Goal: Task Accomplishment & Management: Complete application form

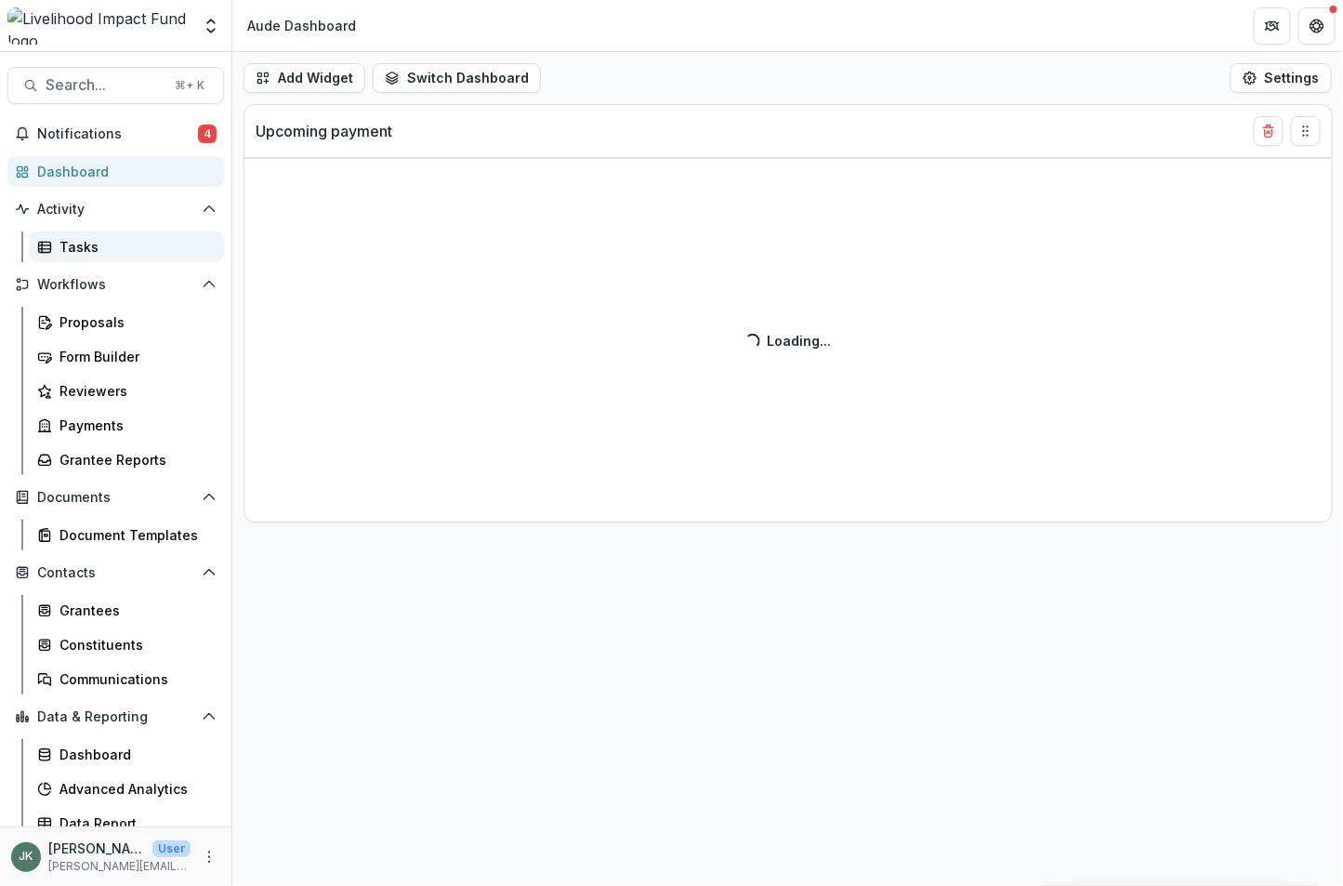
click at [90, 248] on div "Tasks" at bounding box center [134, 247] width 150 height 20
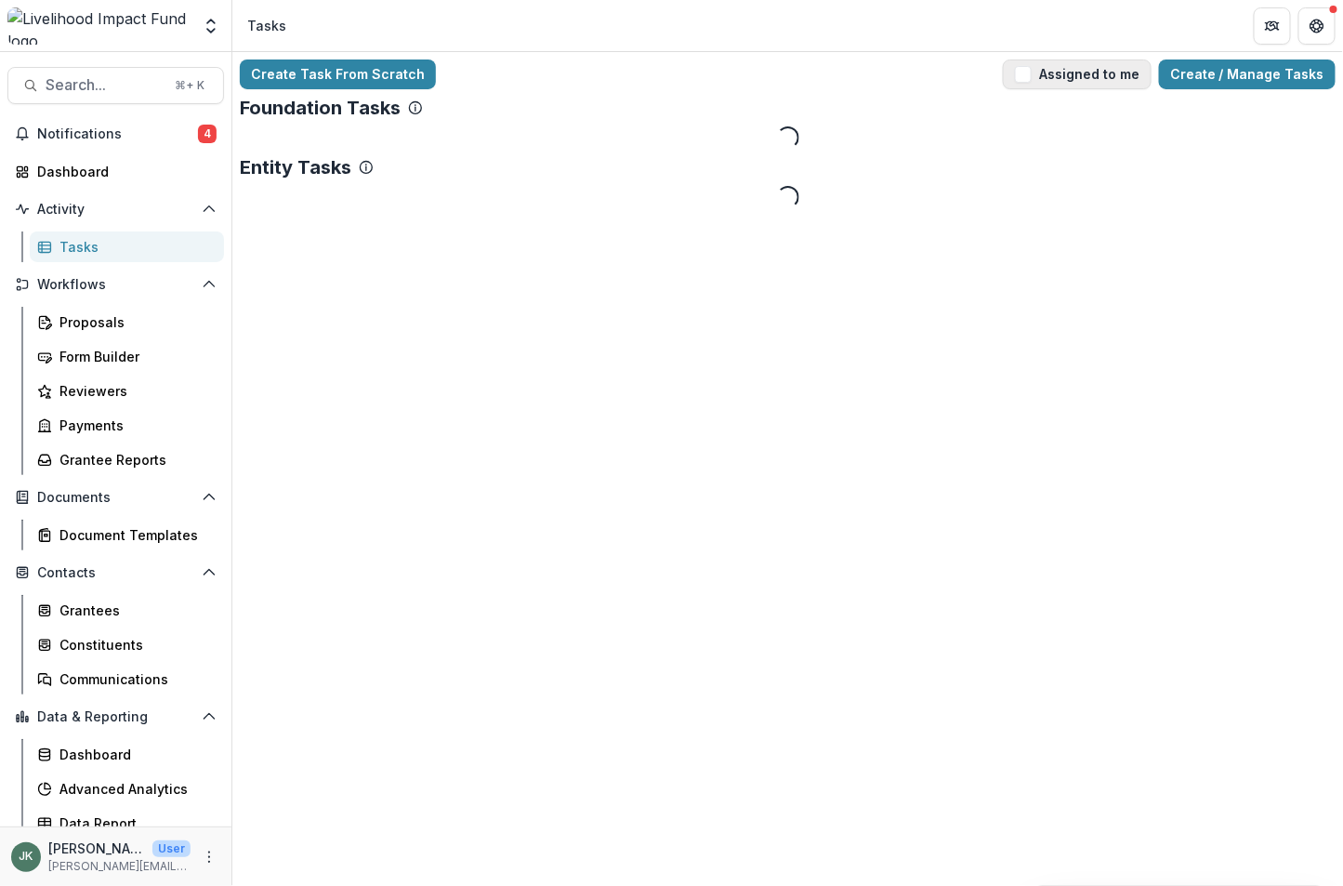
click at [1032, 75] on span "button" at bounding box center [1023, 74] width 17 height 17
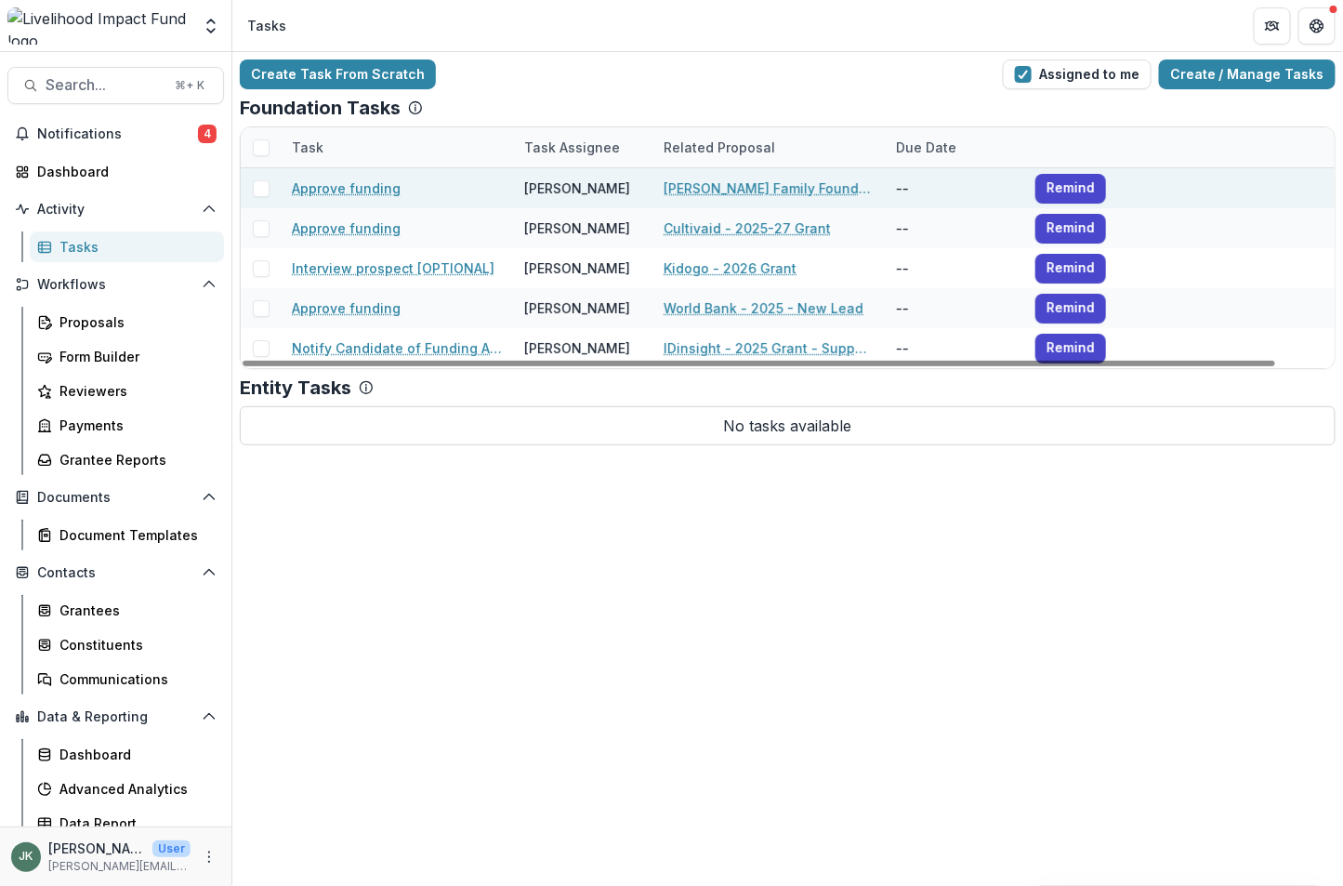
click at [332, 178] on link "Approve funding" at bounding box center [346, 188] width 109 height 20
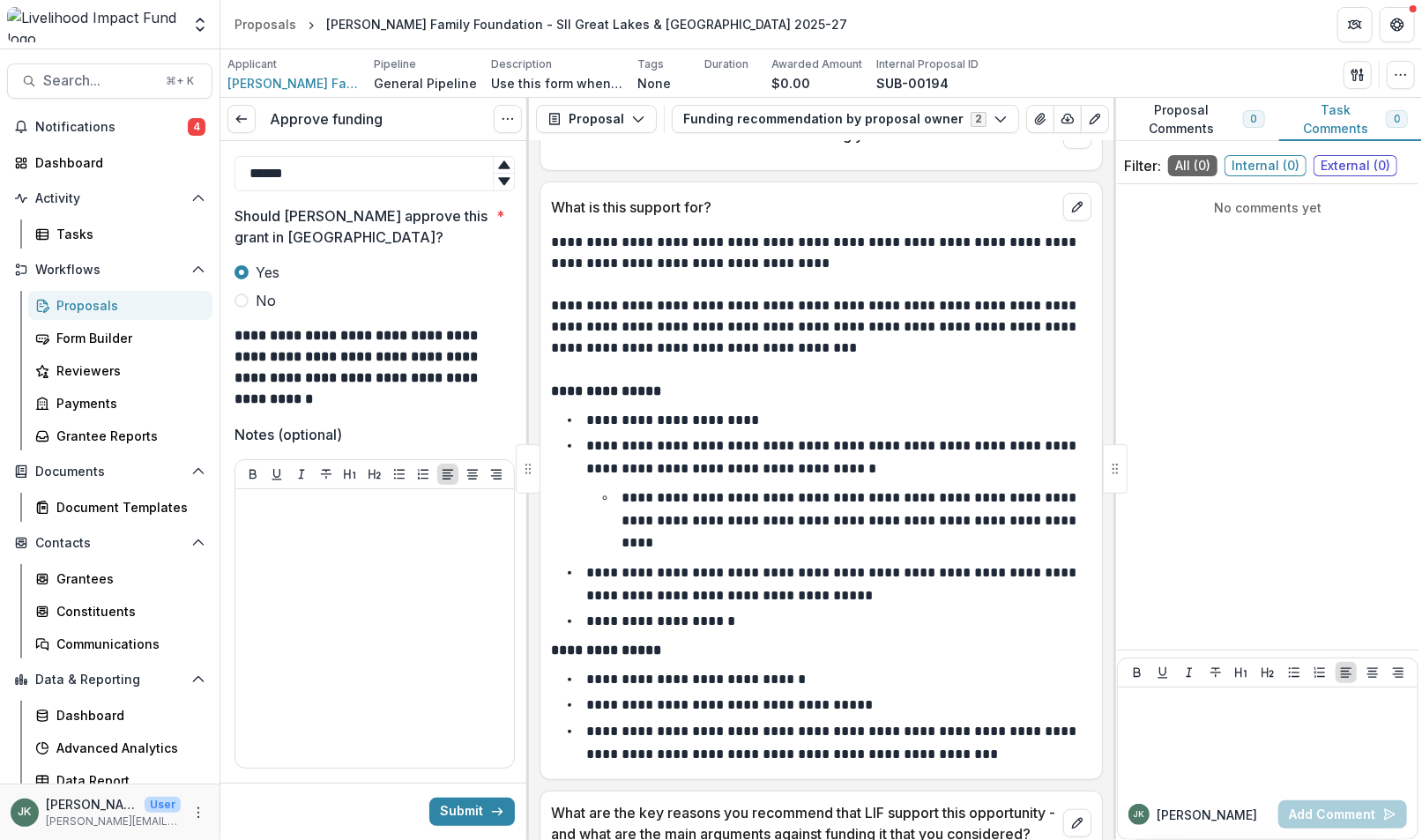
scroll to position [227, 0]
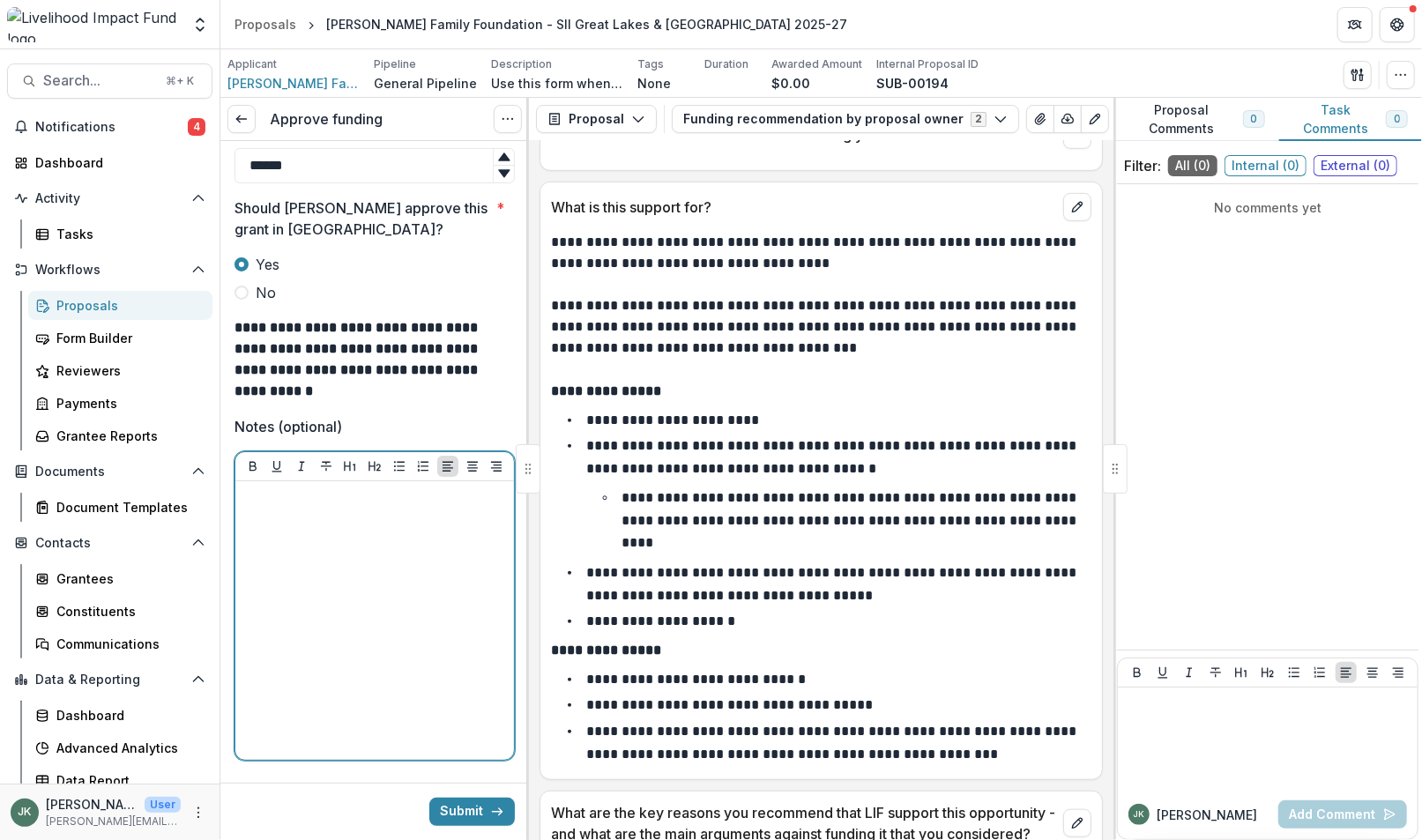
click at [456, 645] on div at bounding box center [375, 620] width 265 height 265
click at [328, 517] on p "**********" at bounding box center [372, 507] width 259 height 39
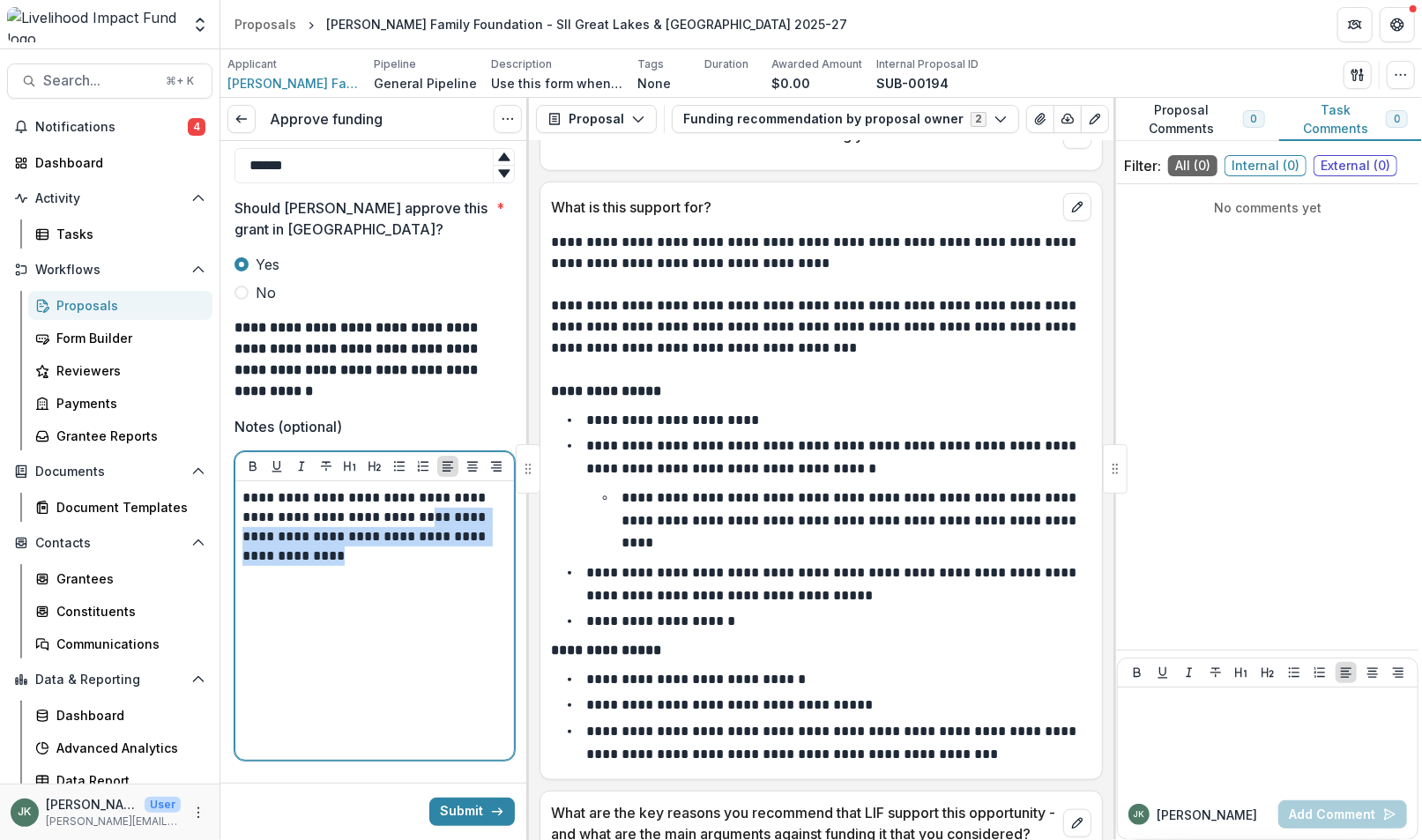
click at [484, 515] on p "**********" at bounding box center [372, 527] width 259 height 78
click at [482, 518] on p "**********" at bounding box center [372, 507] width 259 height 39
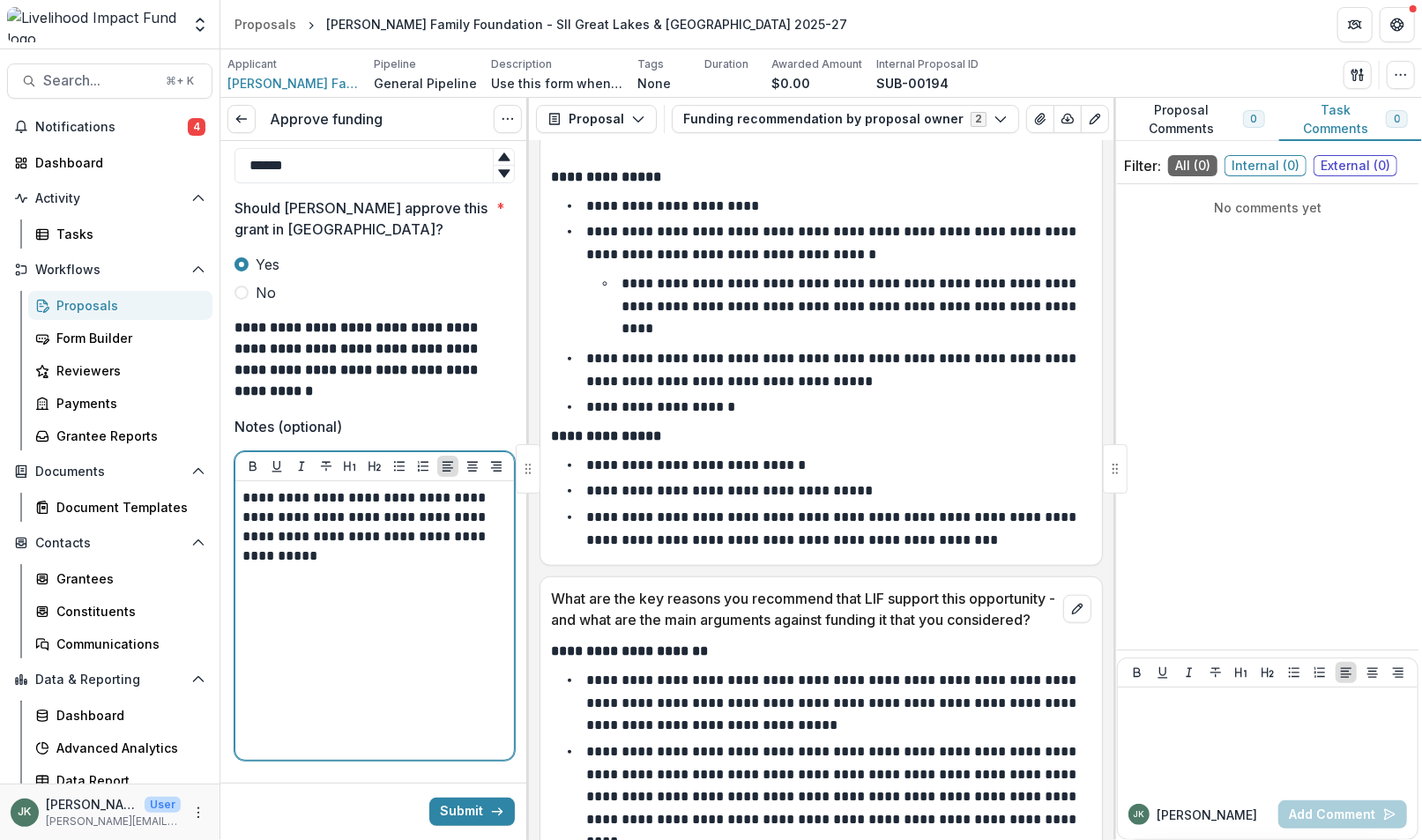
scroll to position [923, 0]
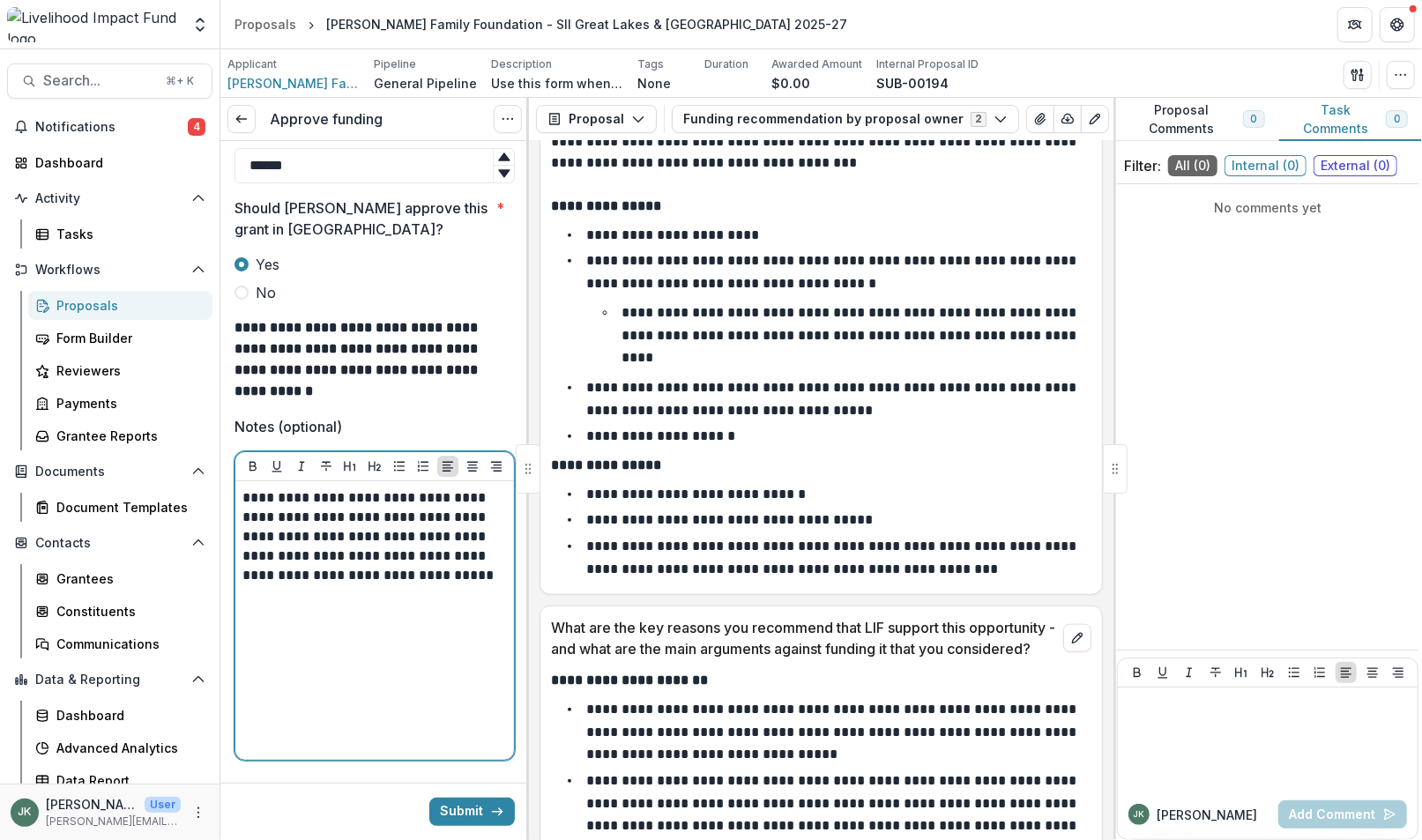
drag, startPoint x: 418, startPoint y: 576, endPoint x: 454, endPoint y: 577, distance: 36.0
click at [418, 575] on p "**********" at bounding box center [372, 546] width 259 height 117
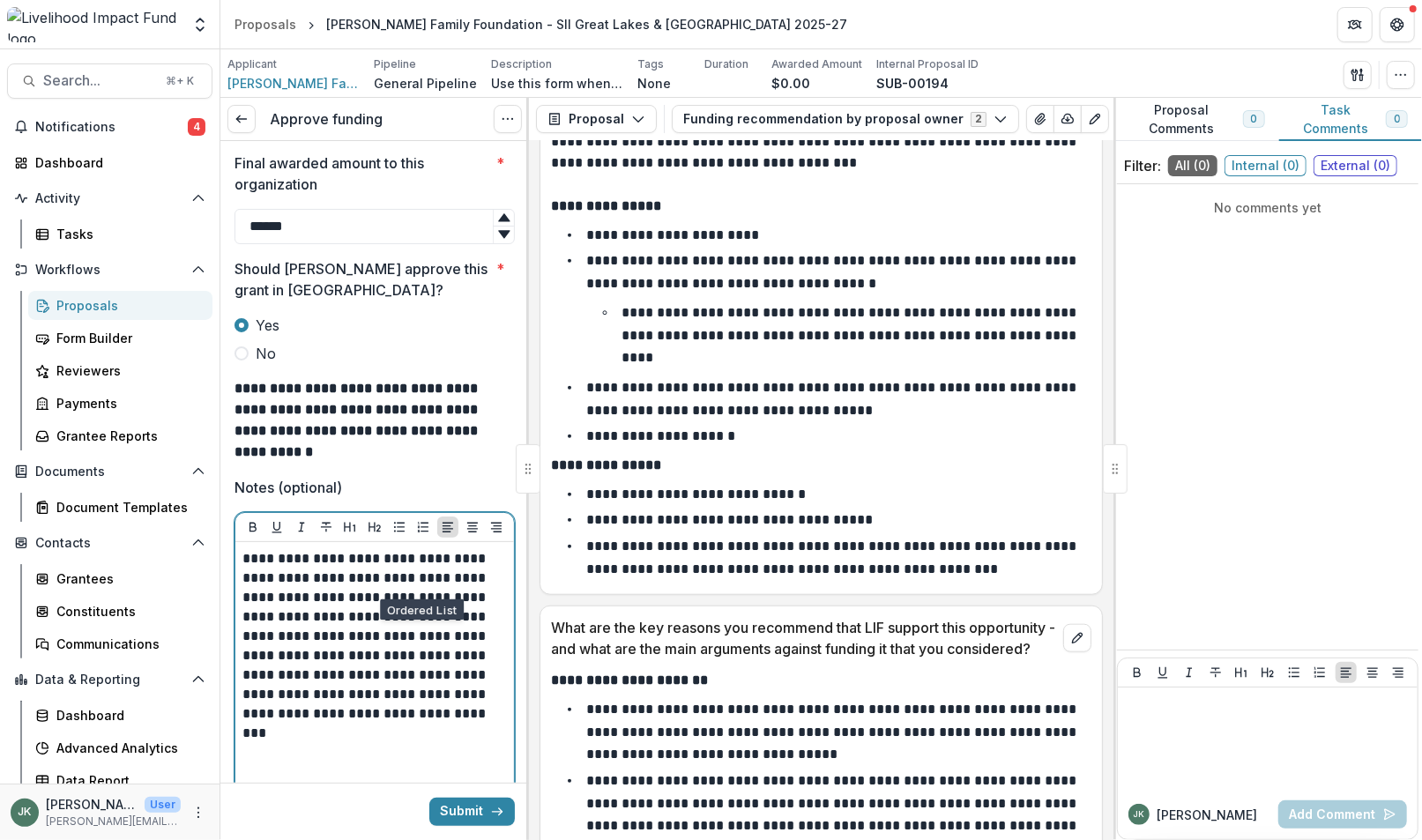
scroll to position [267, 0]
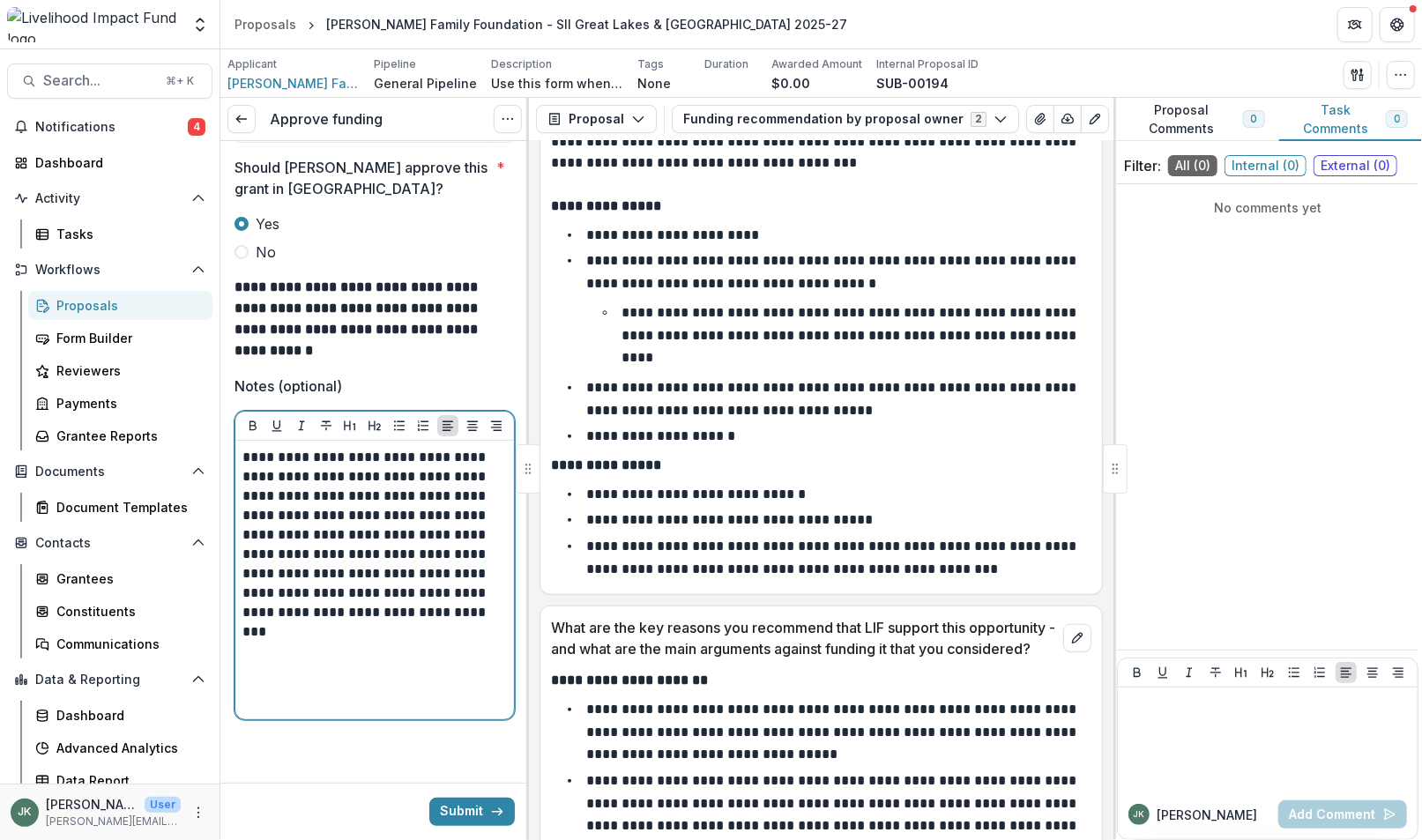
drag, startPoint x: 432, startPoint y: 595, endPoint x: 541, endPoint y: 590, distance: 109.1
click at [432, 595] on p "**********" at bounding box center [372, 544] width 259 height 193
drag, startPoint x: 415, startPoint y: 556, endPoint x: 520, endPoint y: 557, distance: 105.0
click at [415, 556] on p "**********" at bounding box center [372, 544] width 259 height 193
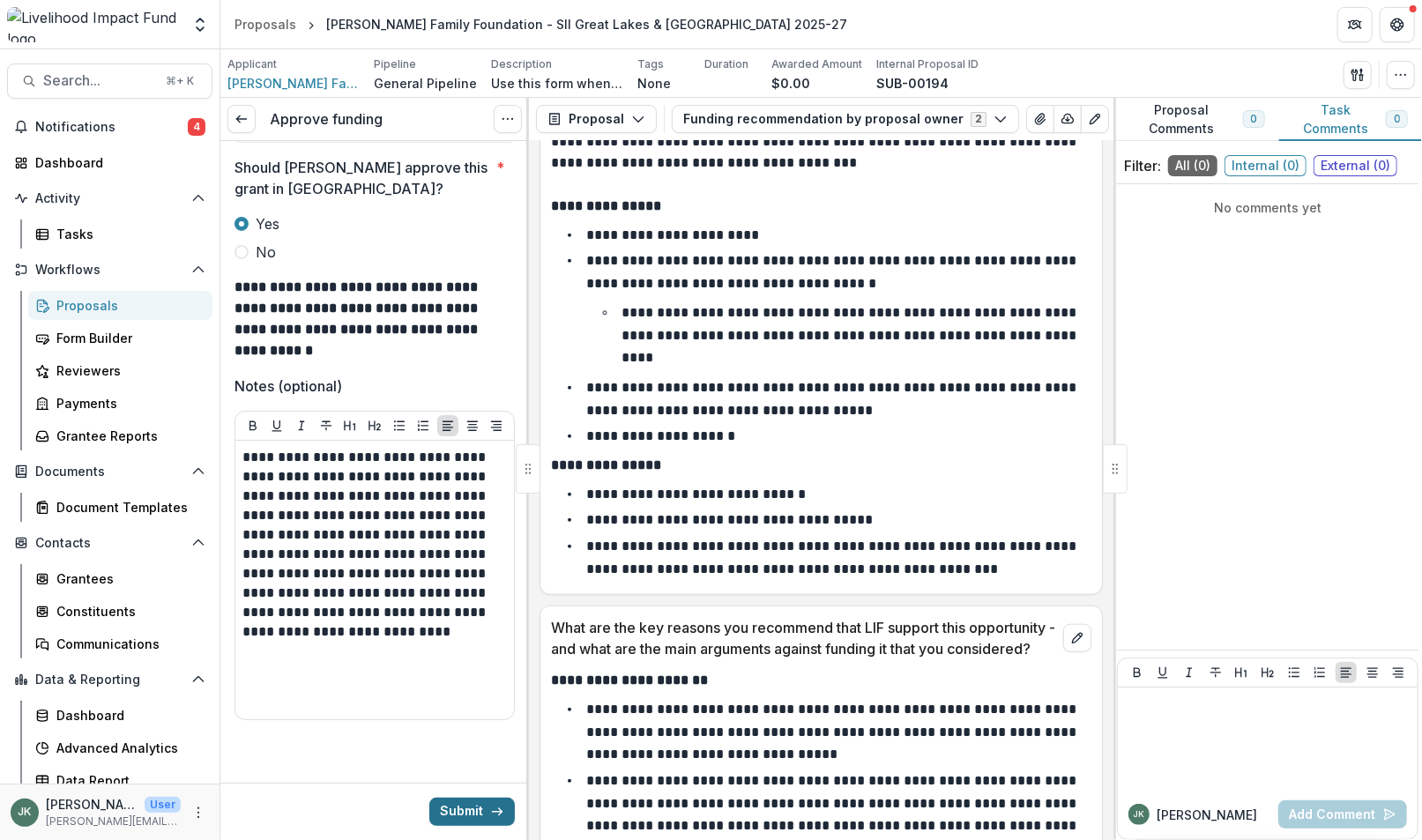
click at [471, 812] on button "Submit" at bounding box center [472, 812] width 85 height 28
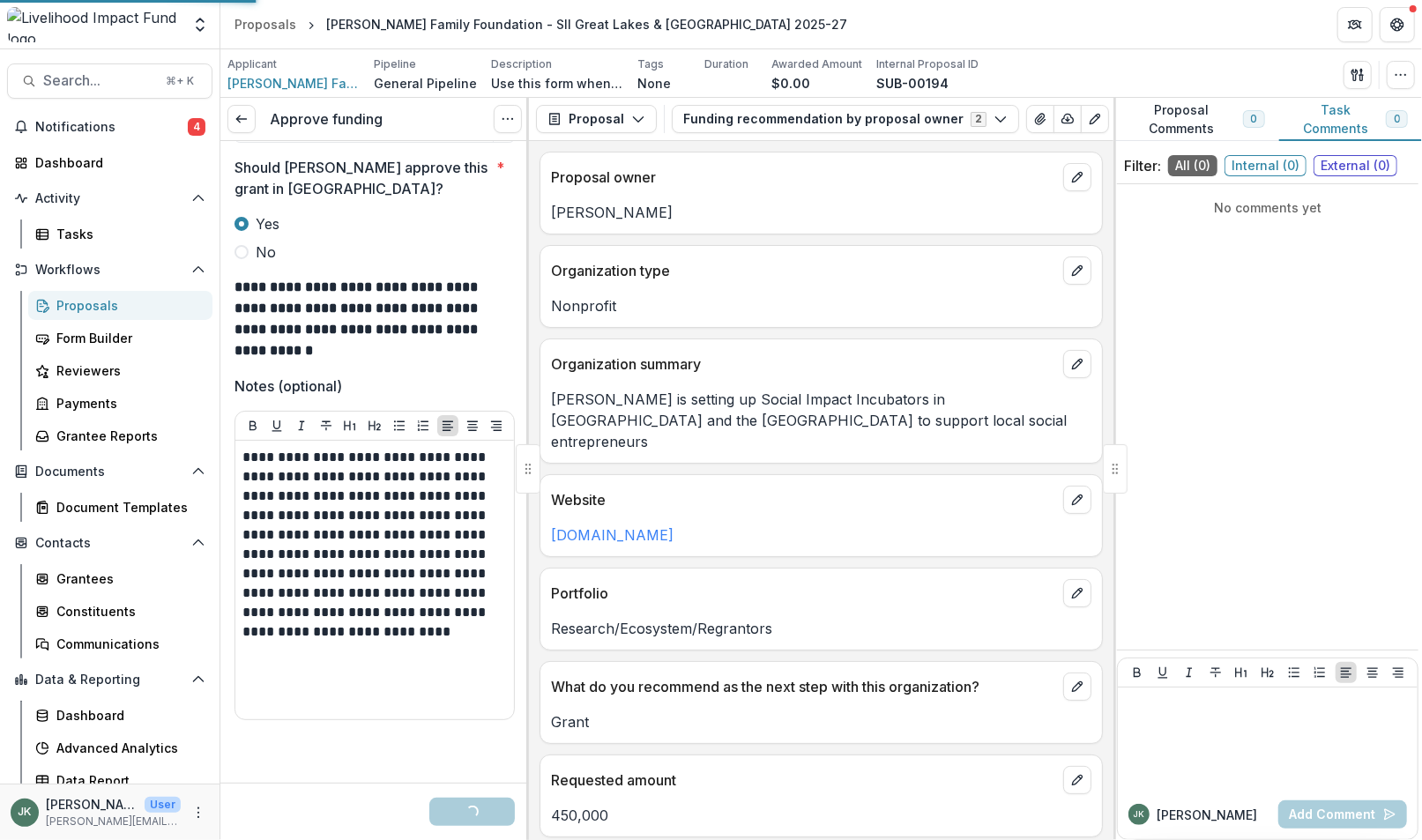
scroll to position [240, 0]
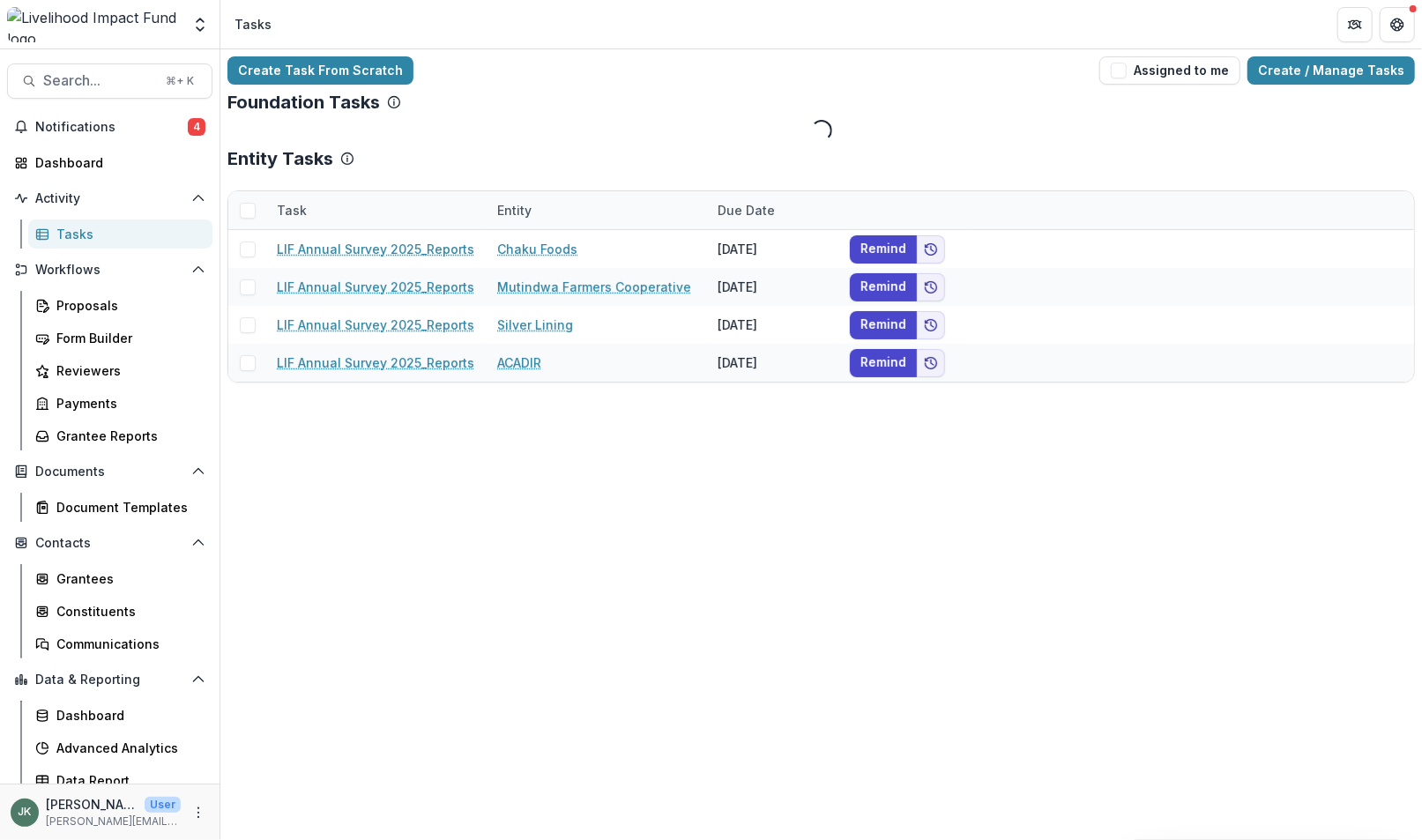
drag, startPoint x: 1125, startPoint y: 74, endPoint x: 1081, endPoint y: 77, distance: 44.1
click at [1125, 74] on span "button" at bounding box center [1118, 70] width 16 height 16
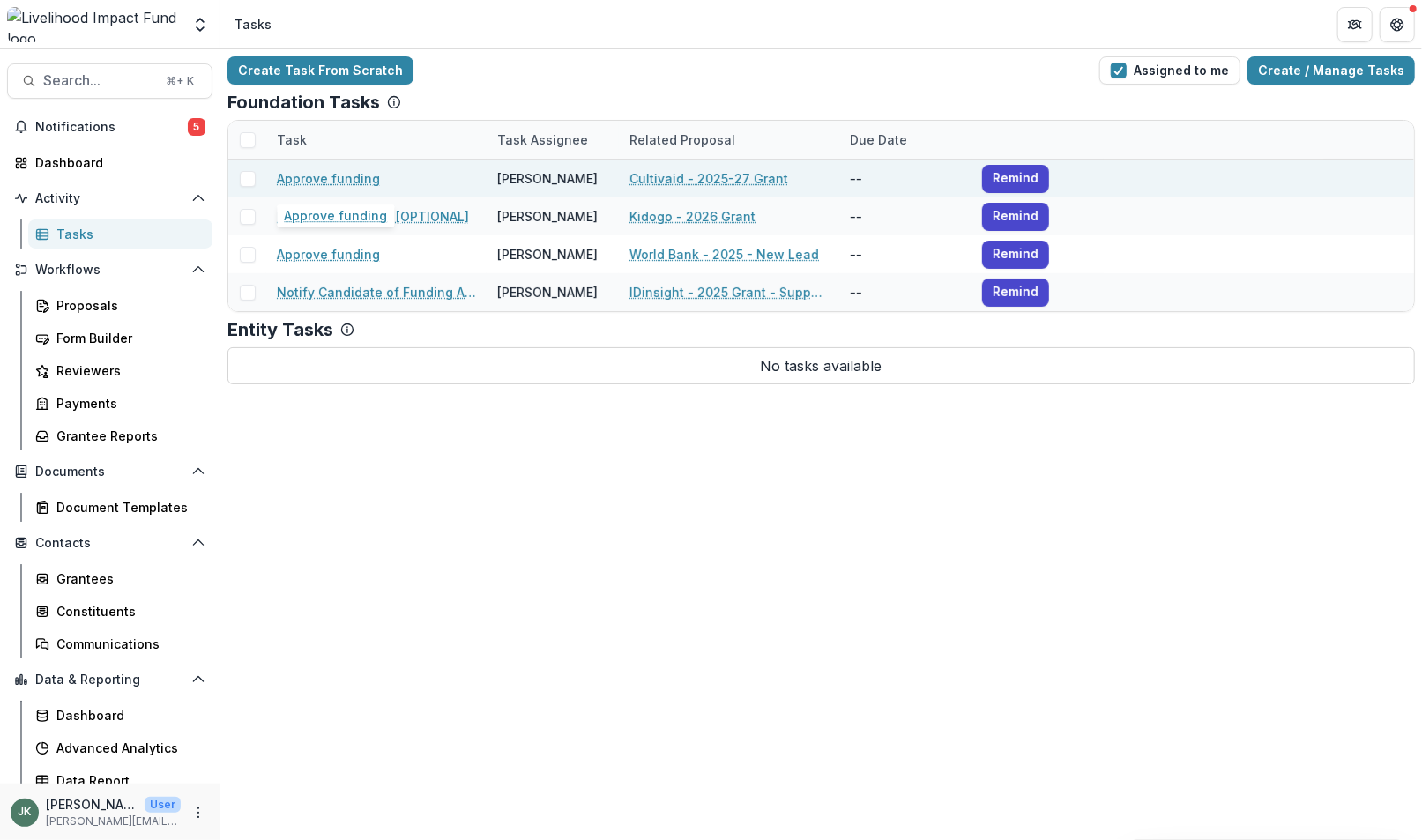
click at [365, 176] on link "Approve funding" at bounding box center [328, 178] width 103 height 19
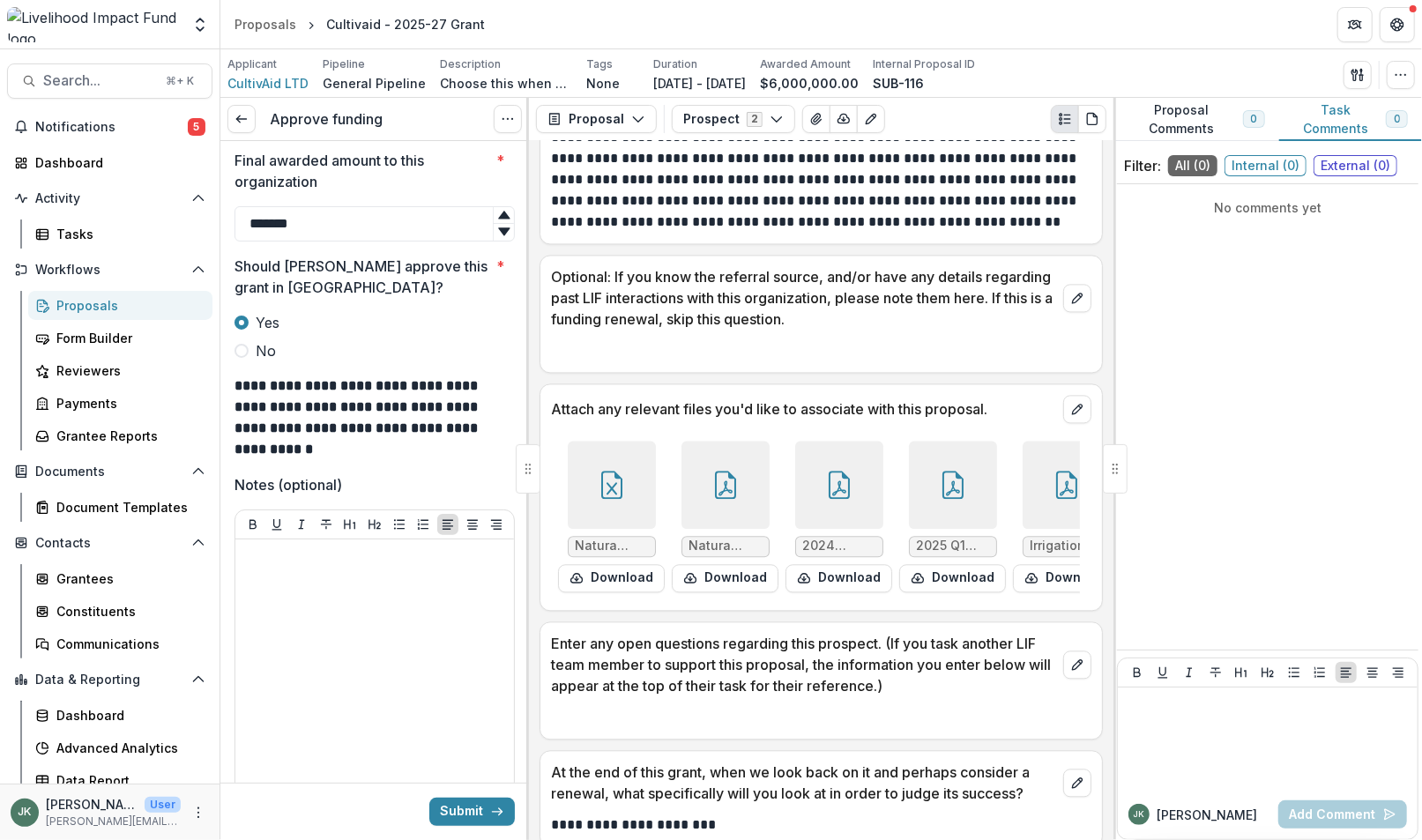
scroll to position [2438, 0]
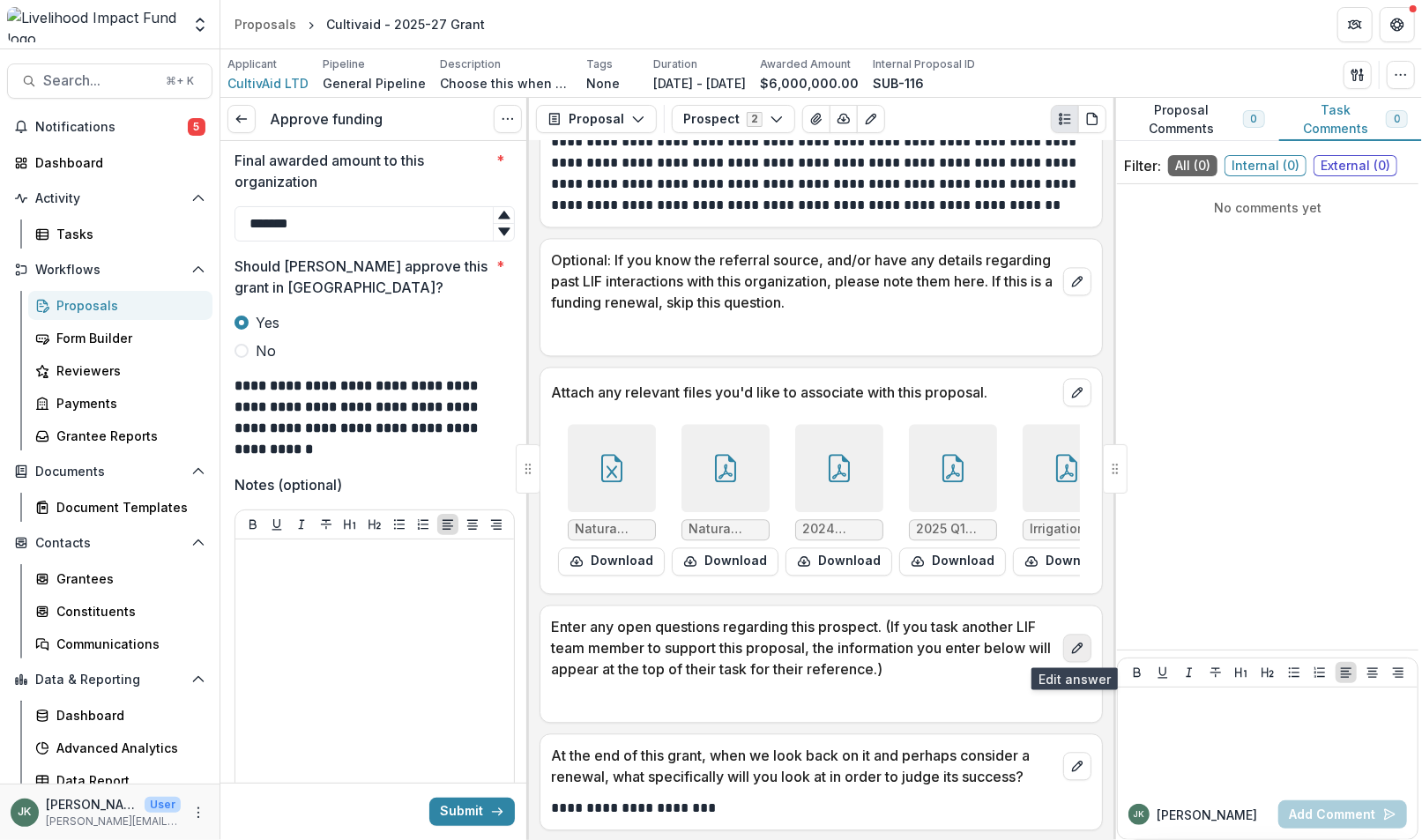
click at [1077, 644] on icon "edit" at bounding box center [1077, 647] width 9 height 9
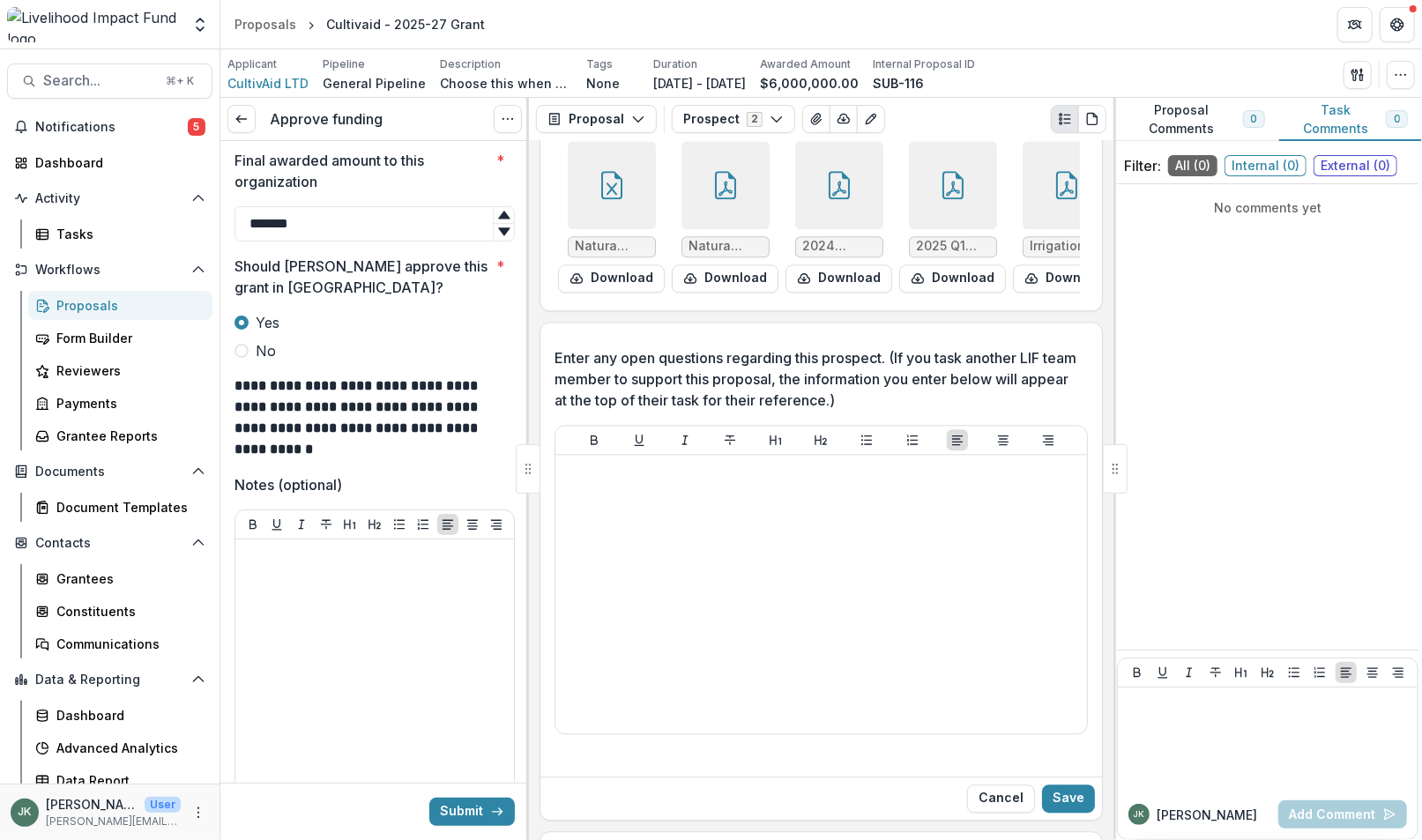
scroll to position [2707, 0]
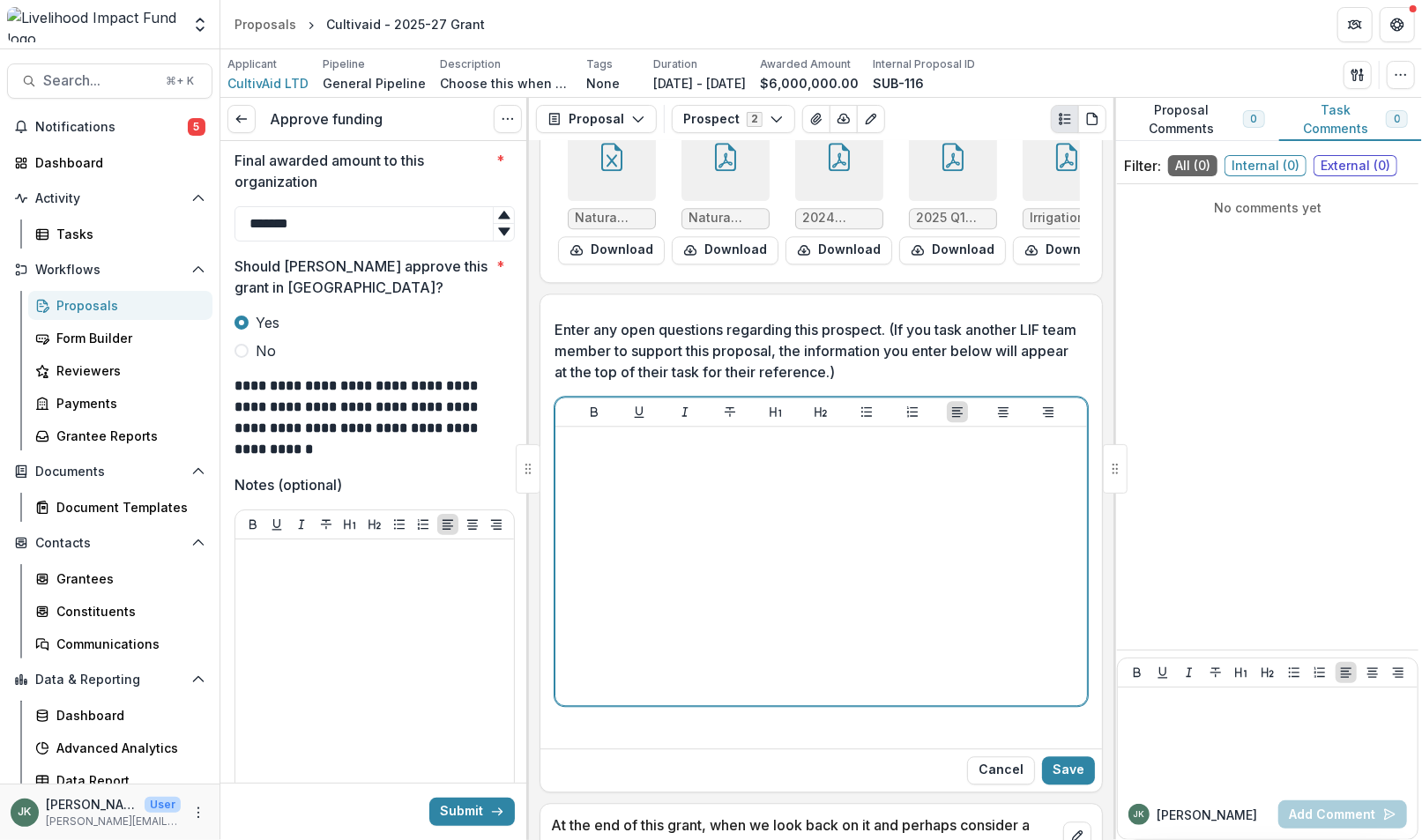
click at [875, 651] on div at bounding box center [822, 565] width 518 height 265
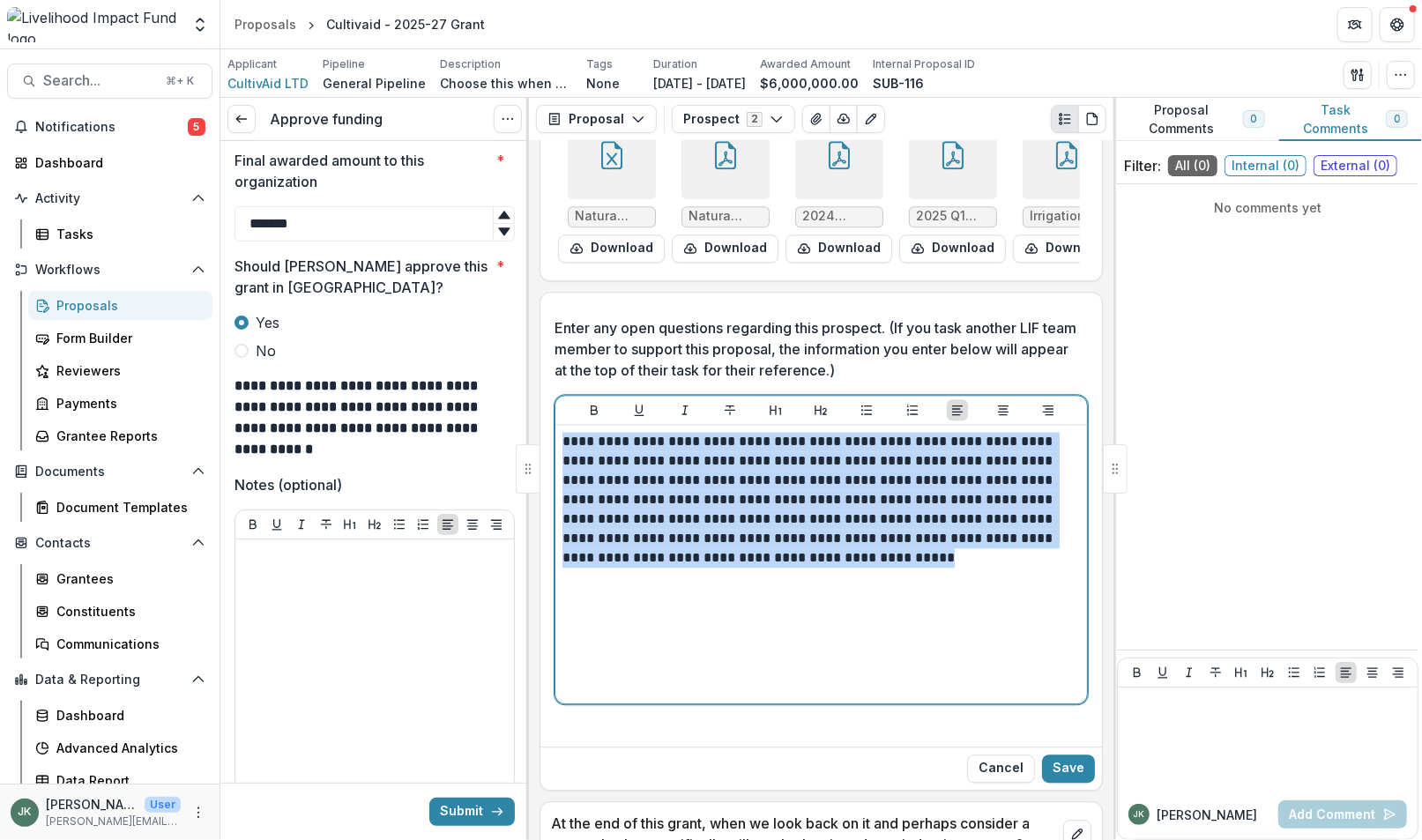
drag, startPoint x: 877, startPoint y: 603, endPoint x: 550, endPoint y: 470, distance: 353.0
click at [551, 470] on div "**********" at bounding box center [822, 521] width 562 height 436
copy p "**********"
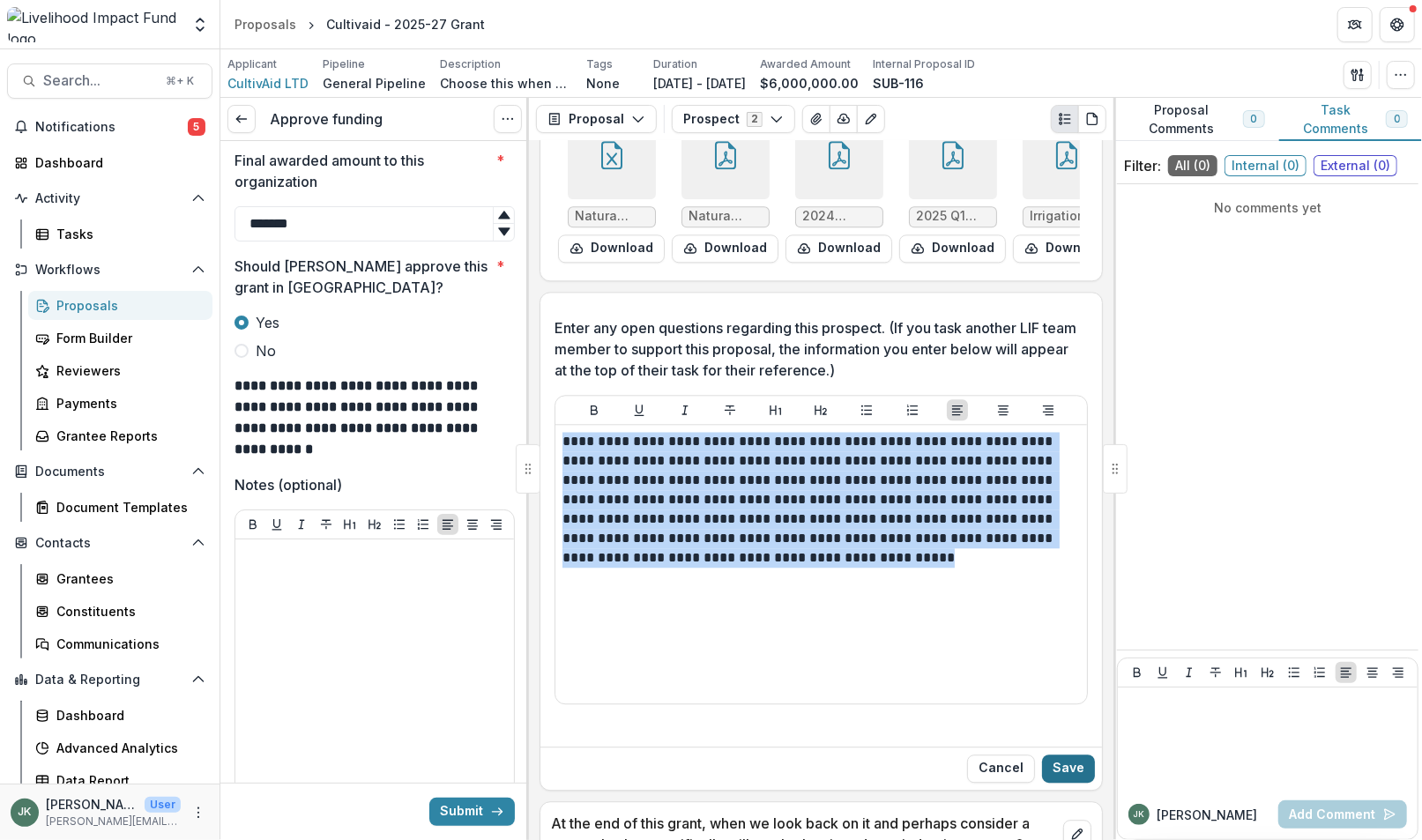
click at [1077, 782] on button "Save" at bounding box center [1068, 769] width 53 height 28
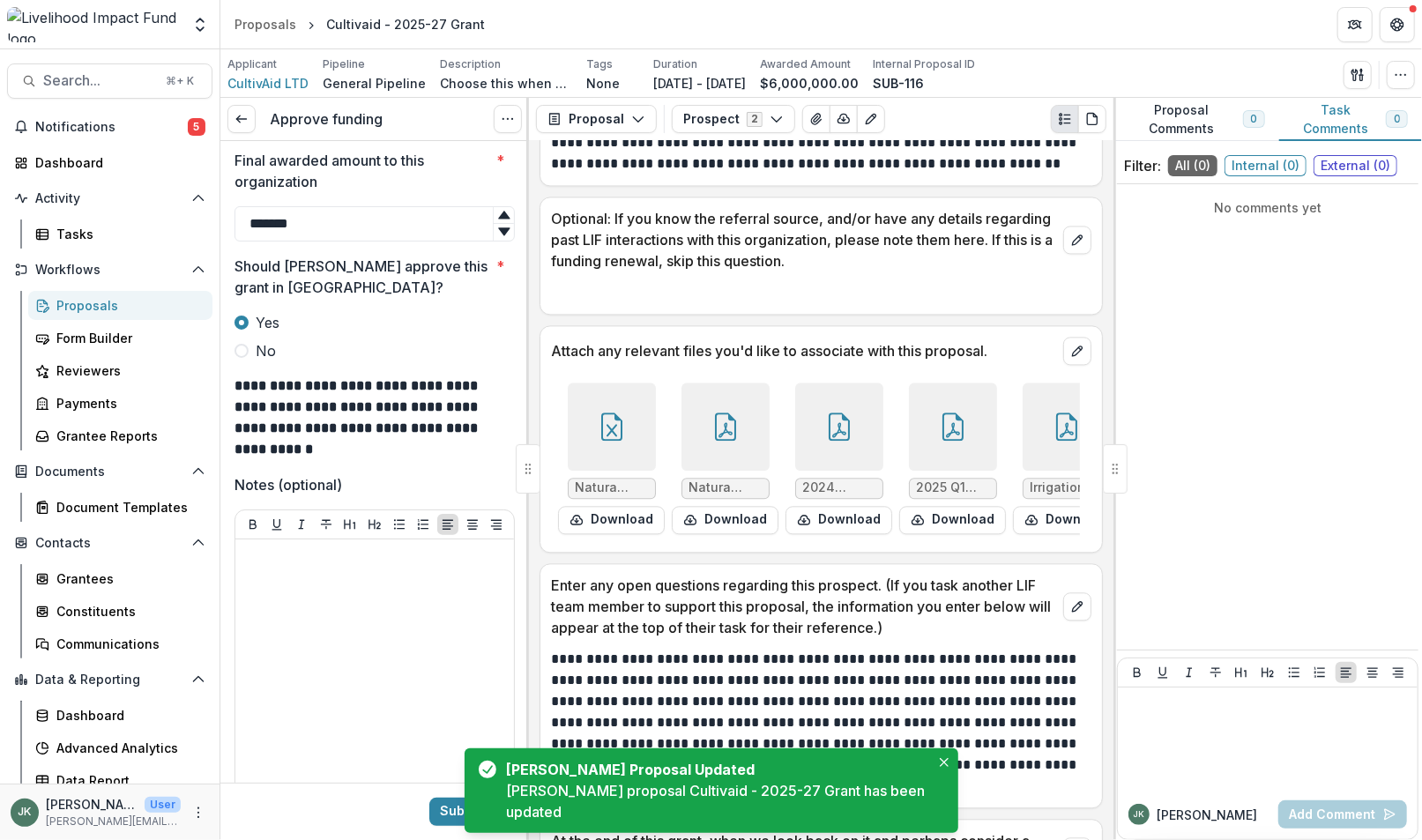
scroll to position [2565, 0]
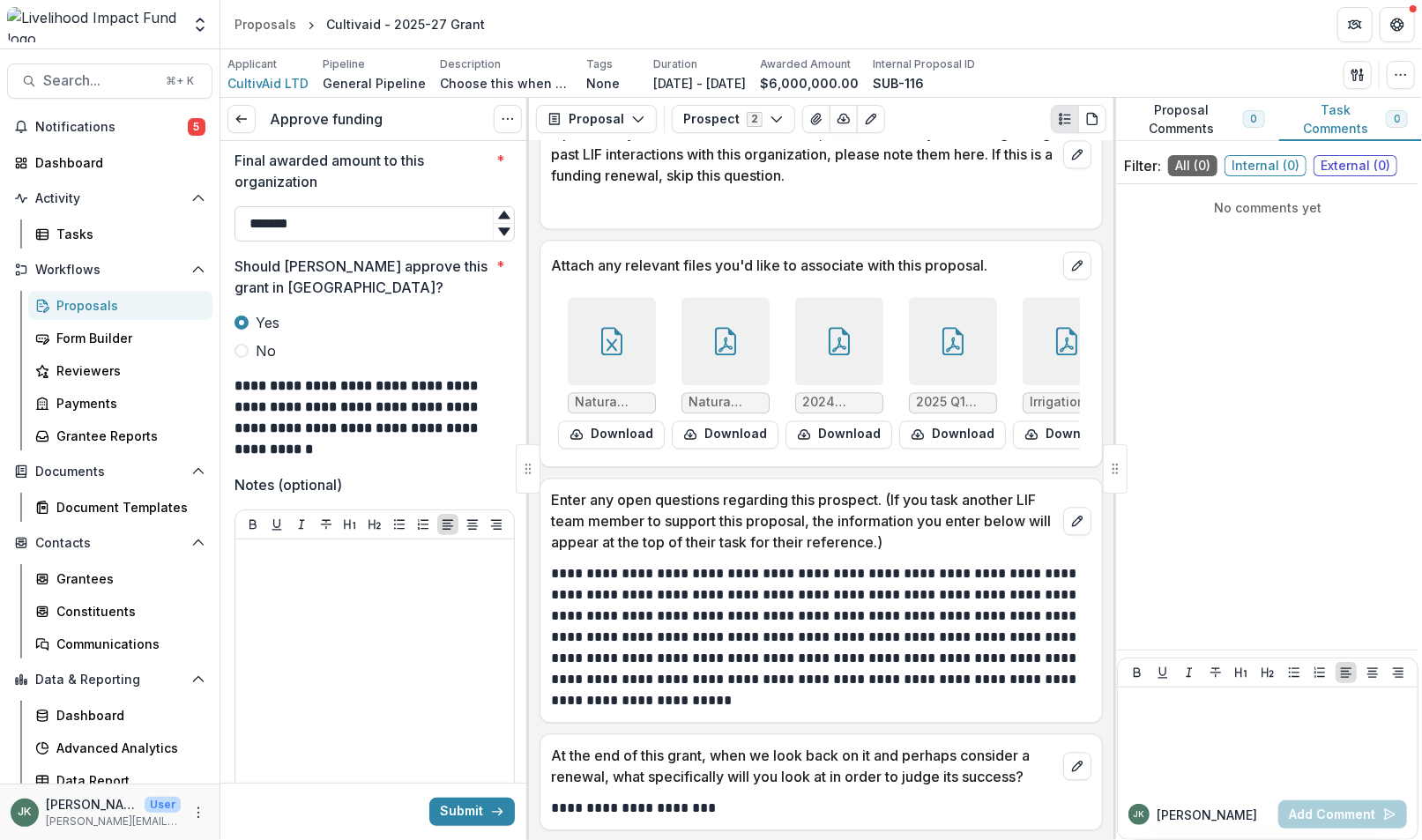
click at [285, 218] on input "*******" at bounding box center [375, 223] width 281 height 35
click at [260, 223] on input "*******" at bounding box center [375, 223] width 281 height 35
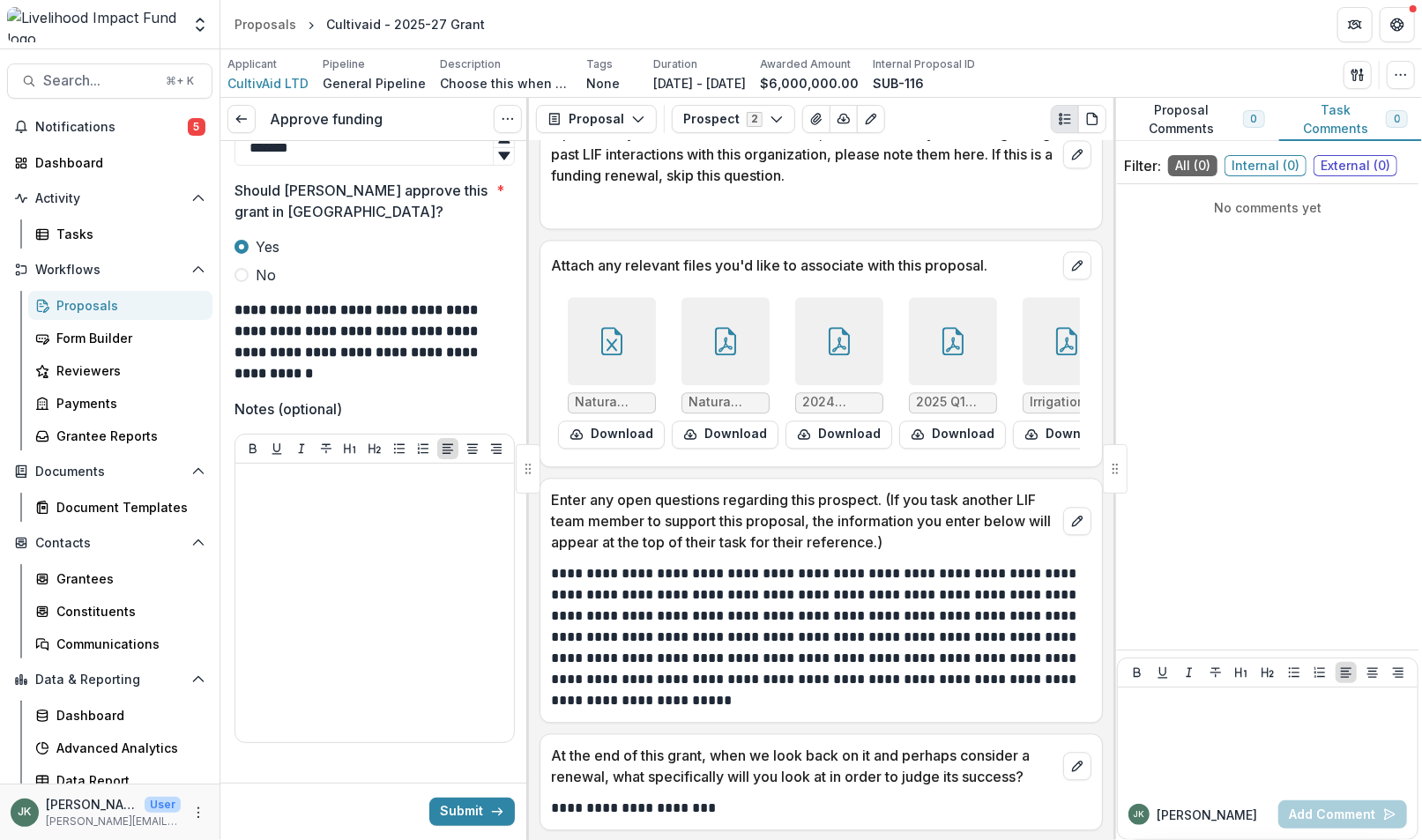
scroll to position [267, 0]
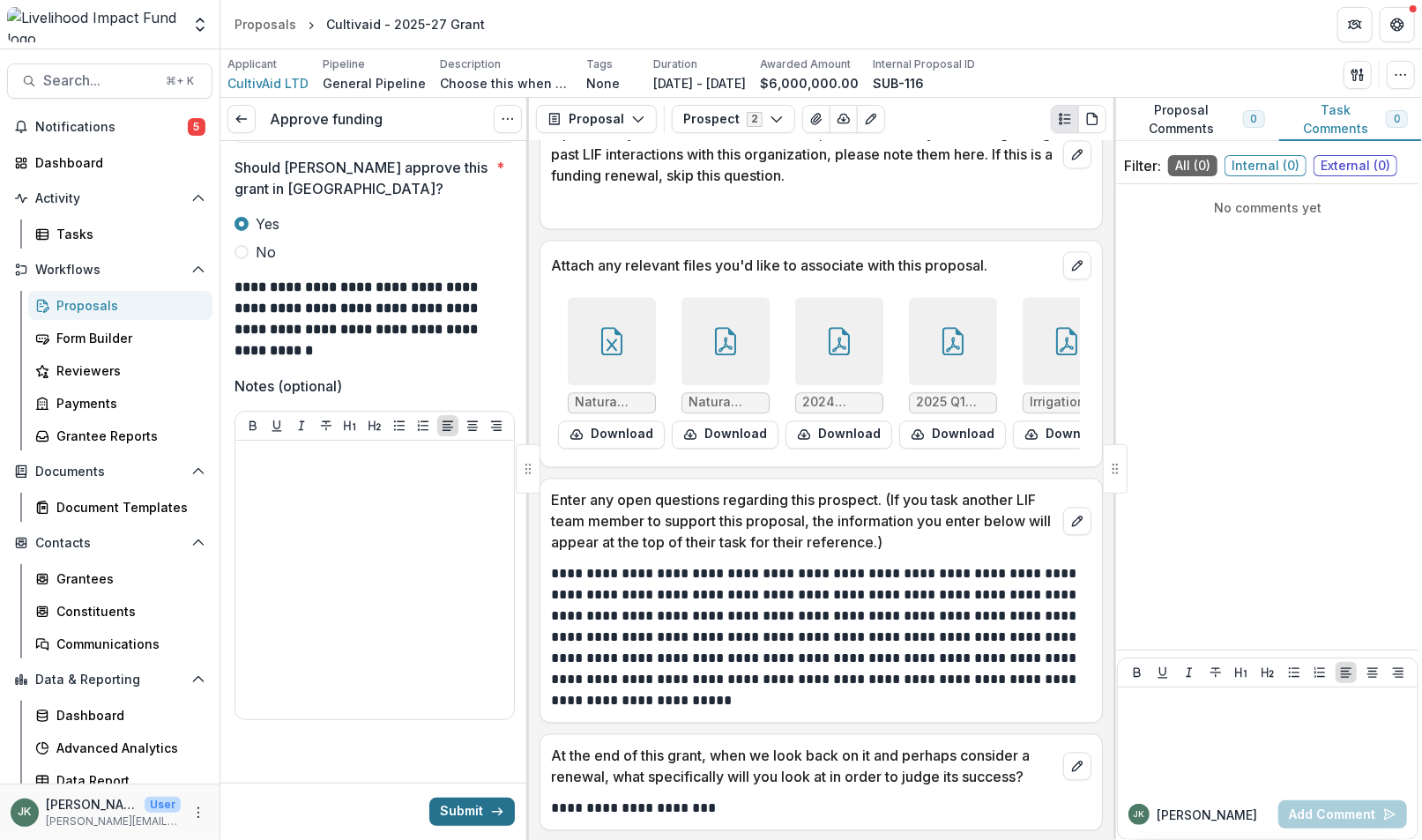
click at [462, 813] on button "Submit" at bounding box center [472, 812] width 85 height 28
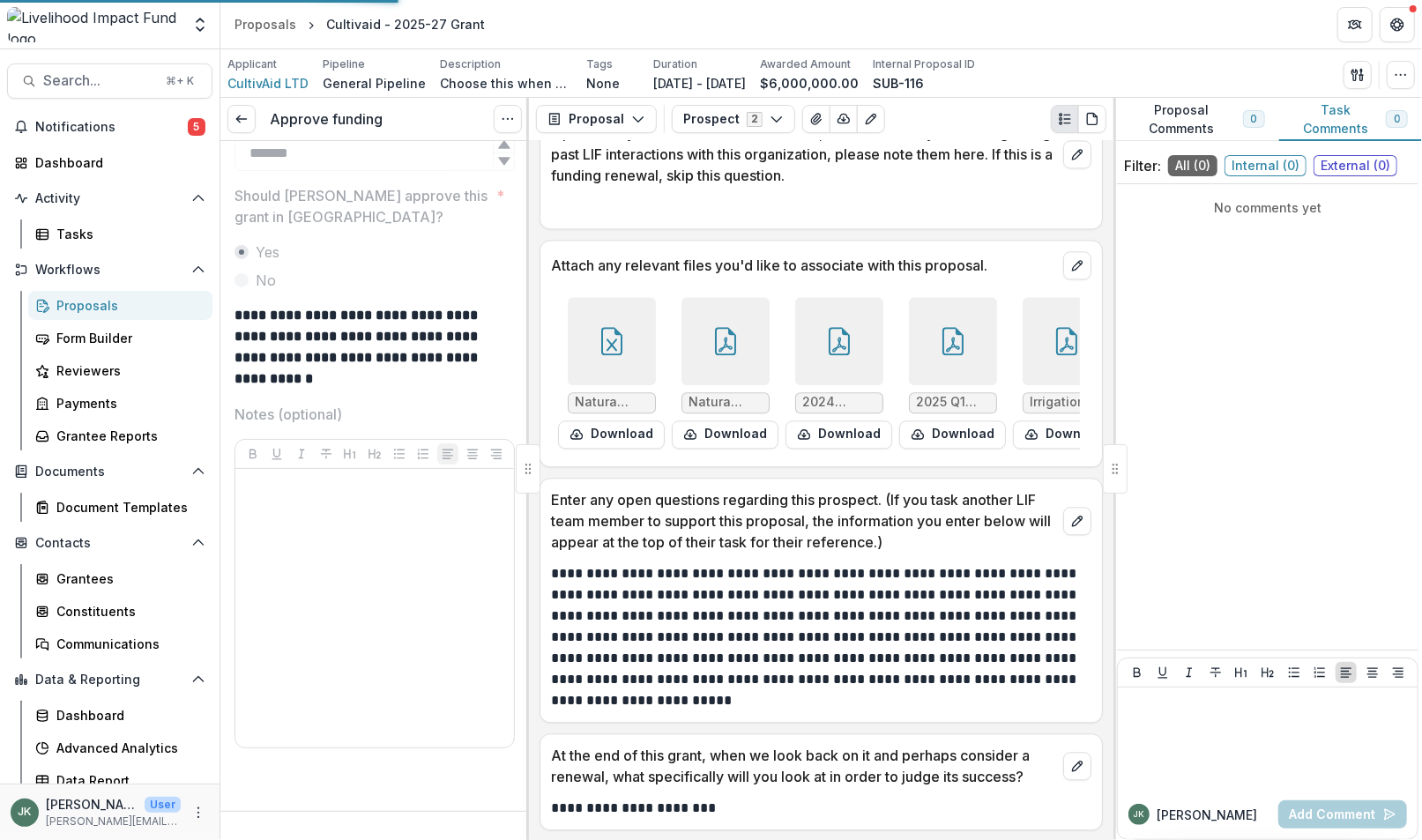
scroll to position [0, 0]
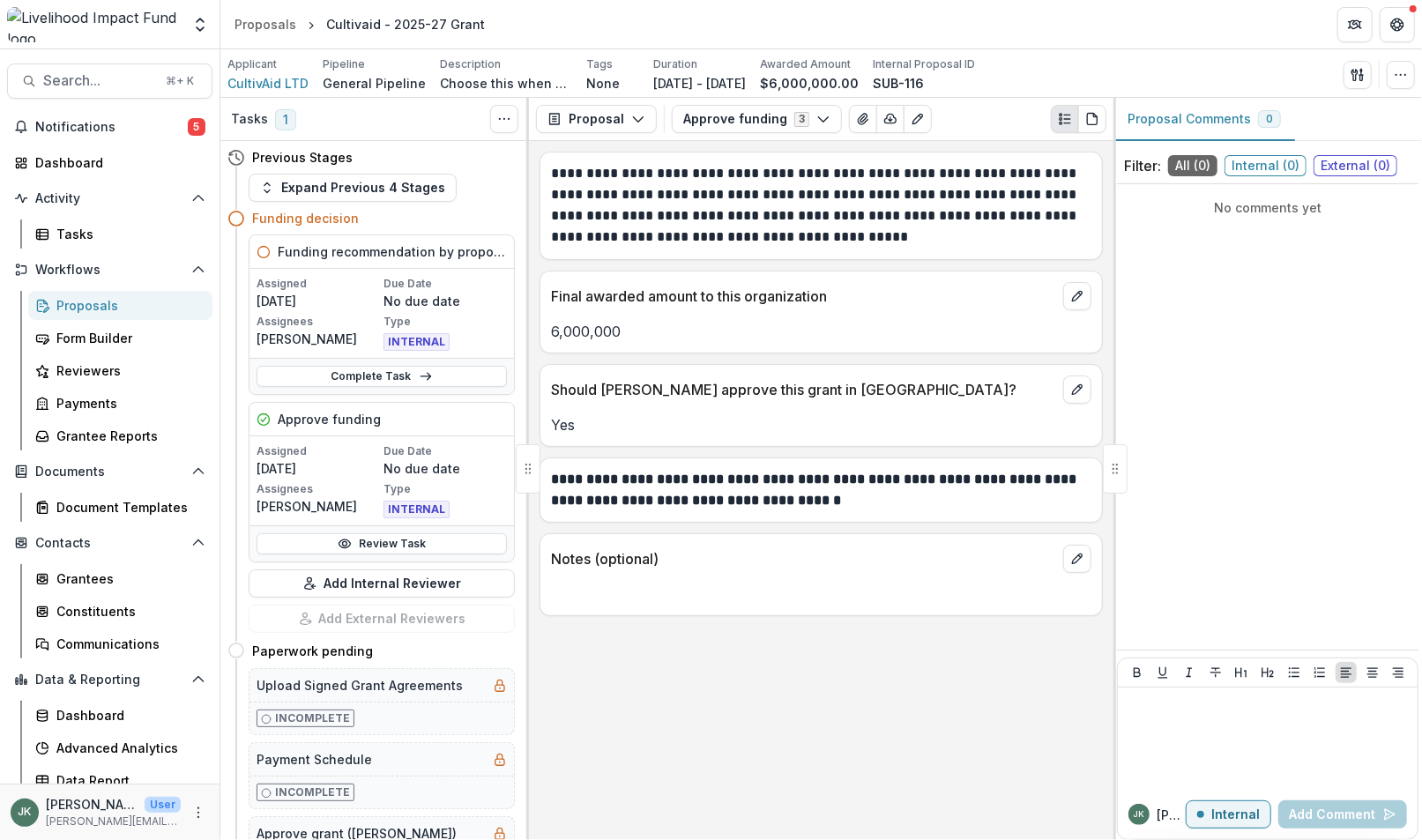
click at [260, 251] on icon at bounding box center [263, 251] width 14 height 14
click at [381, 369] on link "Complete Task" at bounding box center [381, 376] width 250 height 21
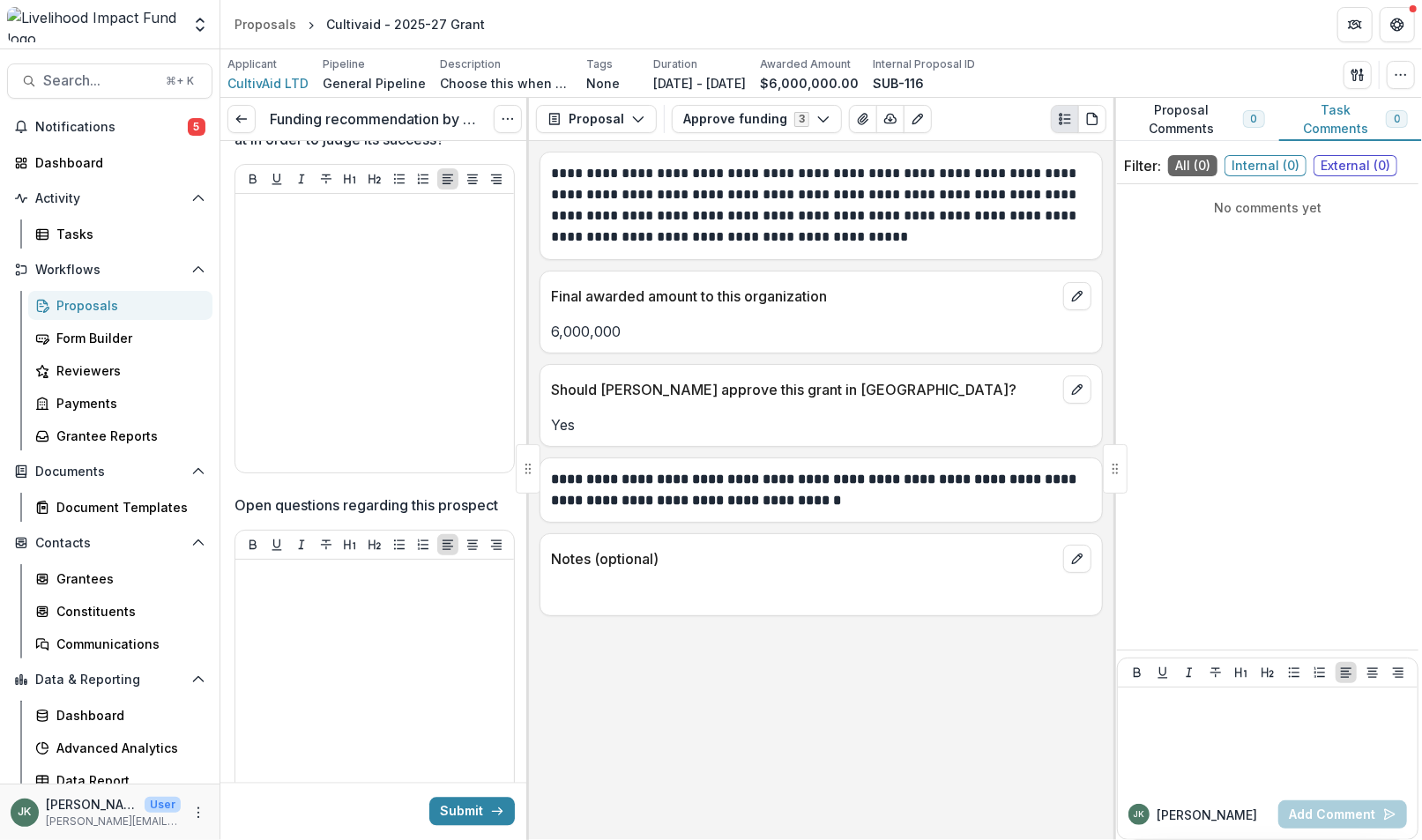
scroll to position [2456, 0]
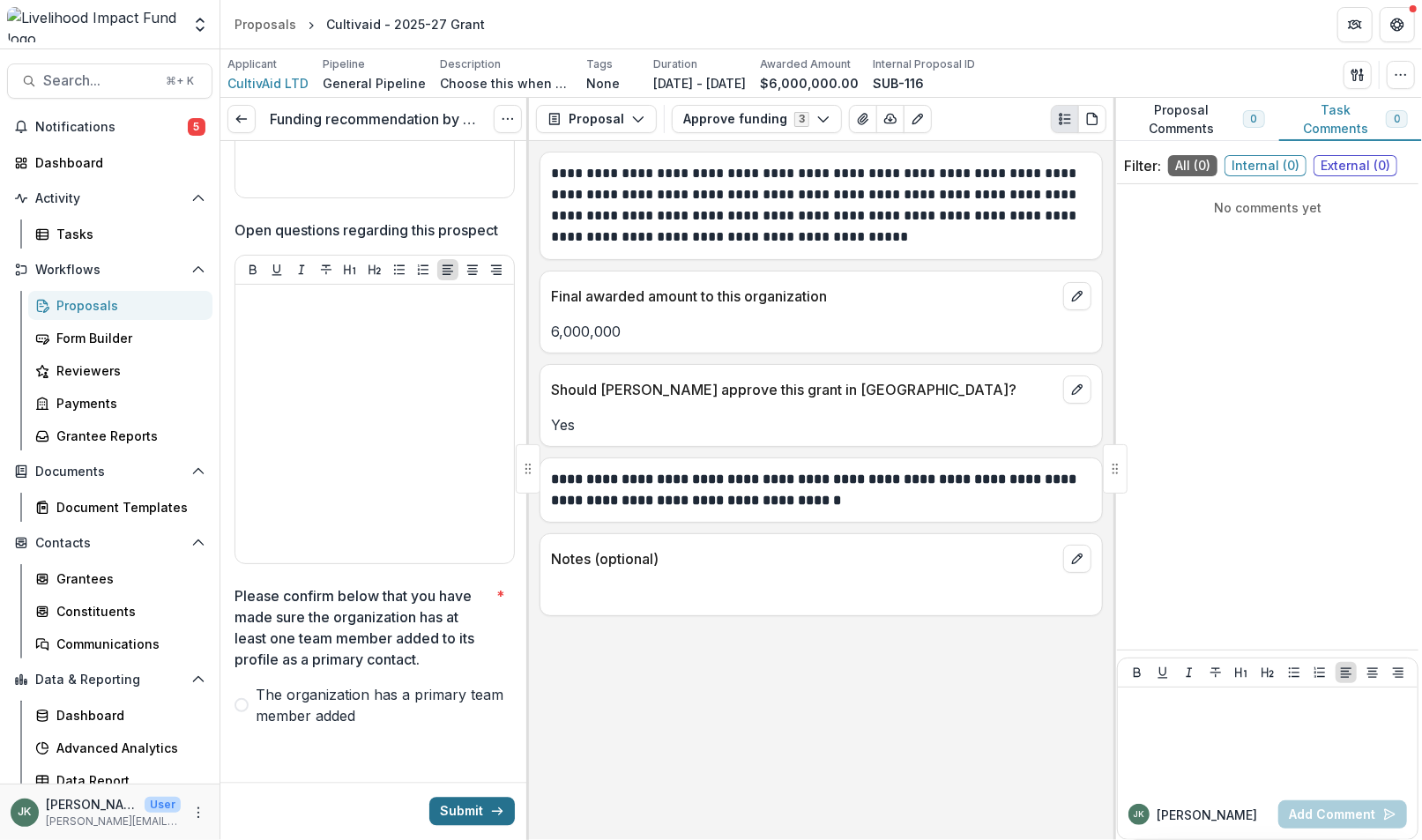
click at [439, 808] on button "Submit" at bounding box center [472, 812] width 85 height 28
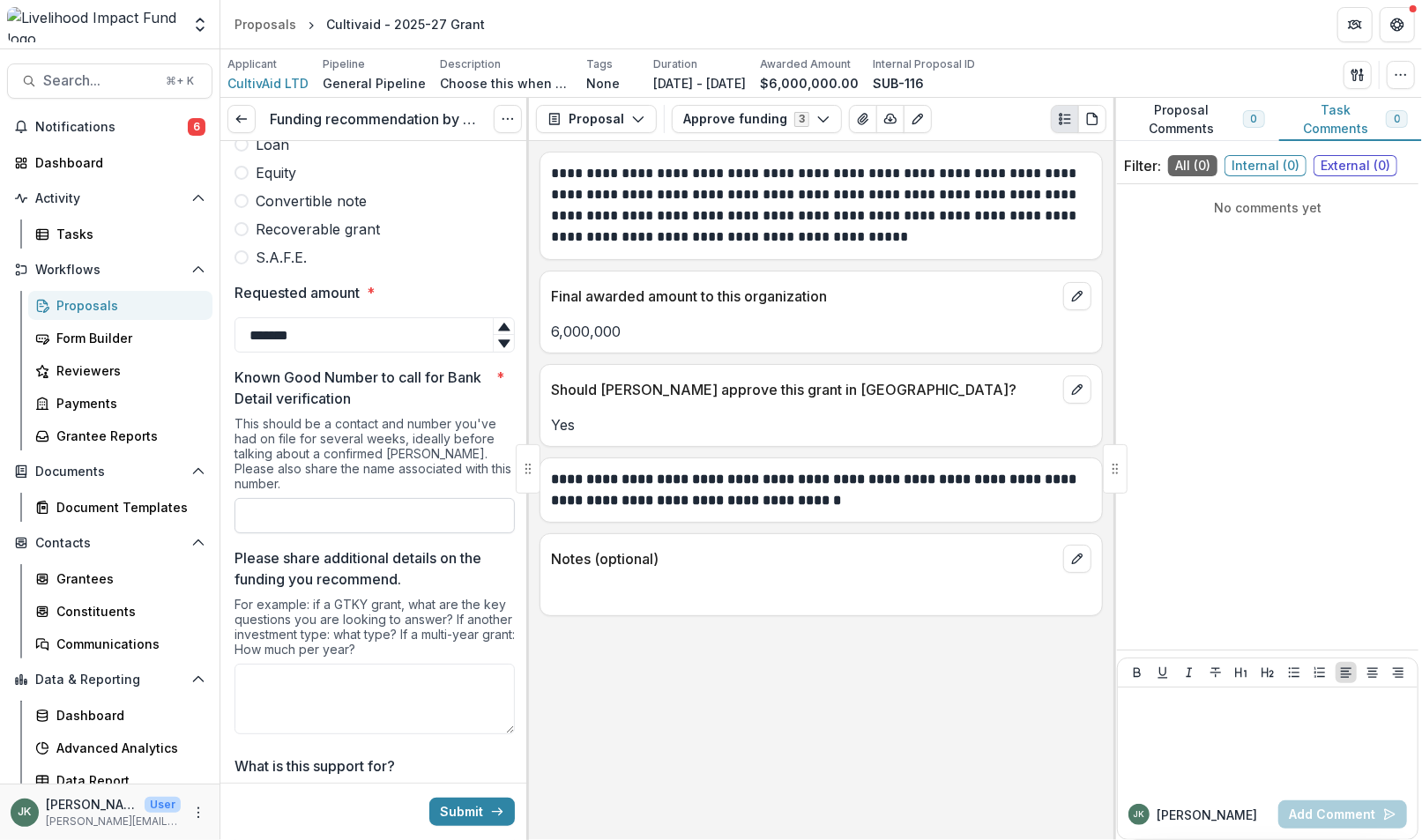
scroll to position [627, 0]
click at [275, 505] on input "Known Good Number to call for Bank Detail verification *" at bounding box center [375, 516] width 281 height 35
type input "**********"
click at [411, 555] on p "Please share additional details on the funding you recommend." at bounding box center [369, 569] width 269 height 43
click at [411, 665] on textarea "Please share additional details on the funding you recommend." at bounding box center [375, 700] width 281 height 70
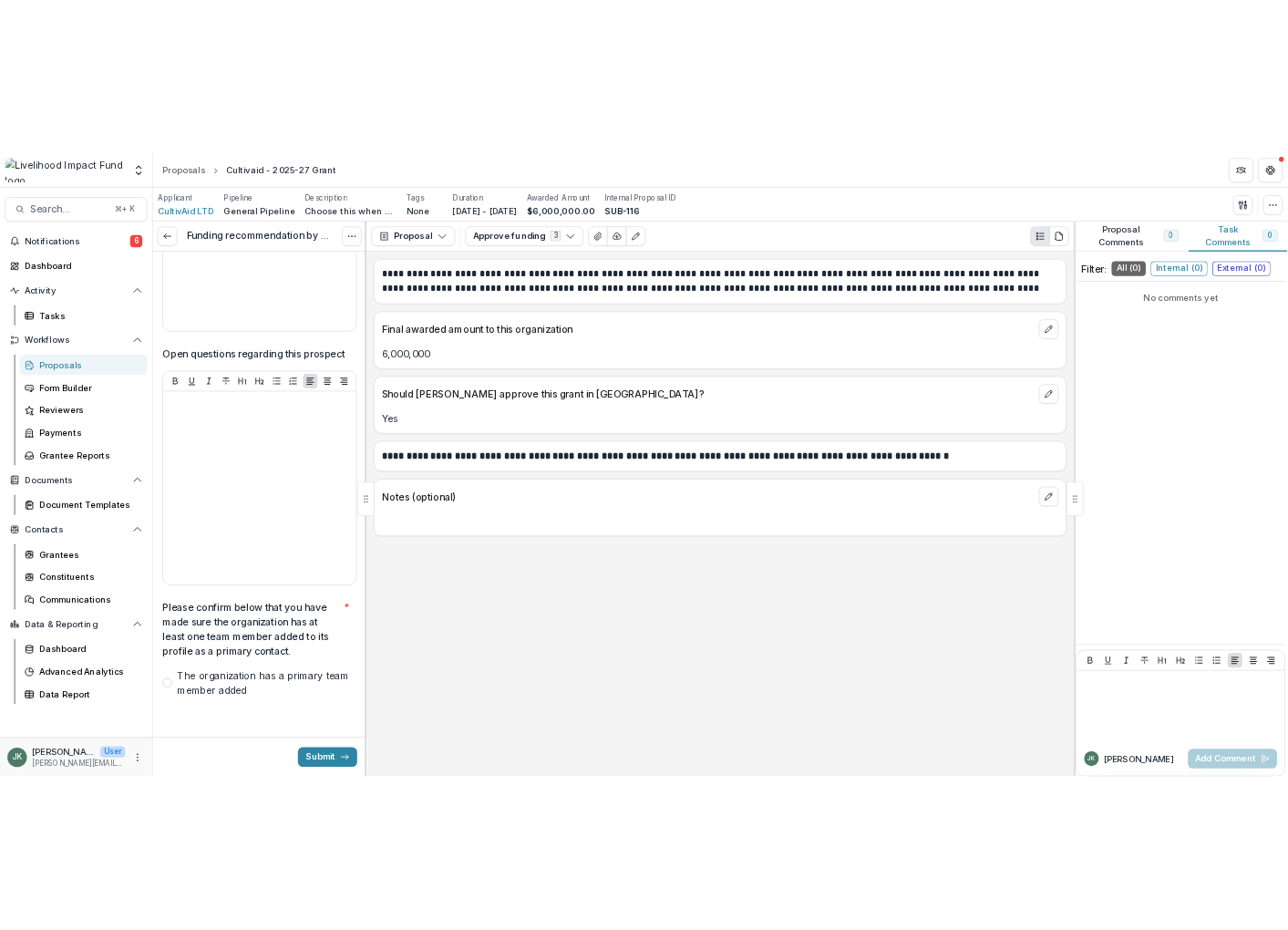
scroll to position [2482, 0]
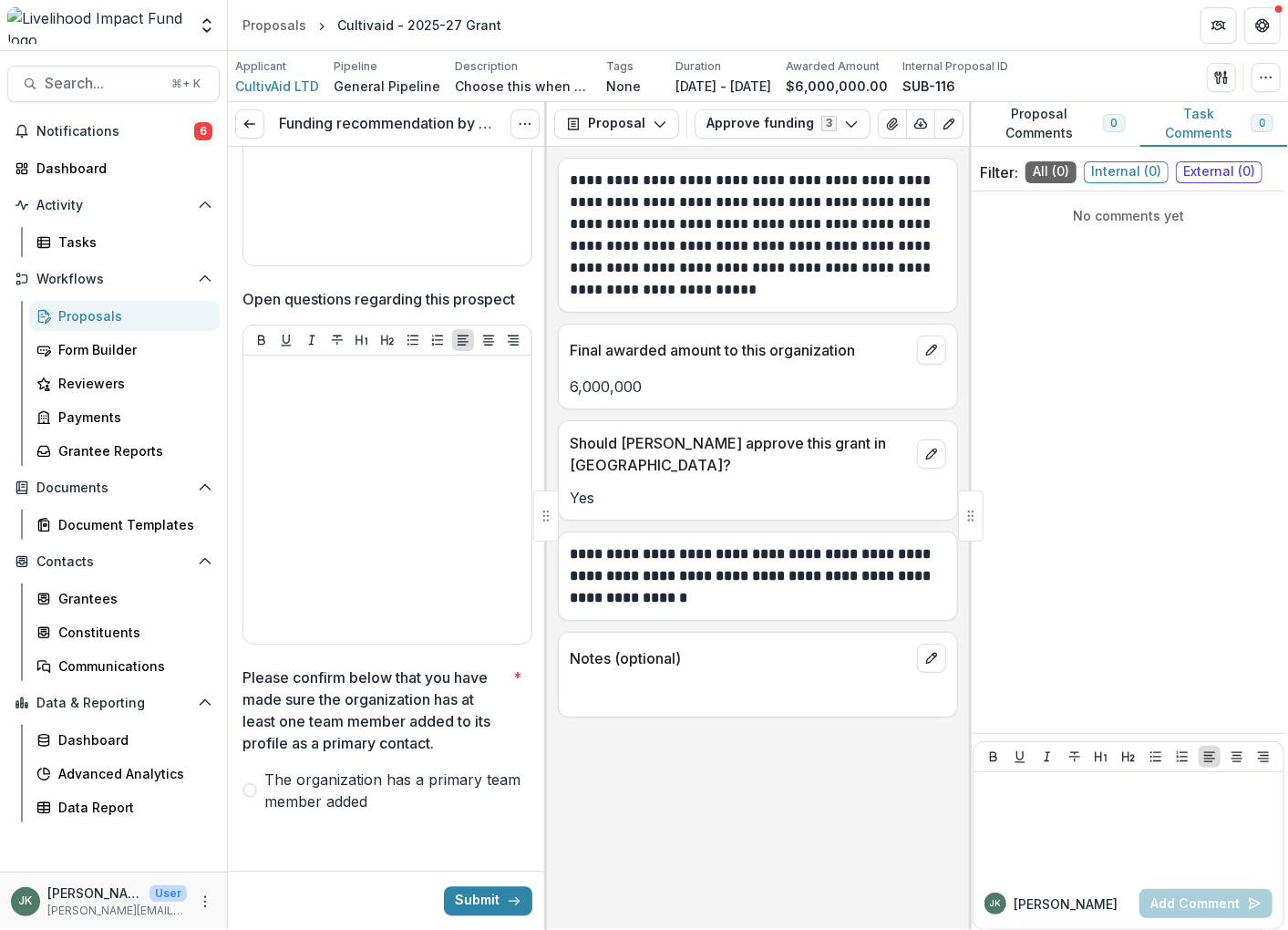
click at [244, 786] on span at bounding box center [249, 790] width 15 height 15
click at [476, 868] on button "Submit" at bounding box center [489, 901] width 88 height 29
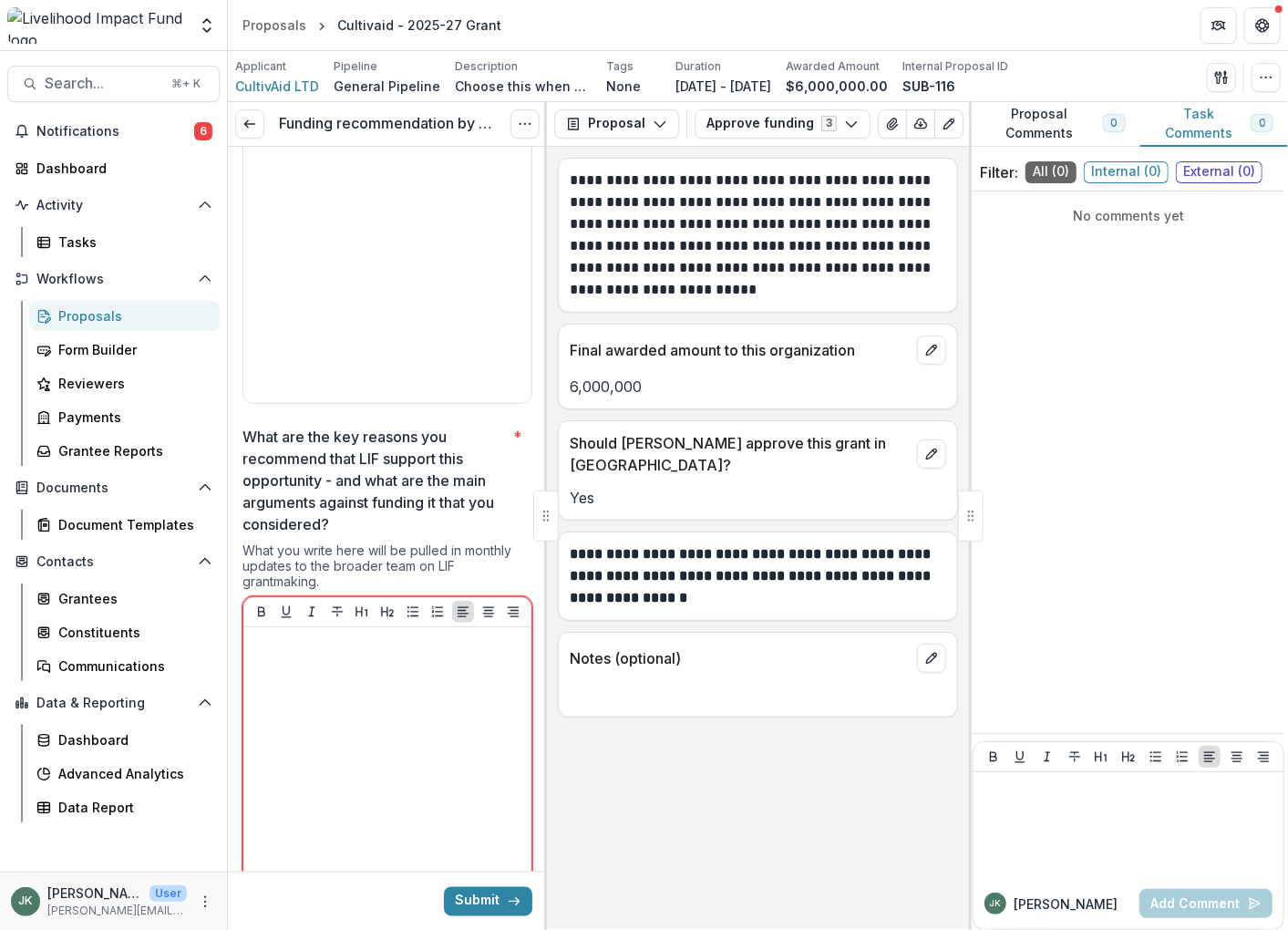
scroll to position [1635, 0]
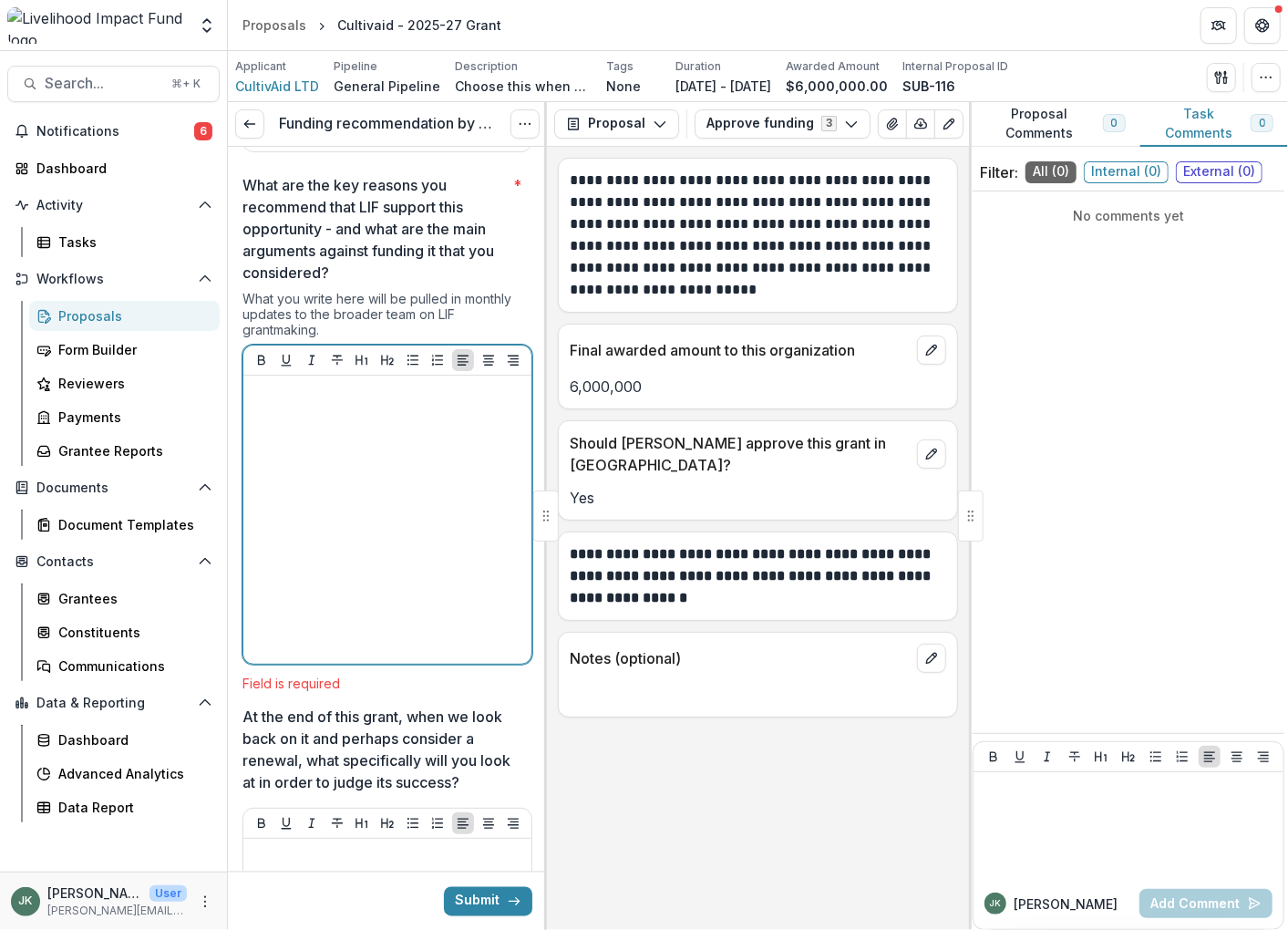
click at [375, 490] on div at bounding box center [387, 519] width 274 height 274
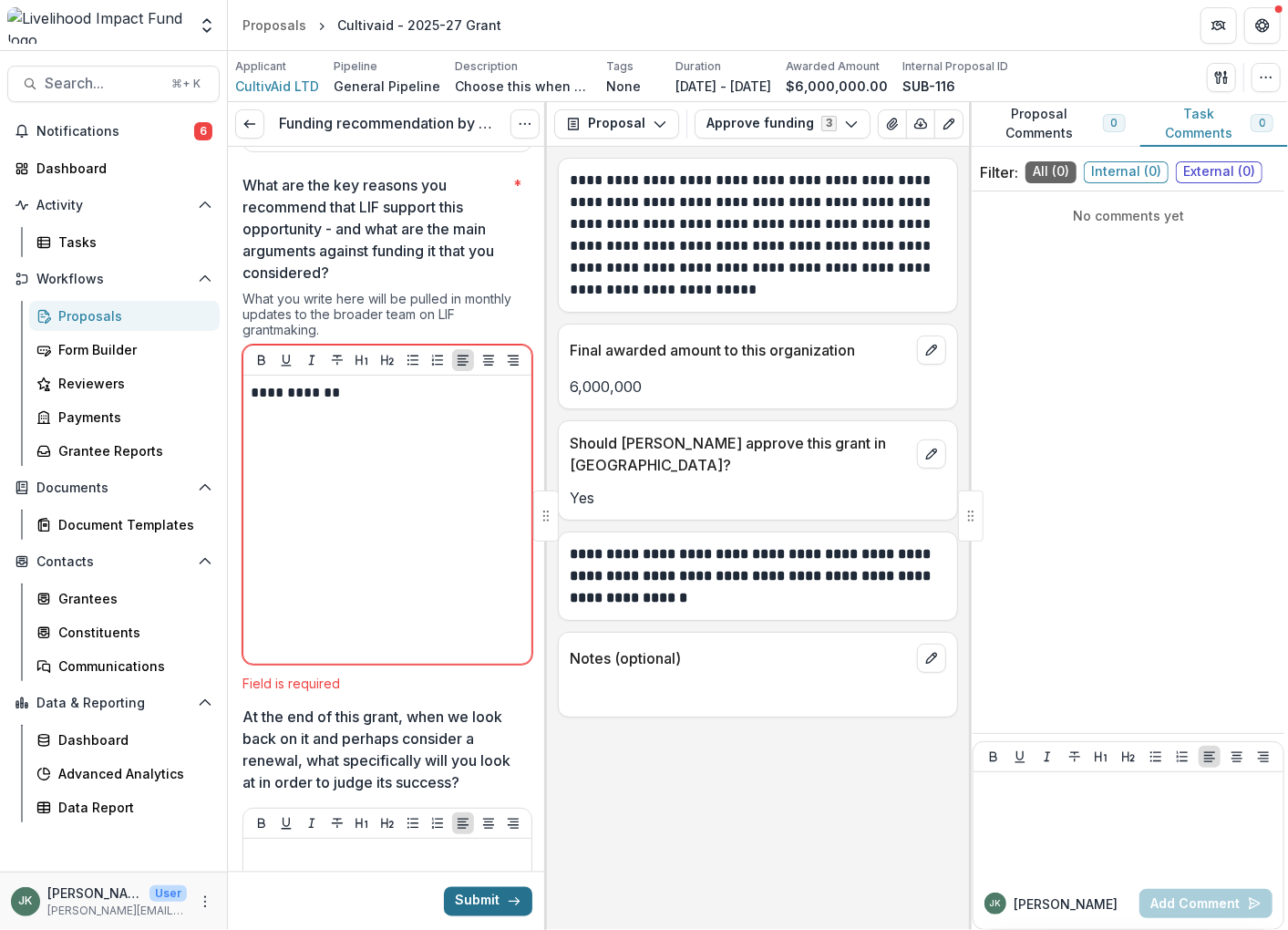
click at [473, 868] on button "Submit" at bounding box center [489, 901] width 88 height 29
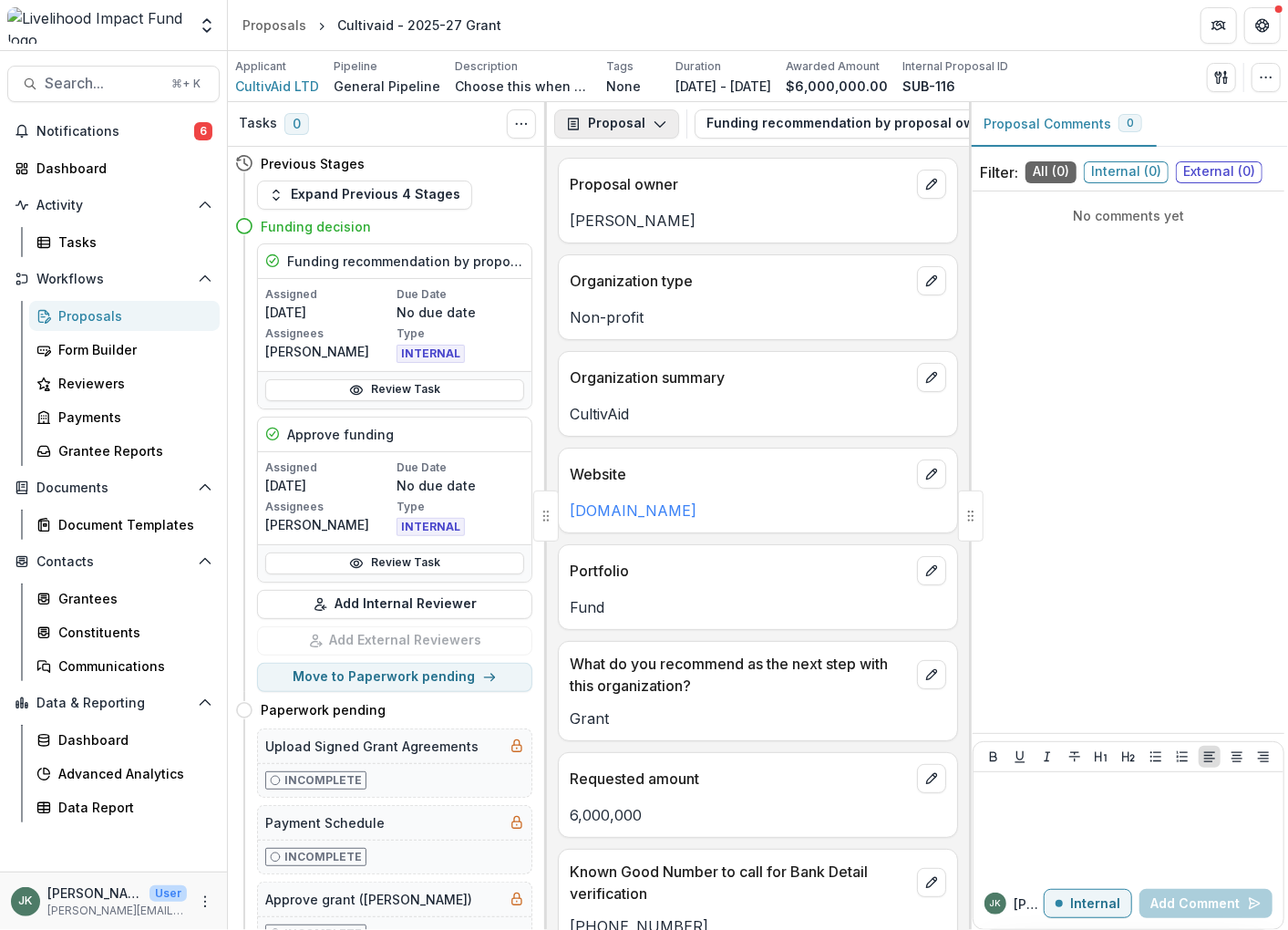
click at [591, 128] on button "Proposal" at bounding box center [616, 125] width 125 height 29
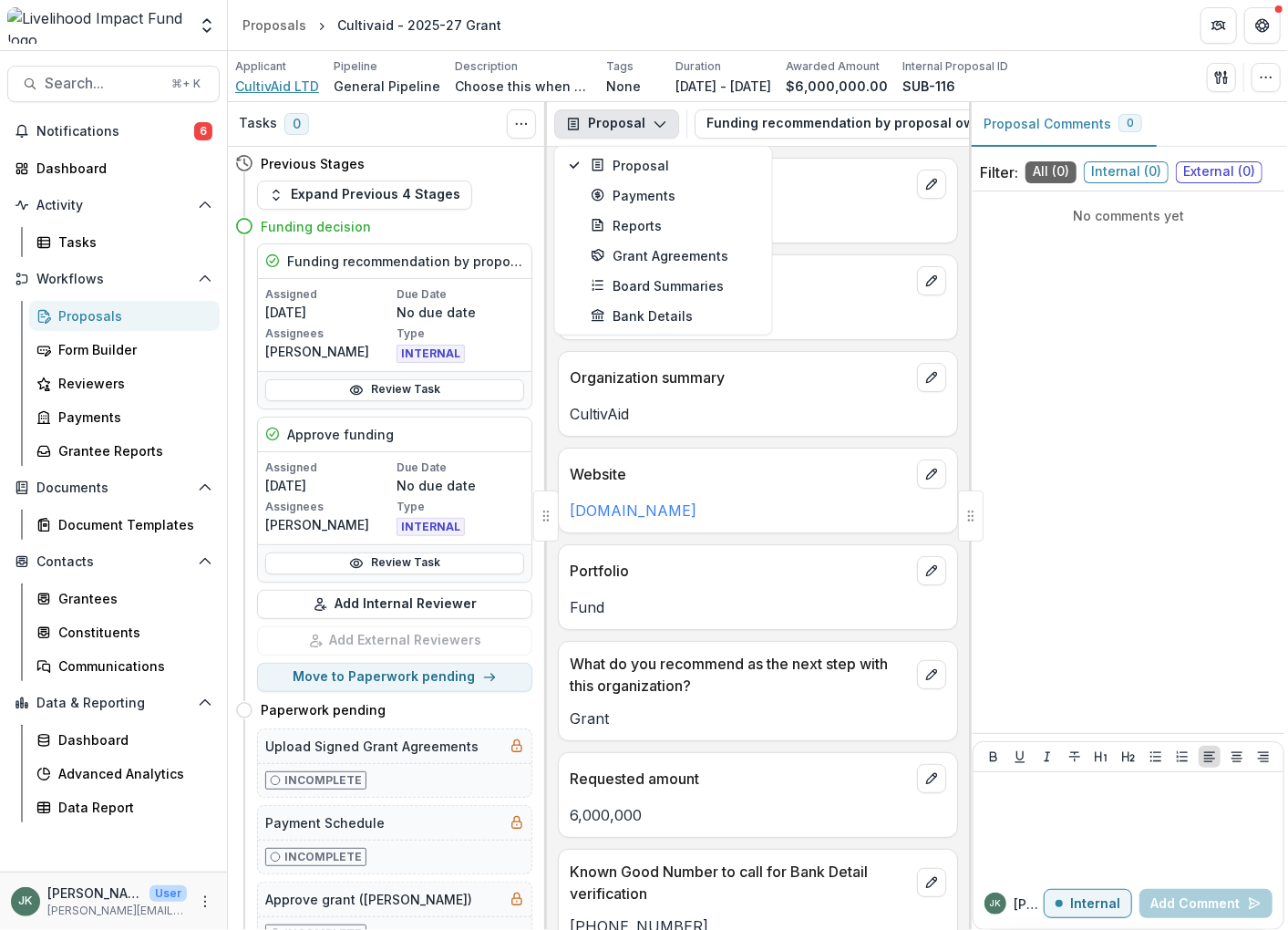
click at [306, 84] on span "CultivAid LTD" at bounding box center [277, 86] width 83 height 20
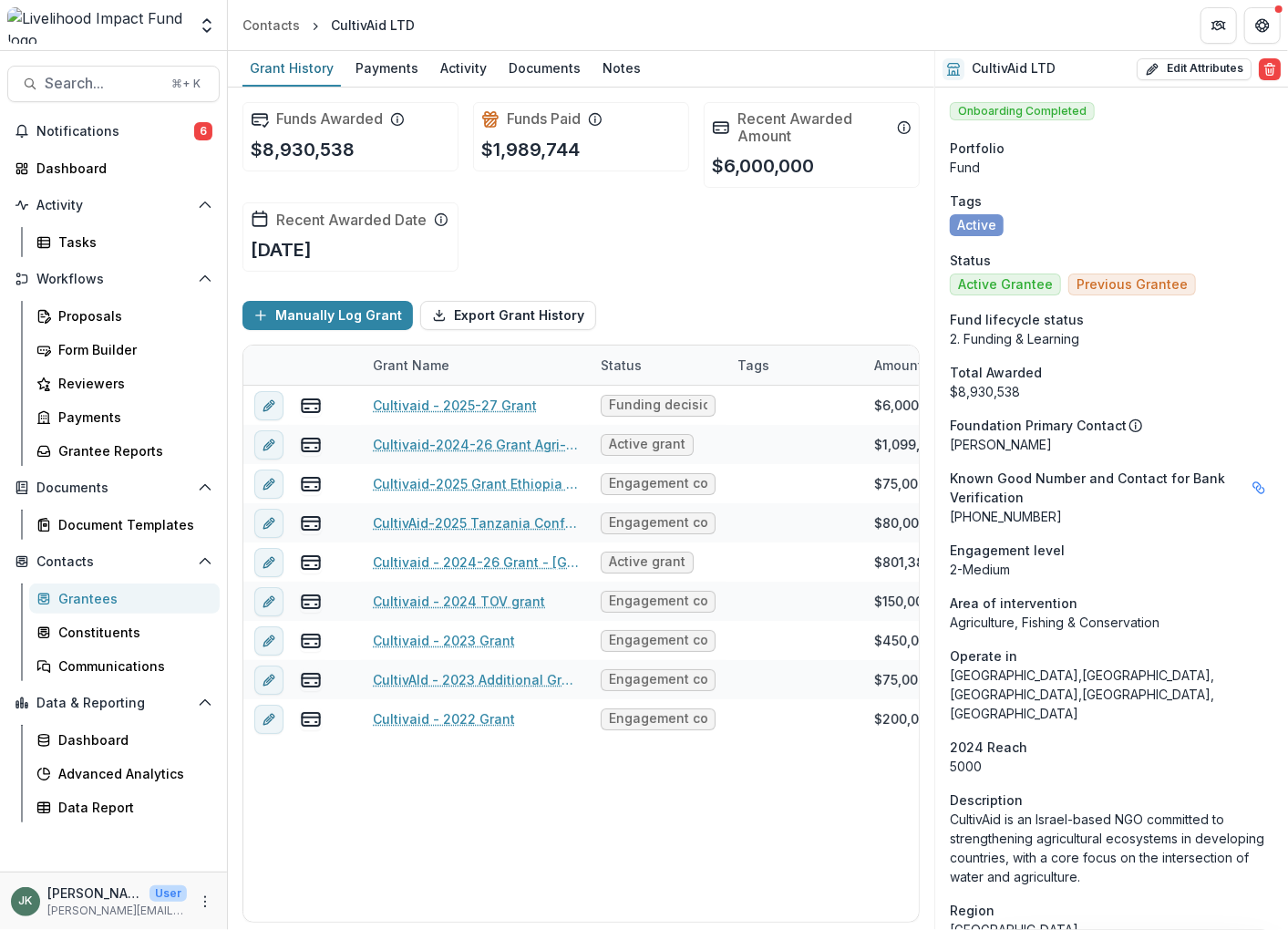
click at [954, 72] on icon at bounding box center [953, 69] width 15 height 15
click at [990, 68] on h2 "CultivAid LTD" at bounding box center [1013, 69] width 83 height 16
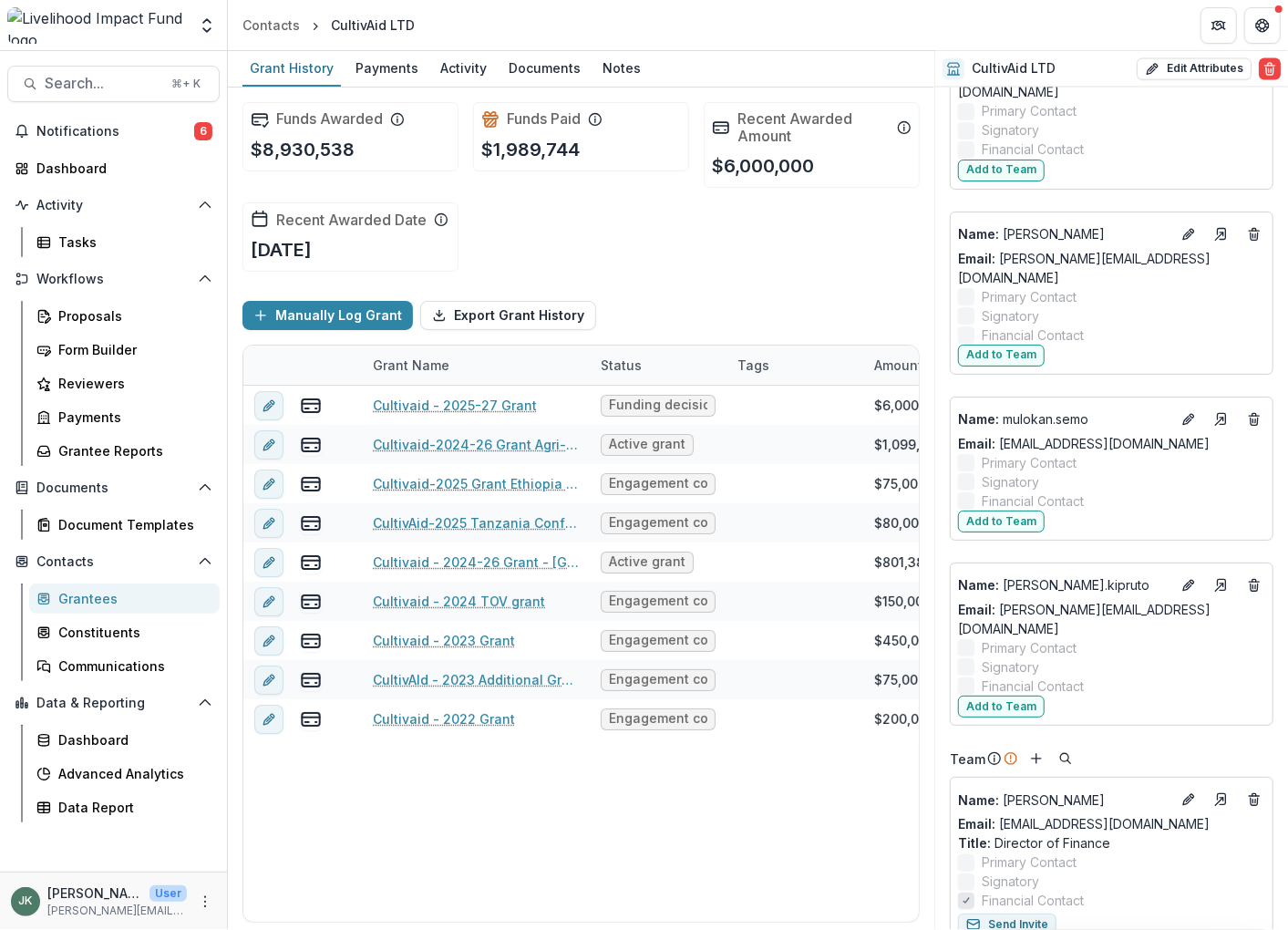
scroll to position [1625, 0]
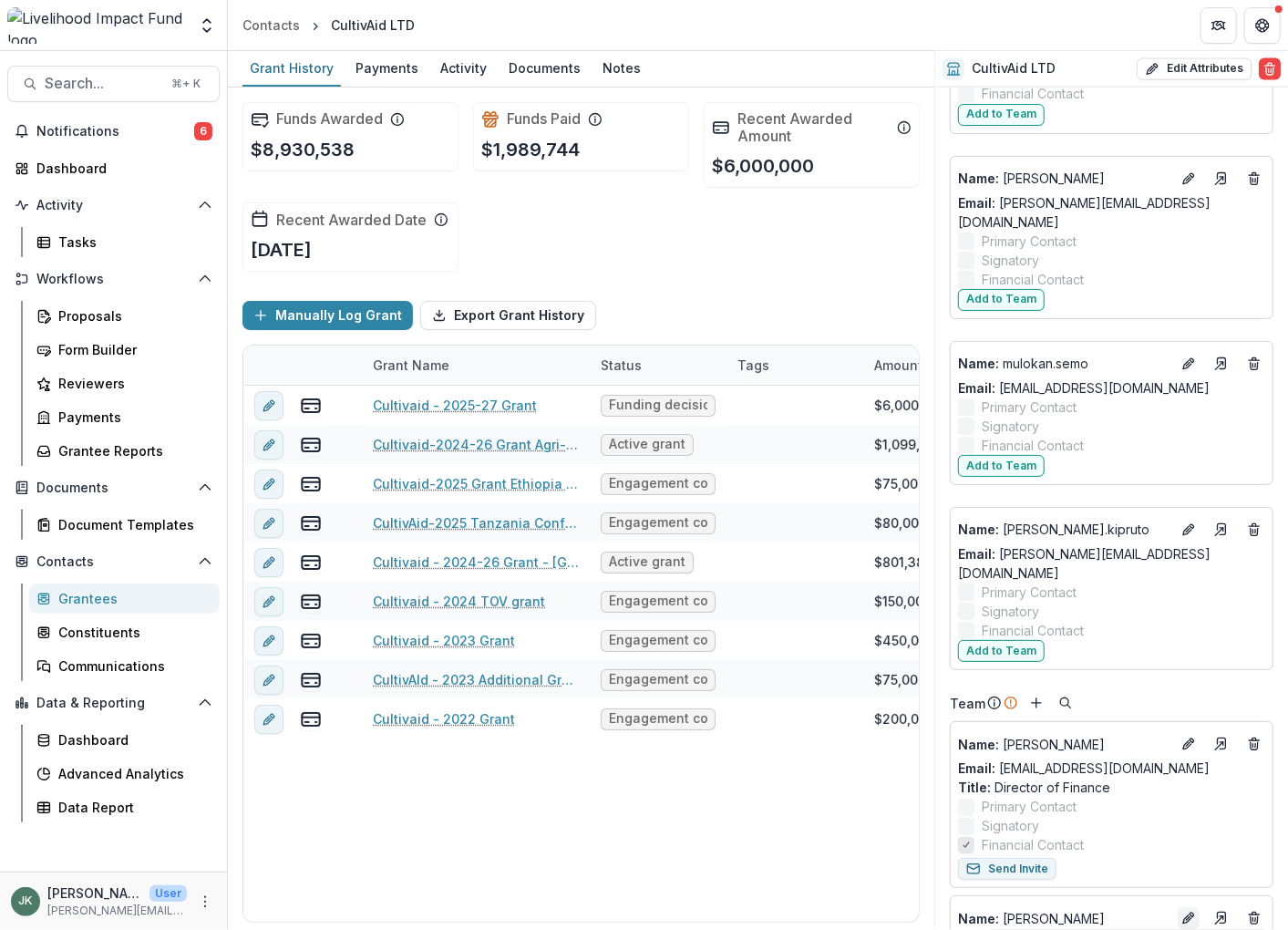
click at [1190, 868] on icon "Edit" at bounding box center [1192, 914] width 5 height 5
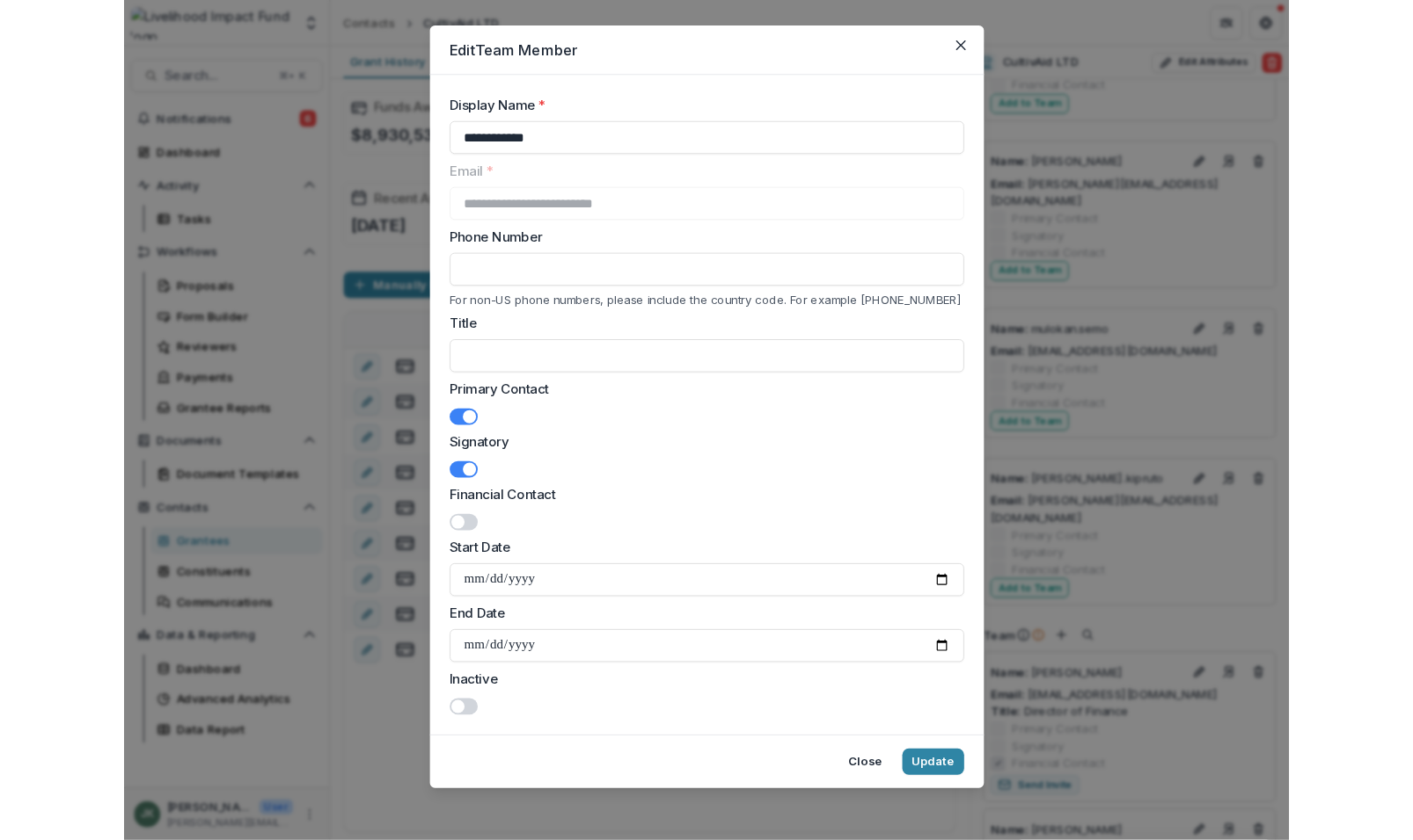
scroll to position [0, 0]
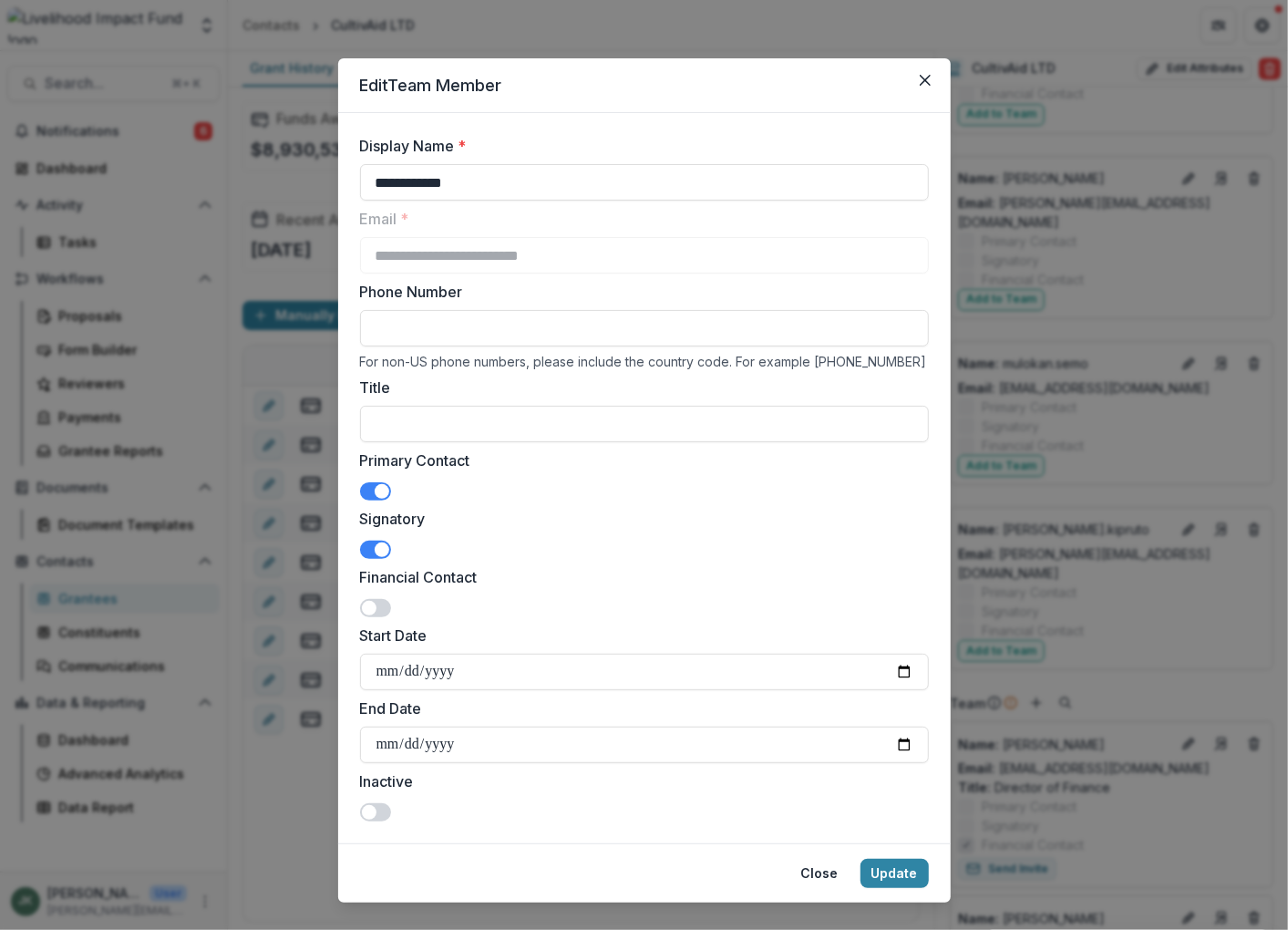
click at [467, 330] on input "Phone Number" at bounding box center [644, 328] width 569 height 36
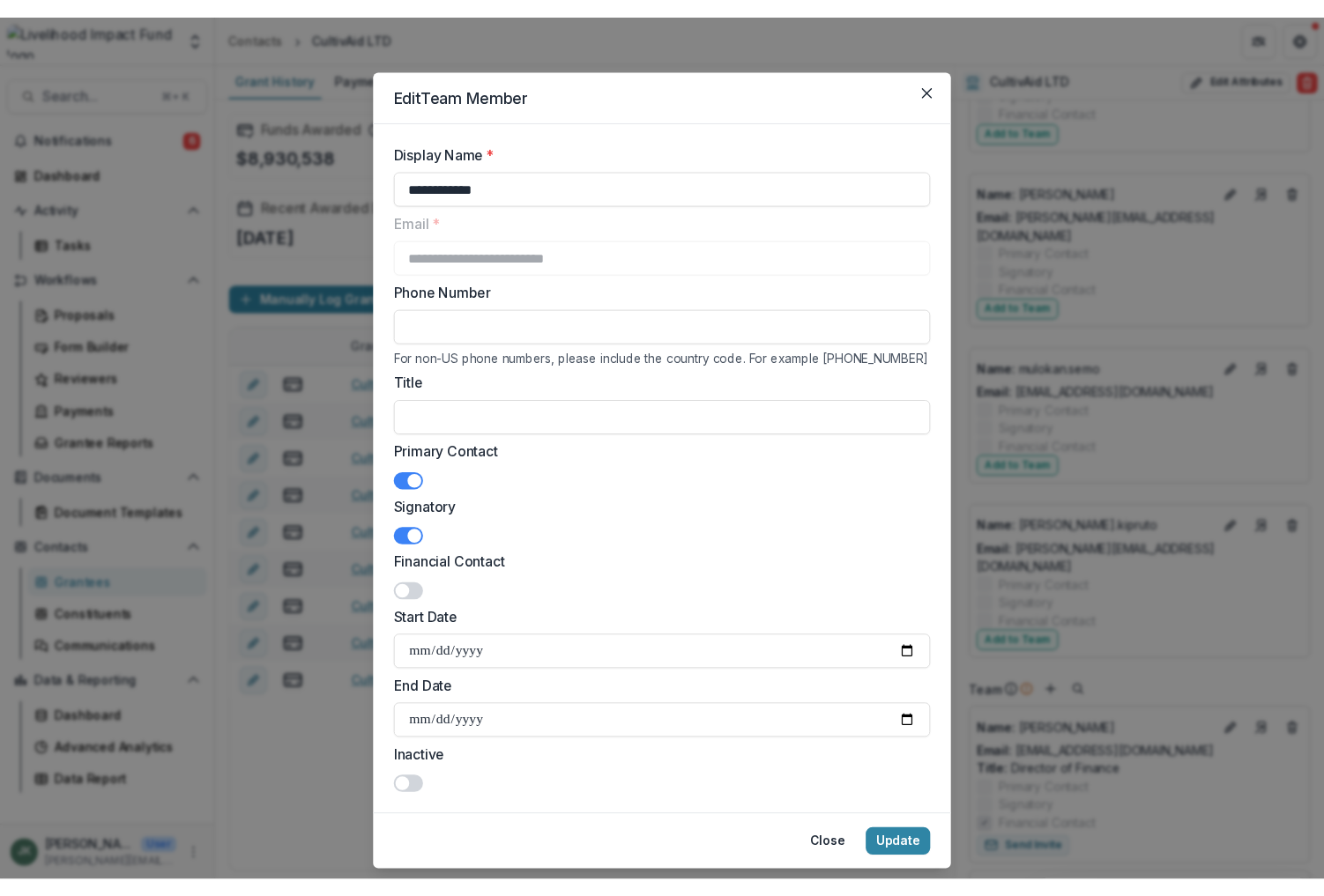
scroll to position [1570, 0]
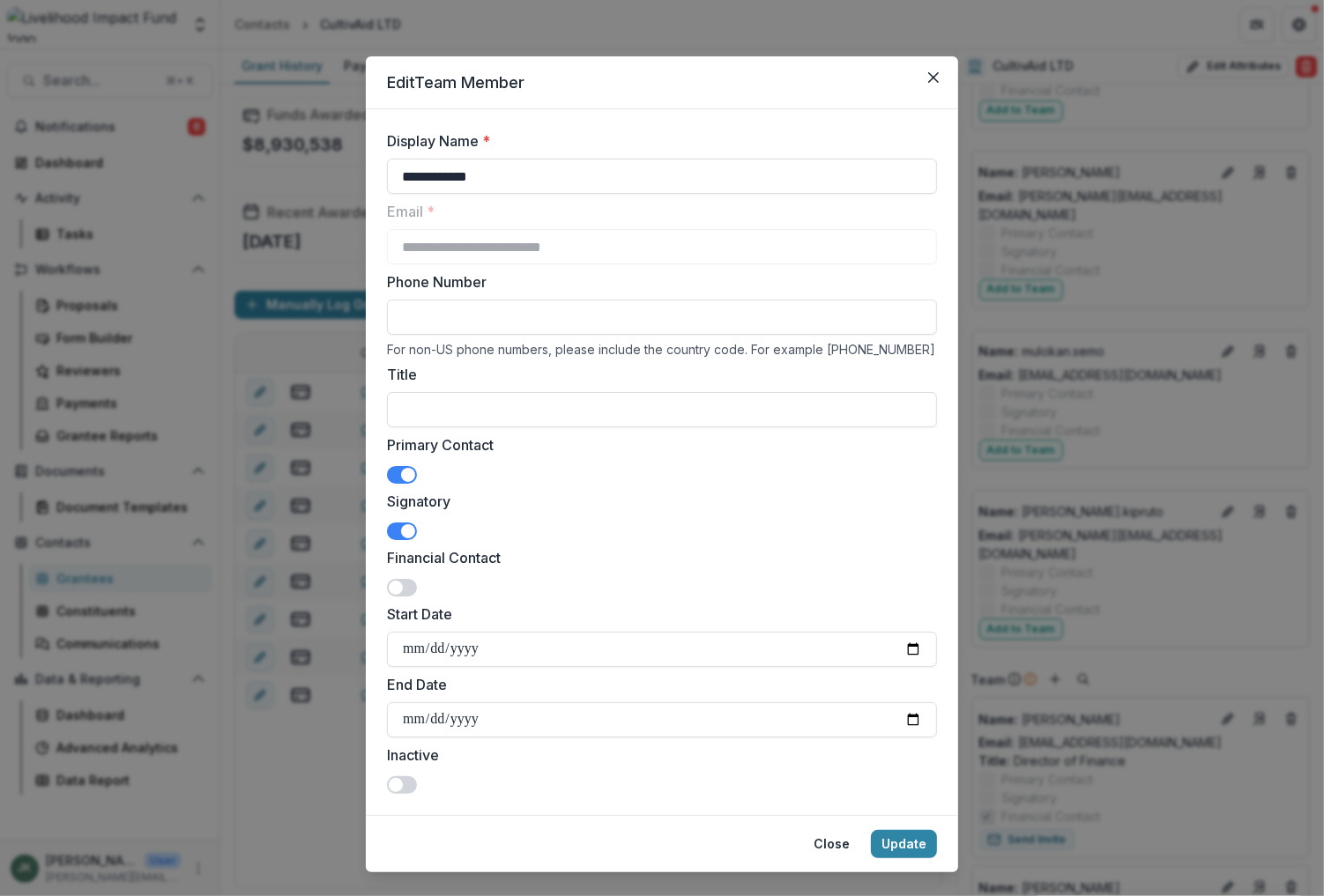
type input "*"
type input "**********"
click at [904, 839] on button "Update" at bounding box center [904, 844] width 66 height 28
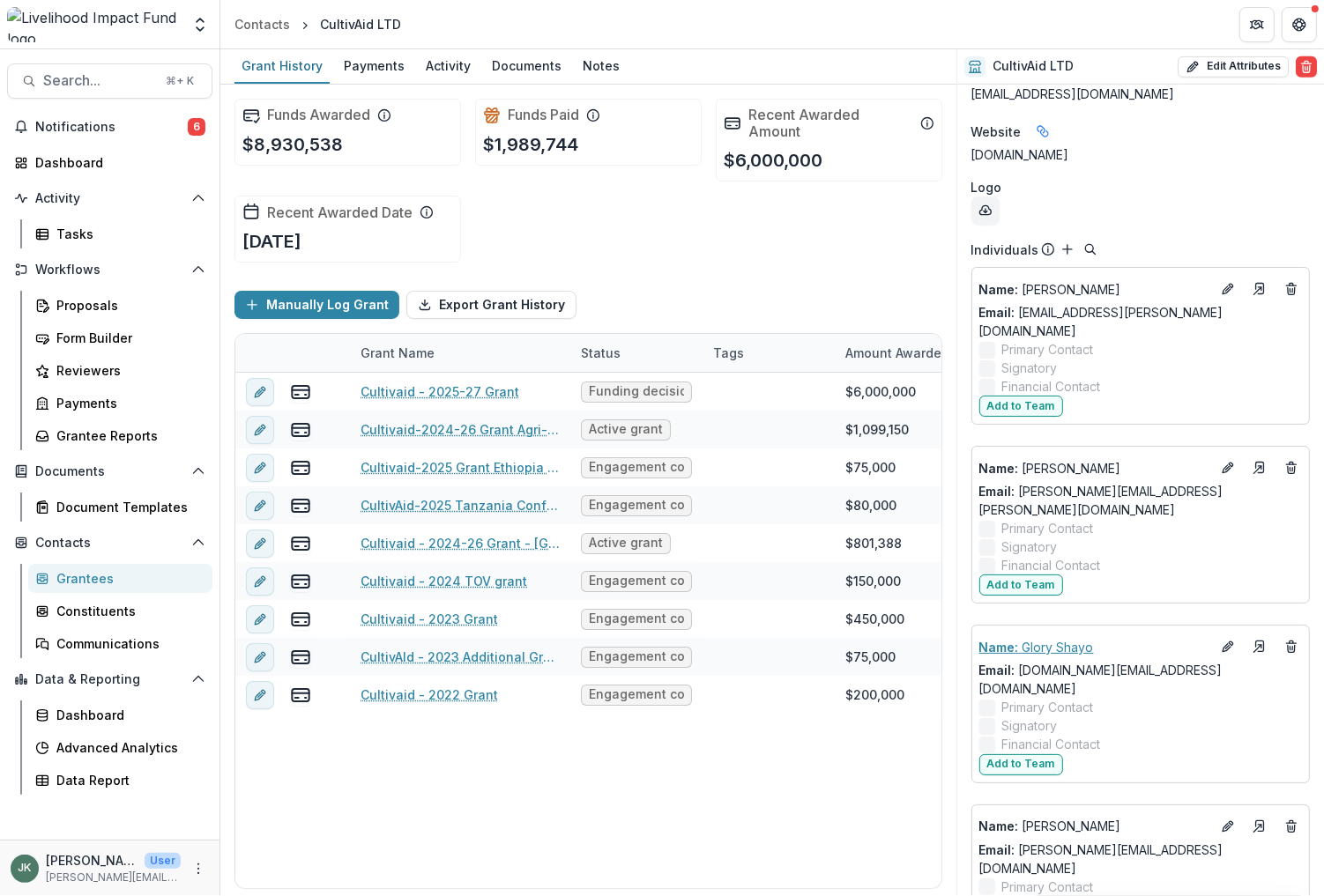
scroll to position [913, 0]
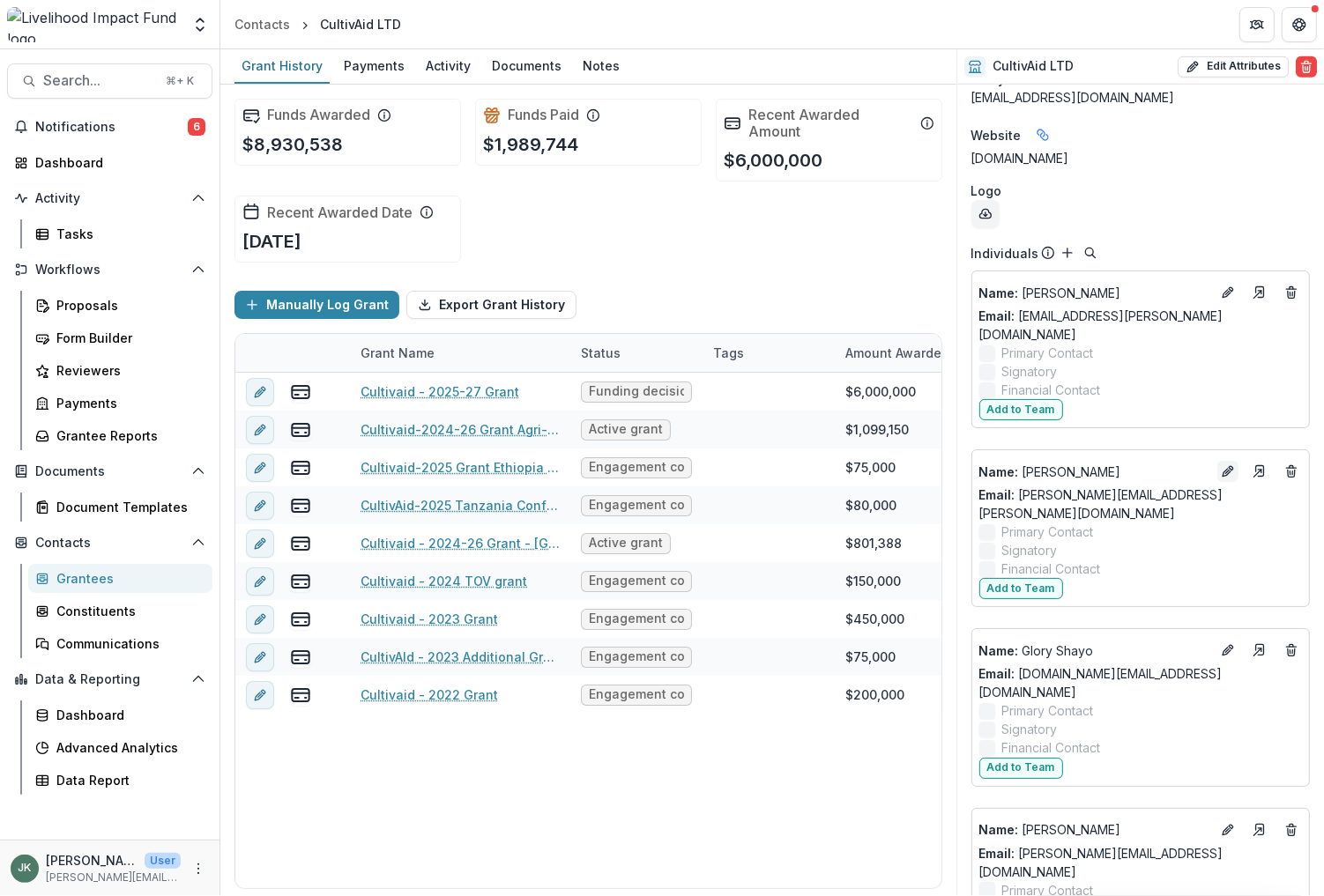
click at [1224, 465] on icon "Edit" at bounding box center [1227, 471] width 14 height 14
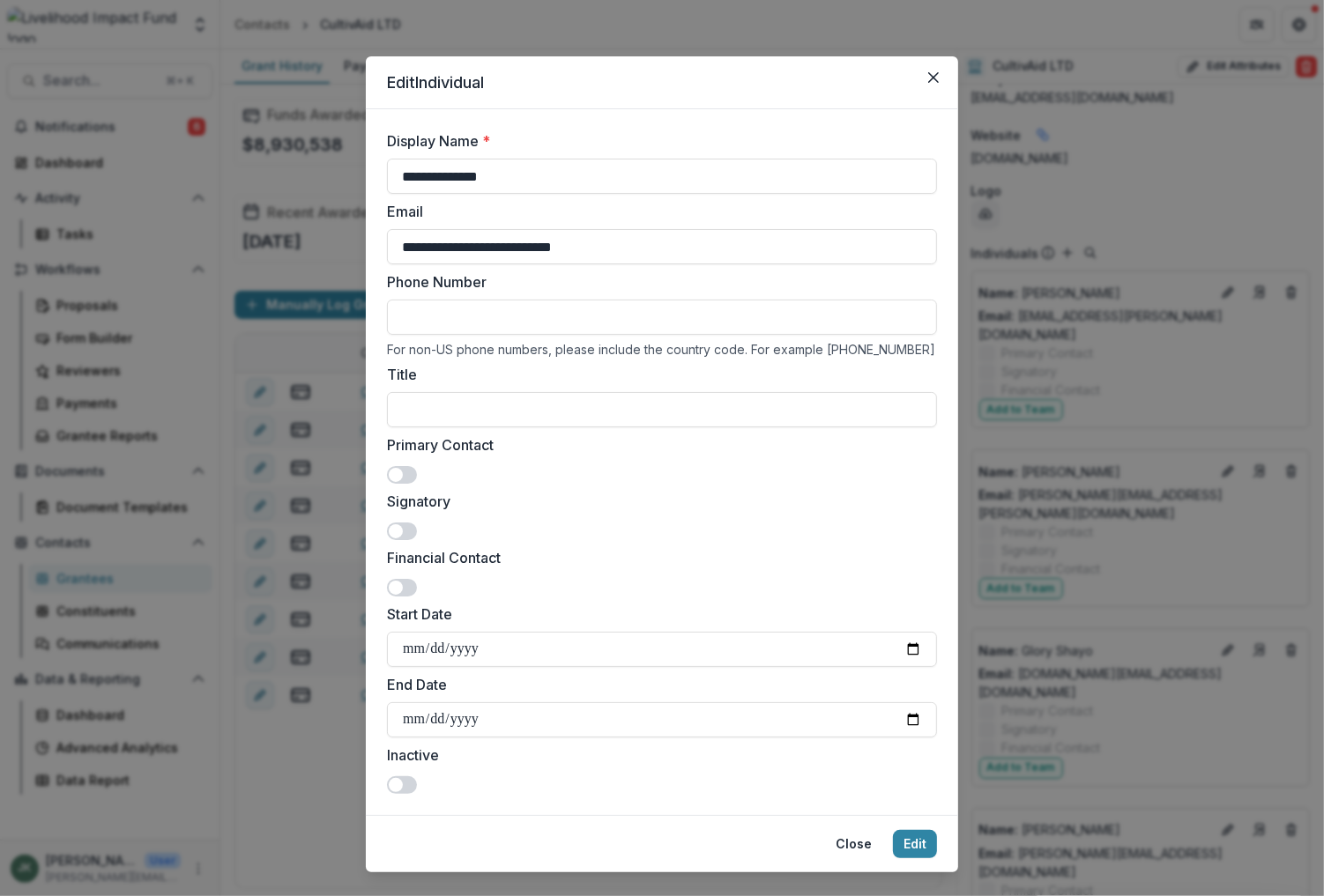
click at [451, 326] on input "Phone Number" at bounding box center [662, 317] width 550 height 35
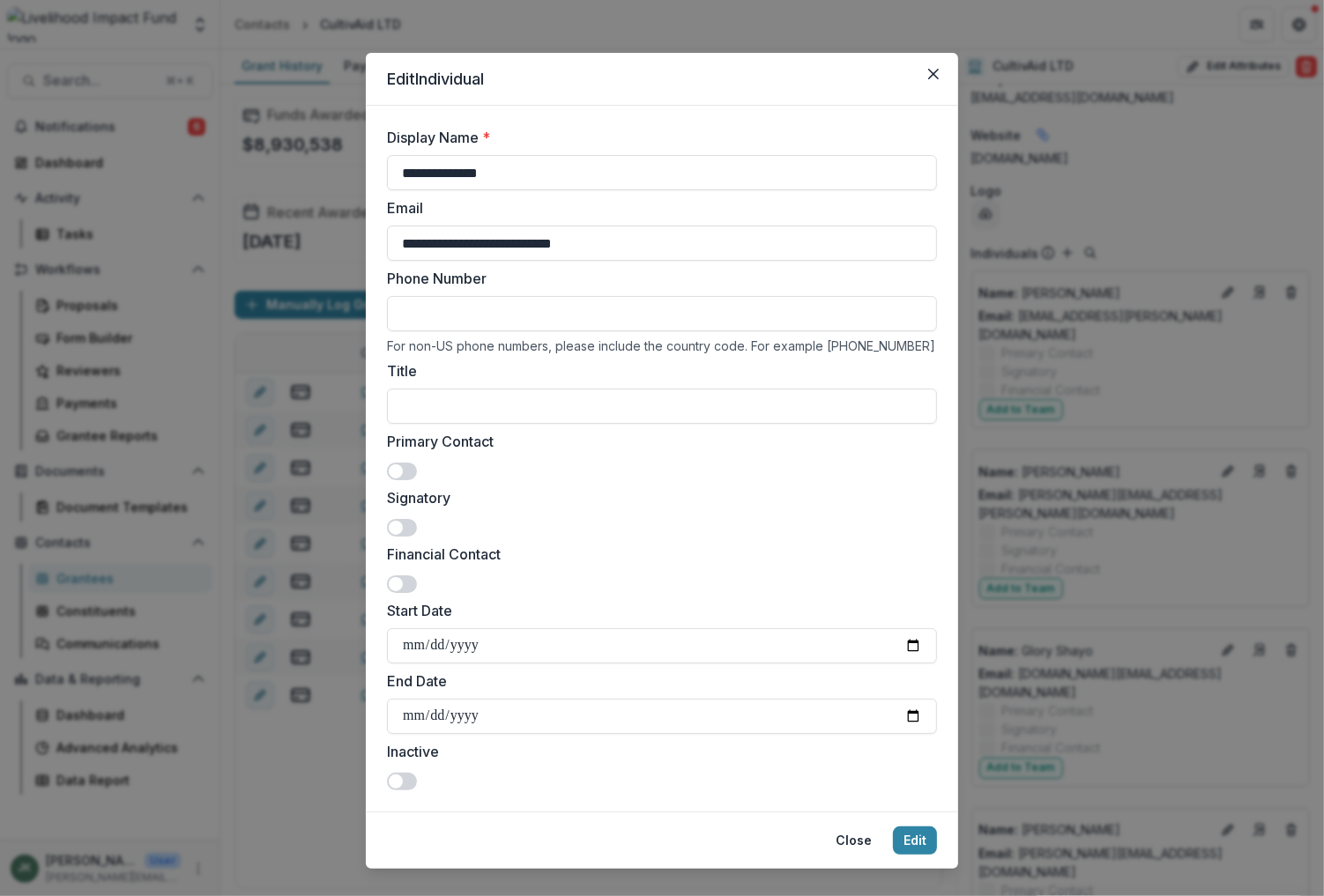
type input "*"
type input "**********"
click at [922, 839] on button "Edit" at bounding box center [914, 841] width 44 height 28
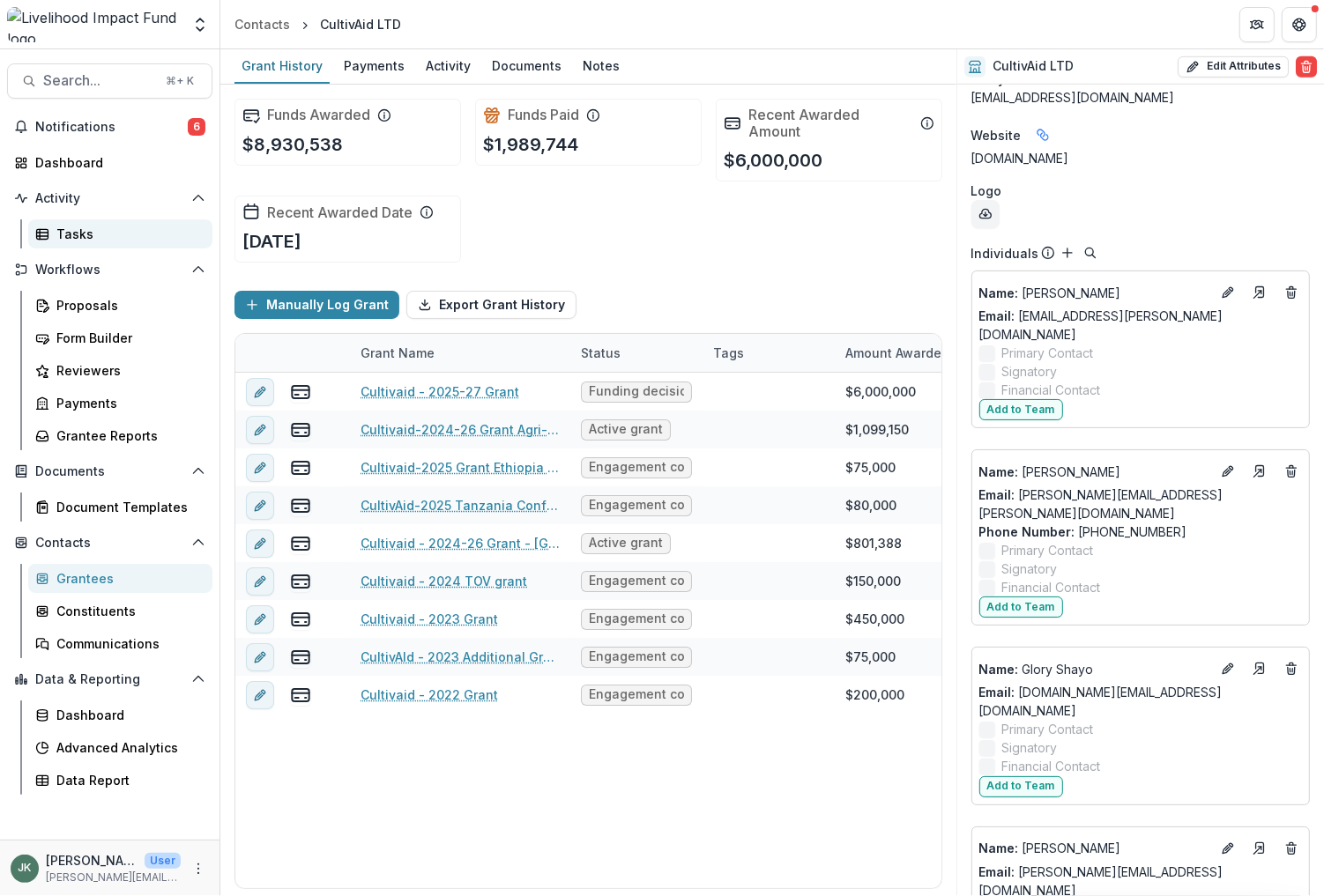
click at [62, 227] on div "Tasks" at bounding box center [127, 234] width 142 height 19
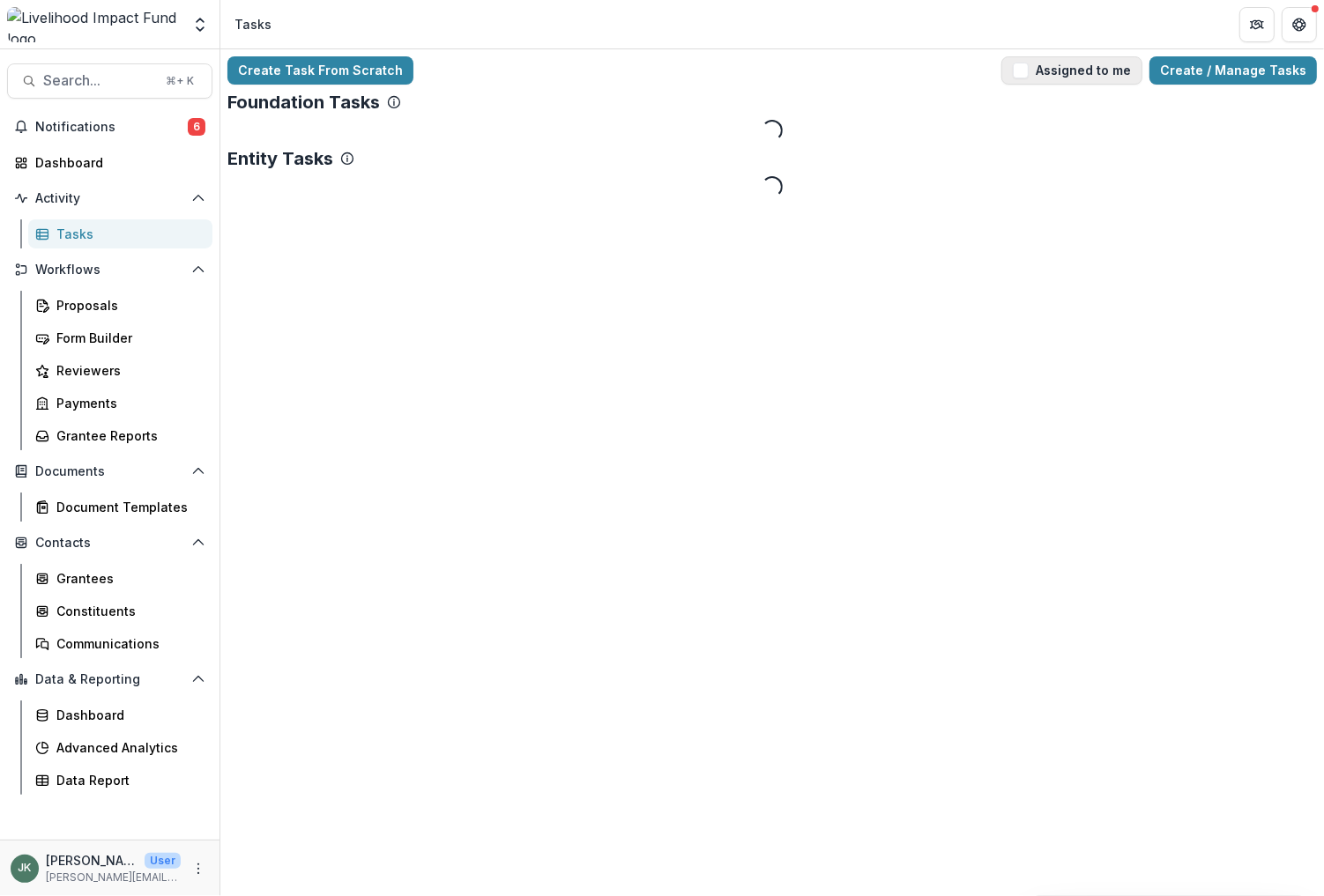
click at [1028, 68] on span "button" at bounding box center [1021, 70] width 16 height 16
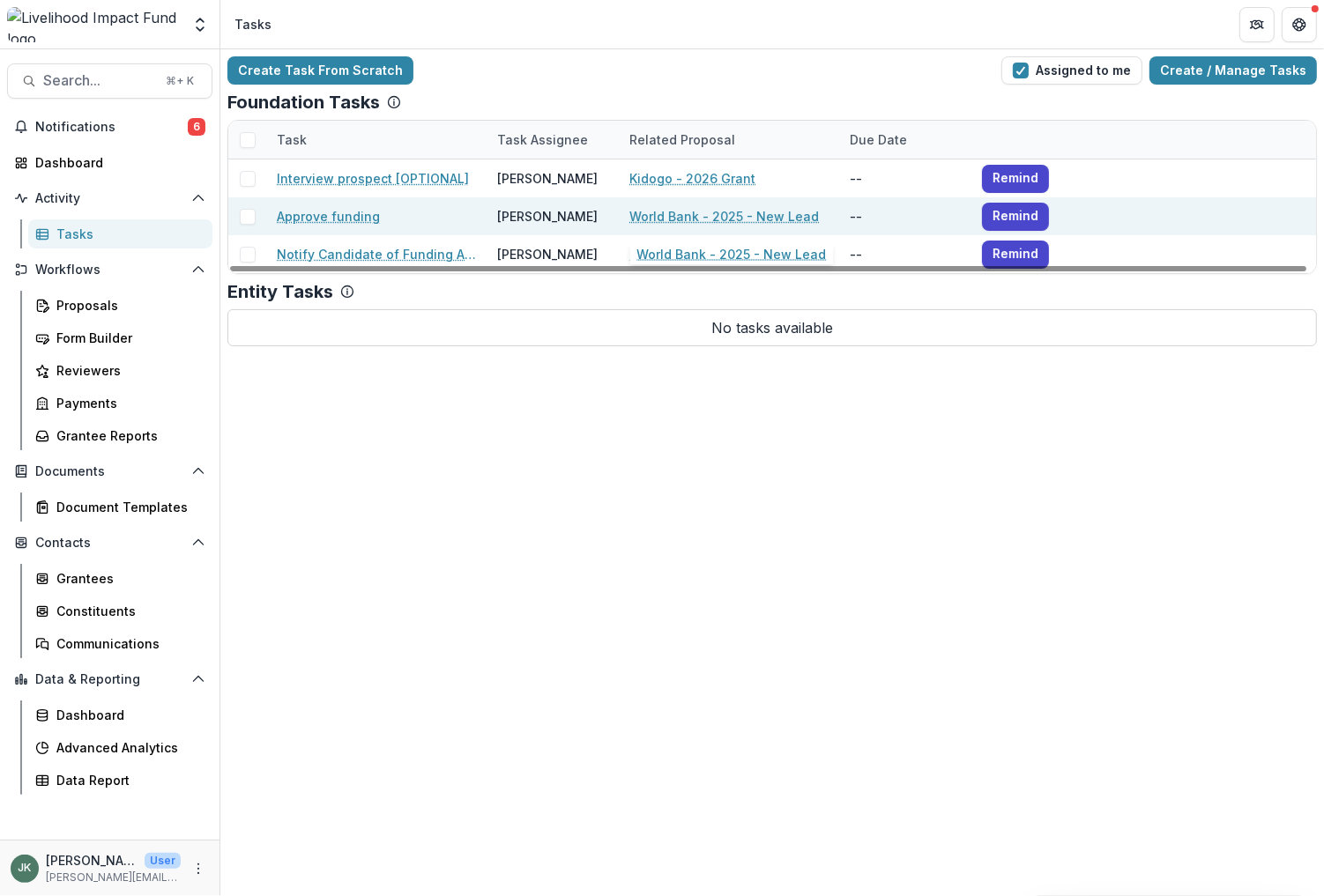
click at [745, 217] on link "World Bank - 2025 - New Lead" at bounding box center [725, 216] width 190 height 19
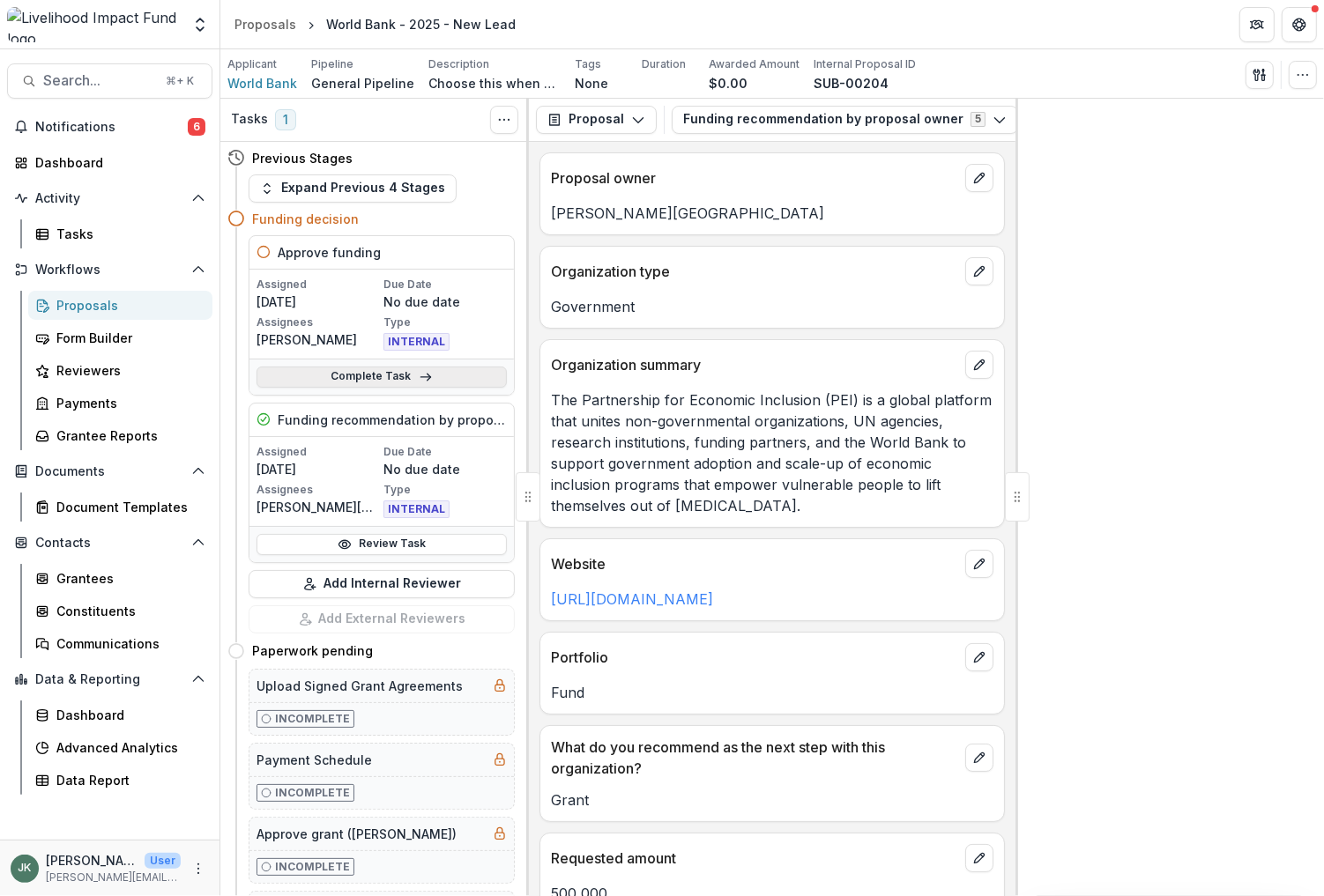
click at [432, 381] on link "Complete Task" at bounding box center [381, 377] width 250 height 21
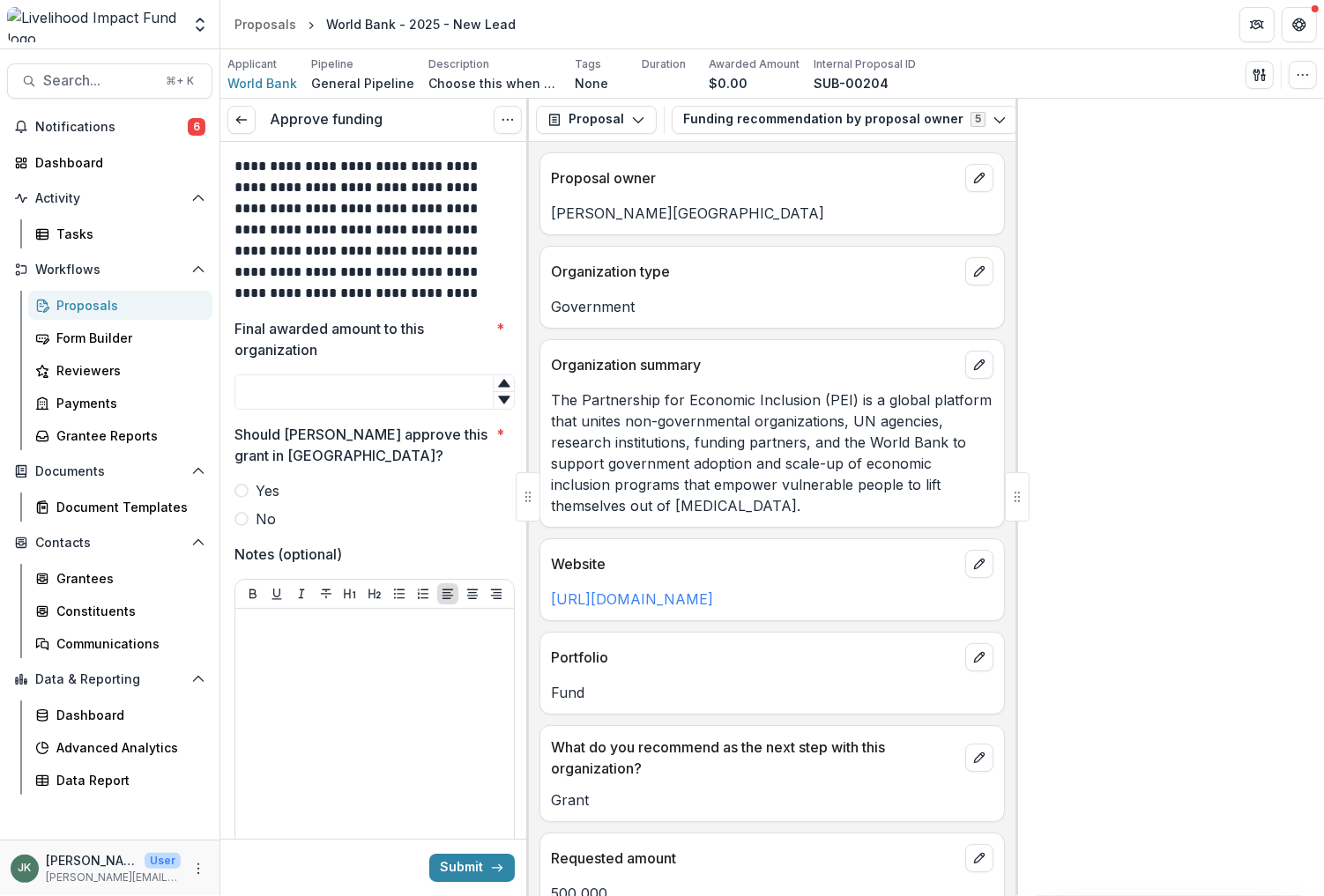
click at [244, 492] on span at bounding box center [241, 490] width 14 height 14
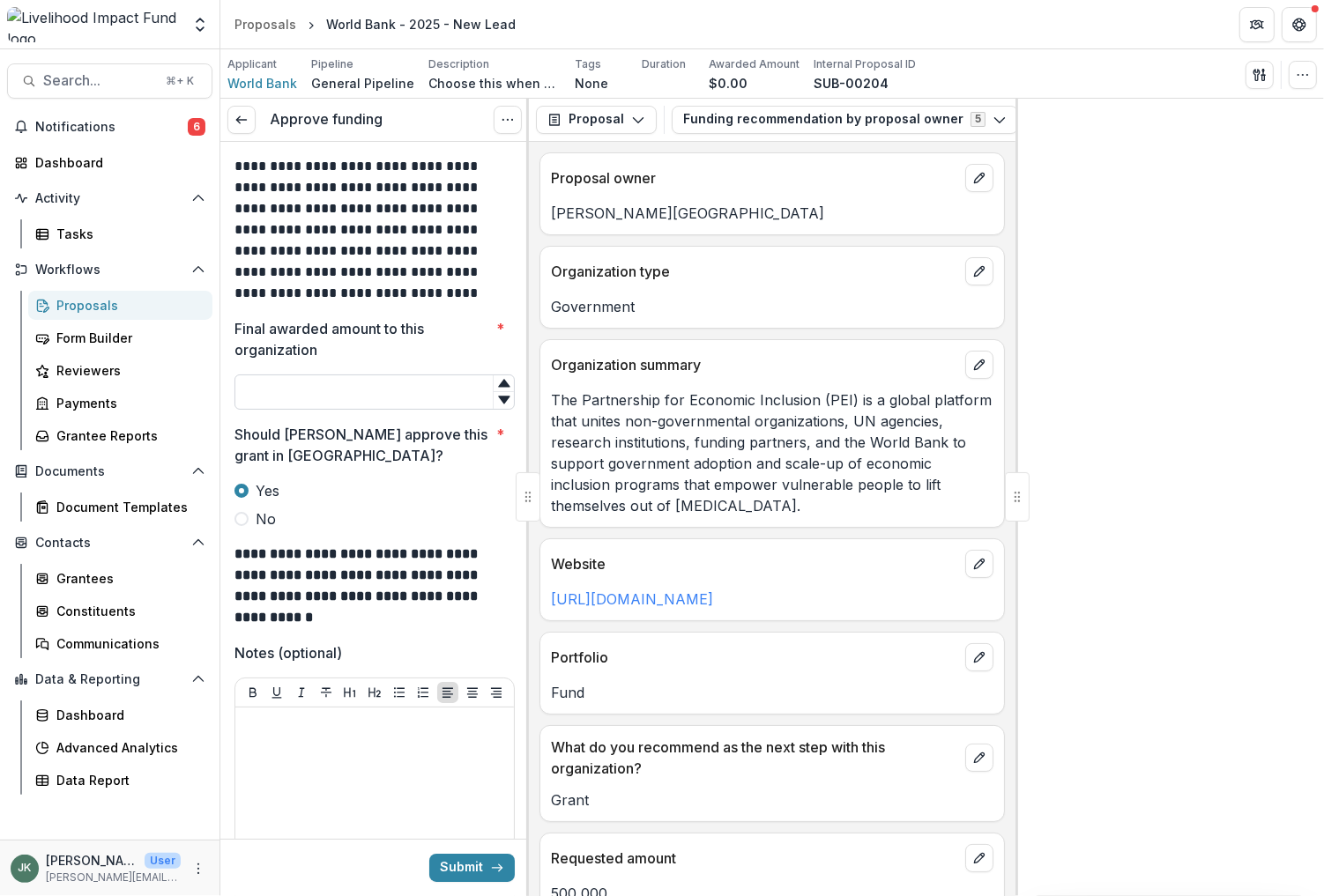
click at [279, 389] on input "Final awarded amount to this organization *" at bounding box center [375, 392] width 281 height 35
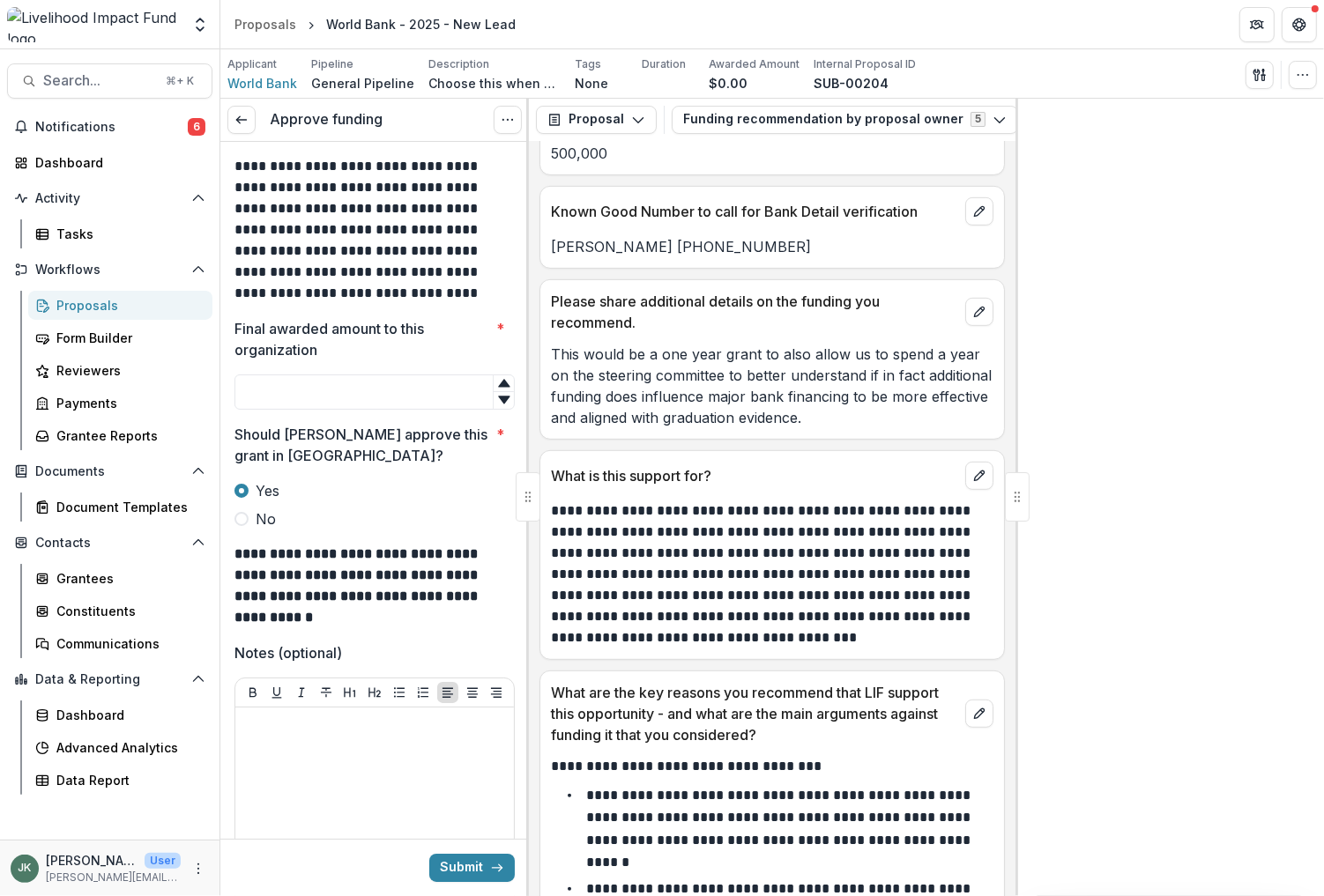
scroll to position [746, 0]
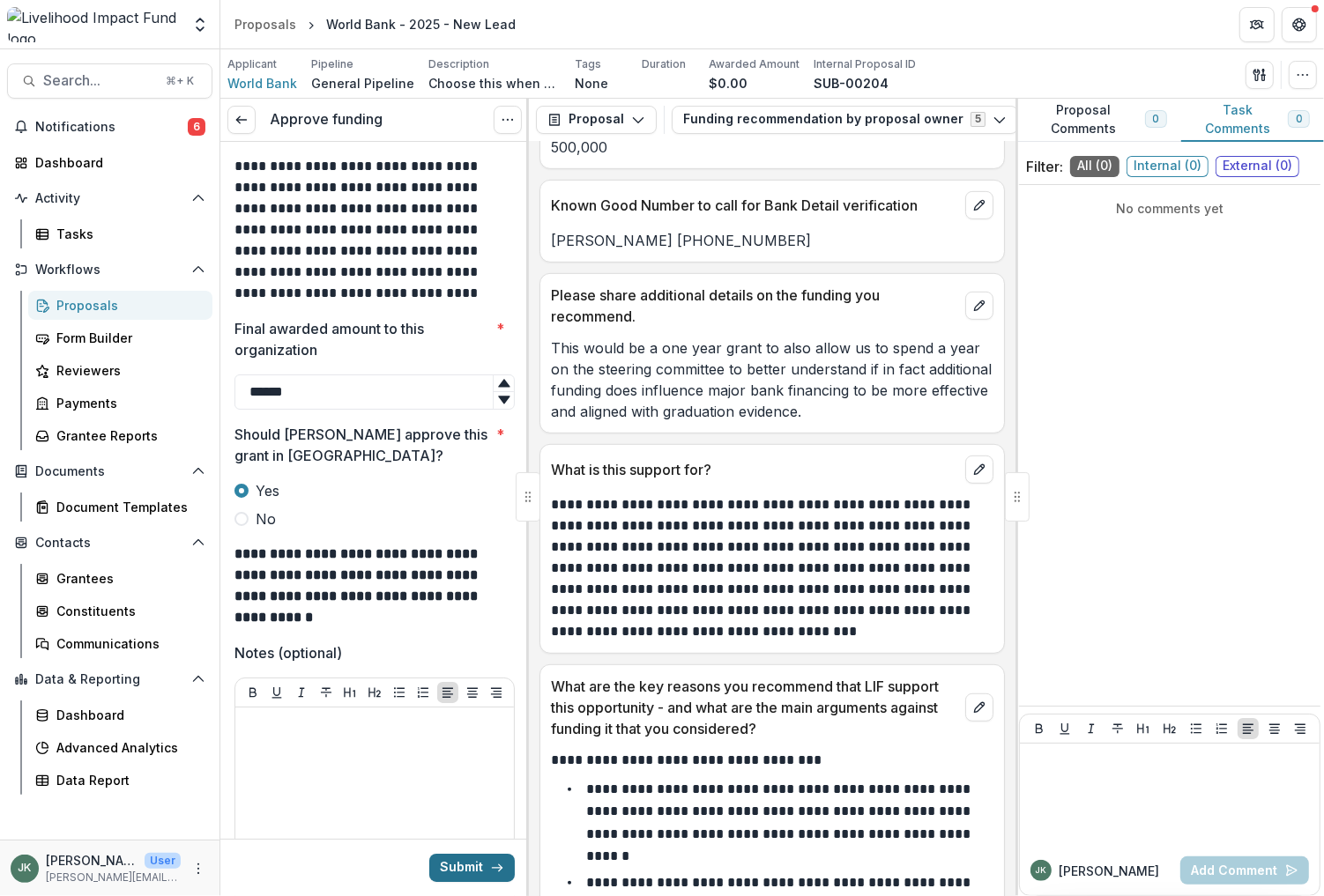
type input "******"
click at [455, 839] on button "Submit" at bounding box center [472, 869] width 85 height 28
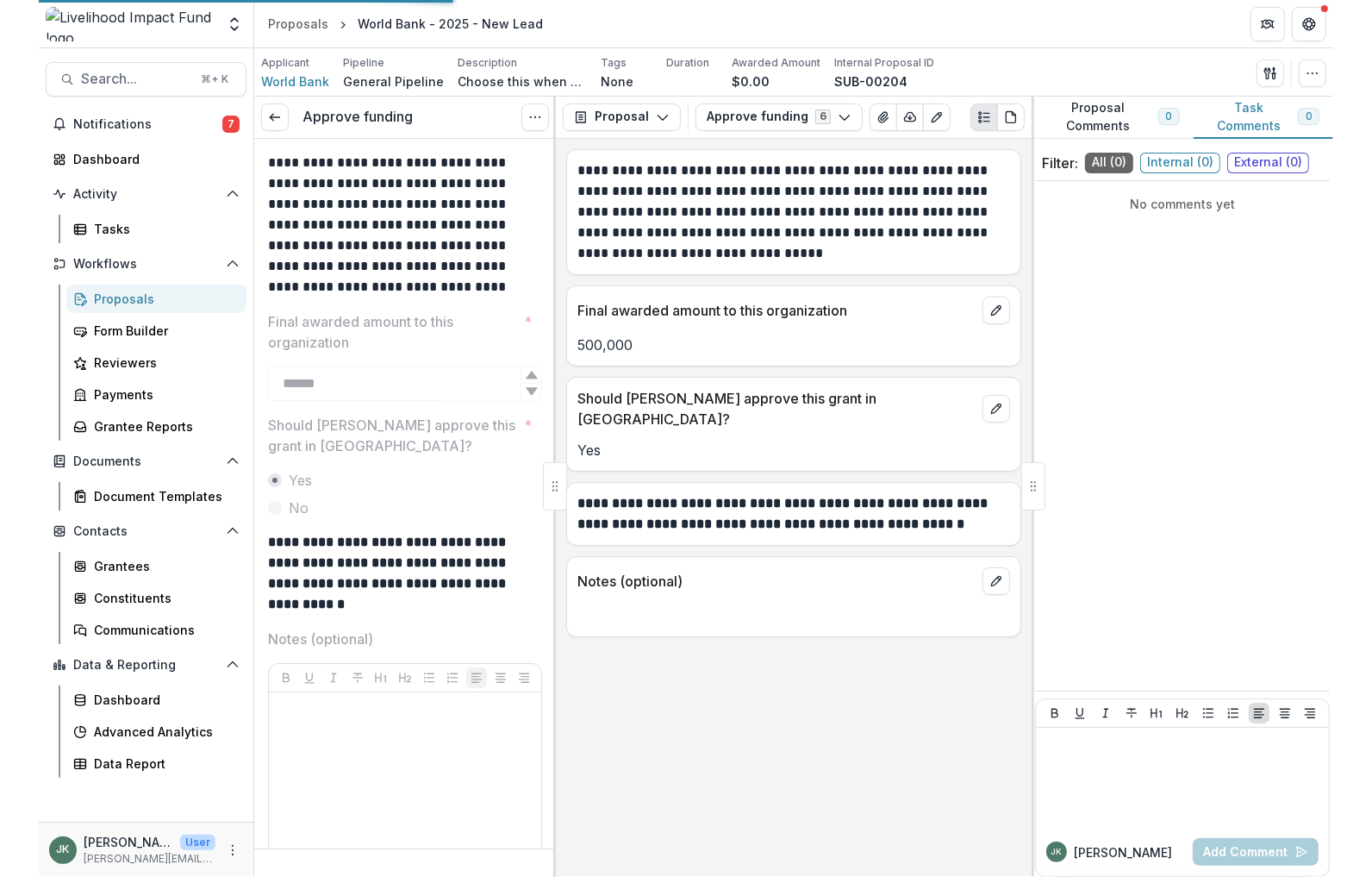
scroll to position [0, 0]
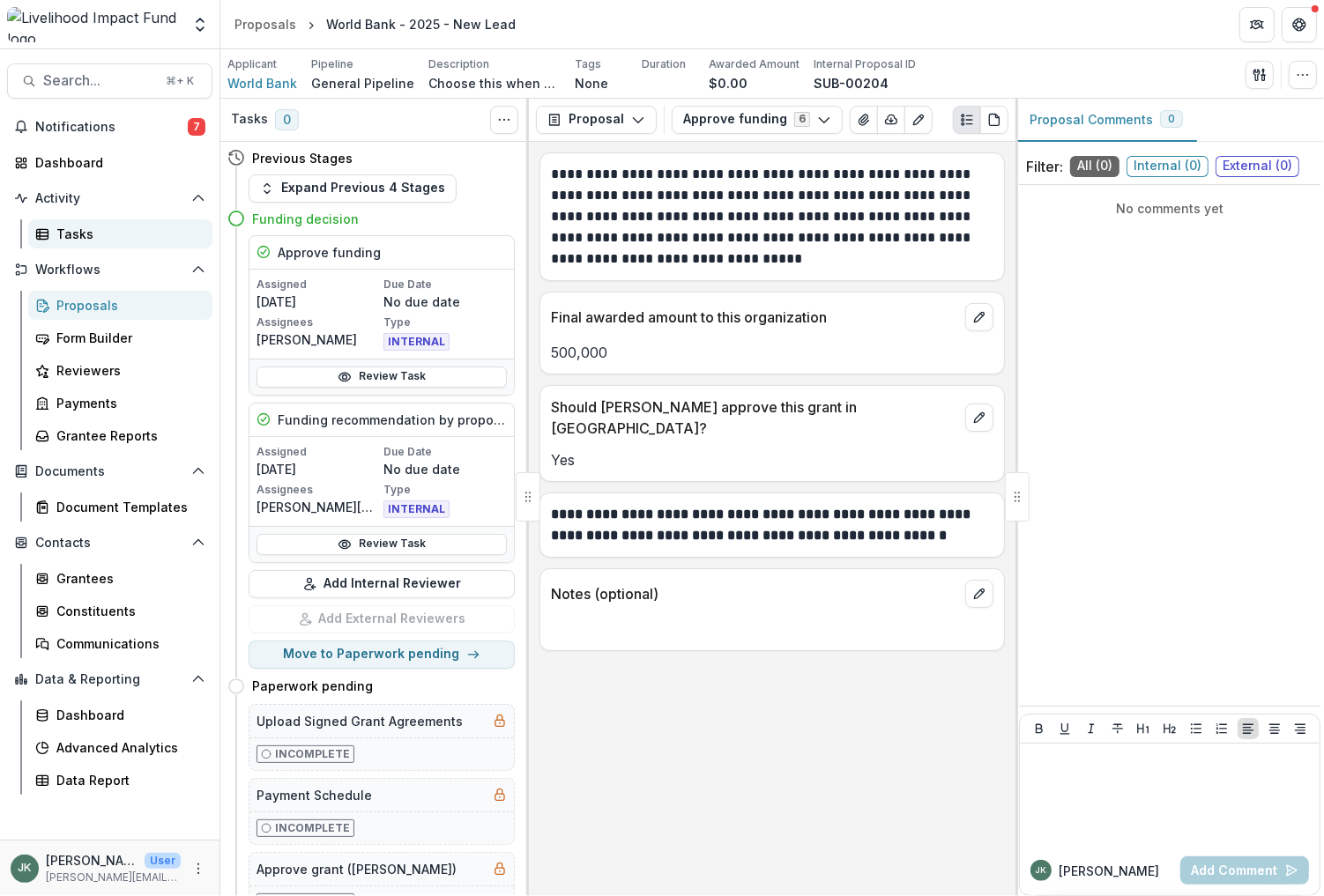
click at [64, 226] on div "Tasks" at bounding box center [127, 234] width 142 height 19
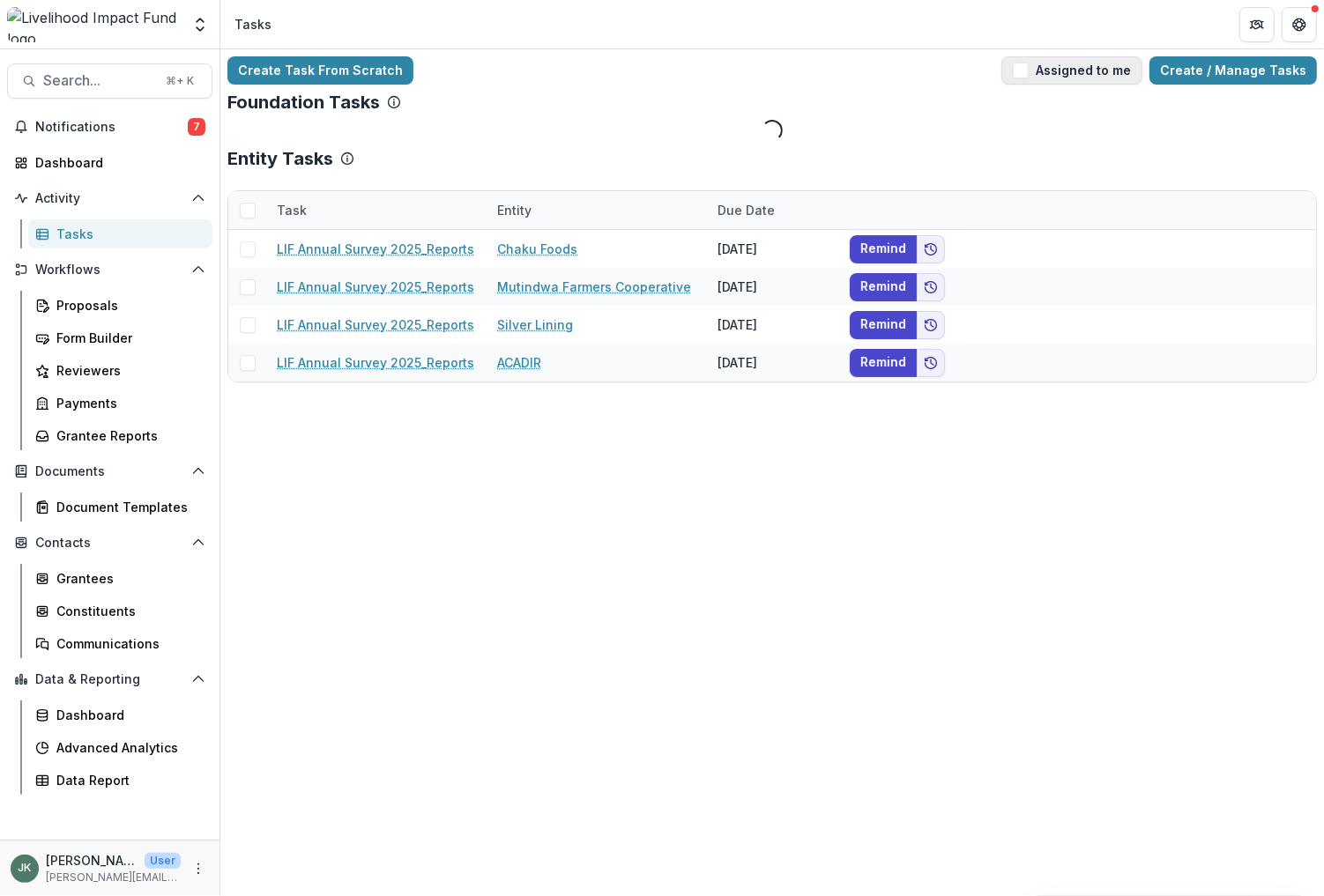
click at [1027, 64] on span "button" at bounding box center [1021, 70] width 16 height 16
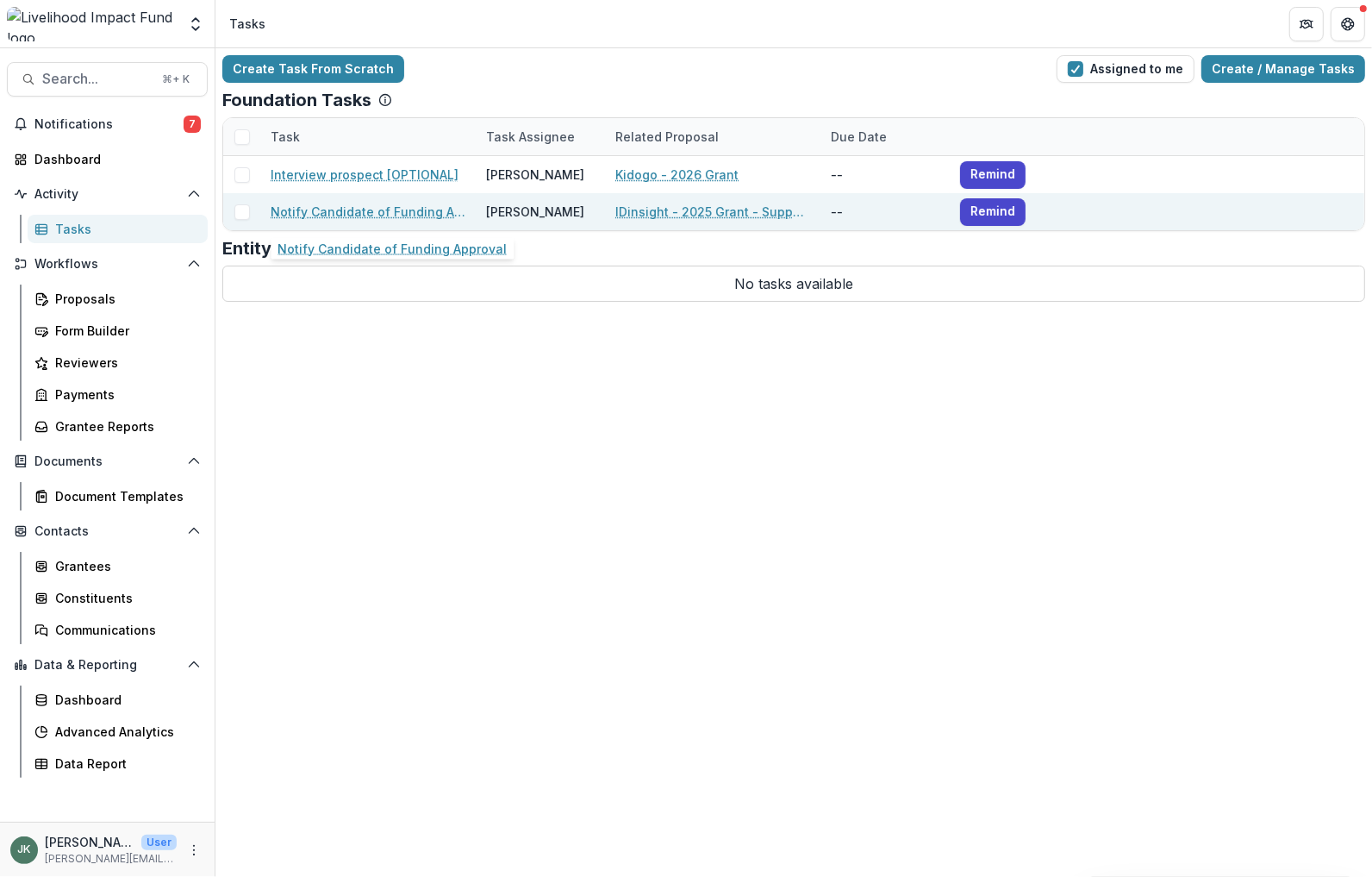
click at [408, 213] on link "Notify Candidate of Funding Approval" at bounding box center [368, 212] width 195 height 19
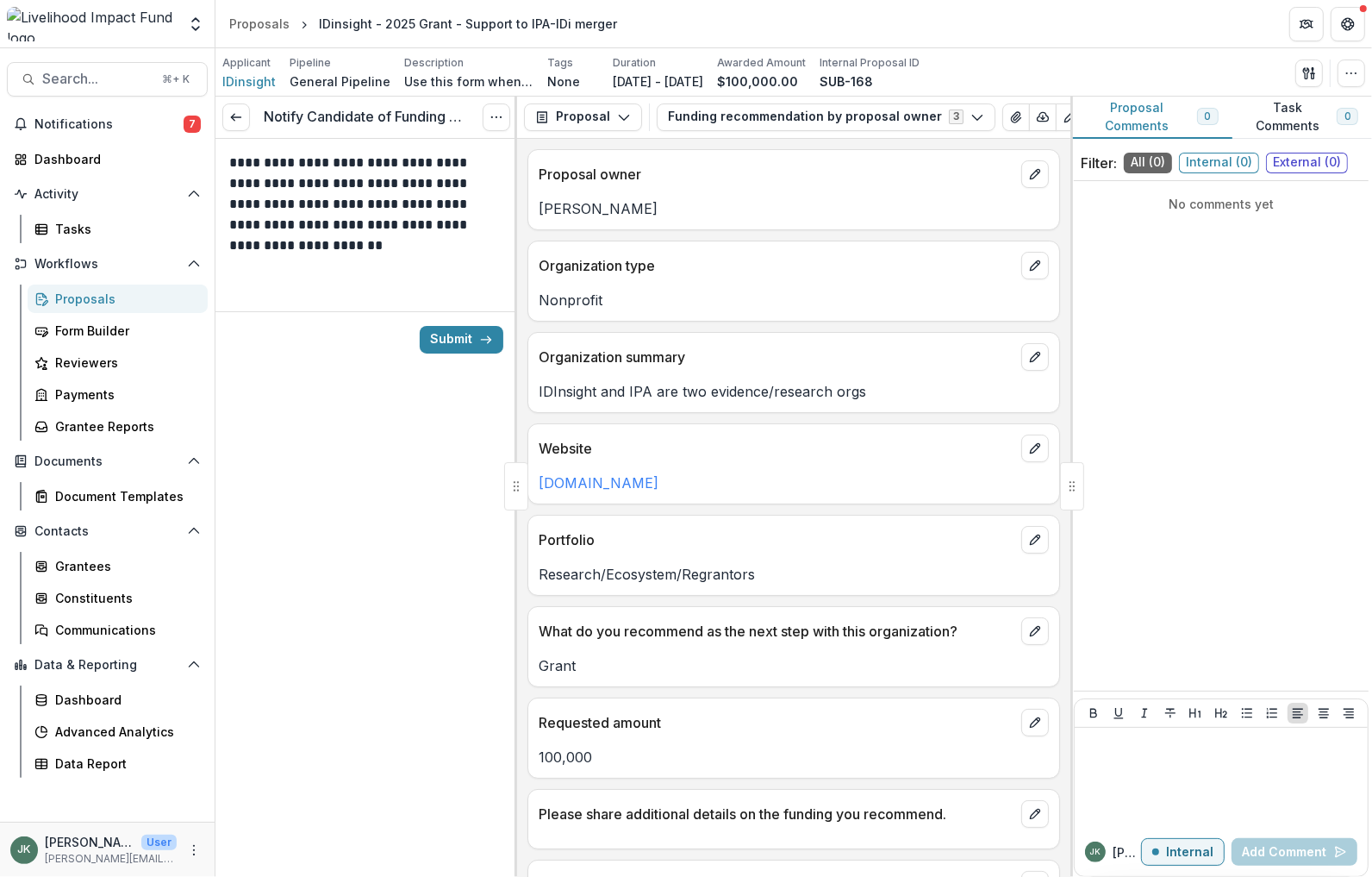
click at [1134, 115] on button "Proposal Comments 0" at bounding box center [1151, 118] width 162 height 43
click at [506, 118] on button "Options" at bounding box center [496, 118] width 28 height 28
click at [396, 158] on link "View task" at bounding box center [414, 155] width 185 height 29
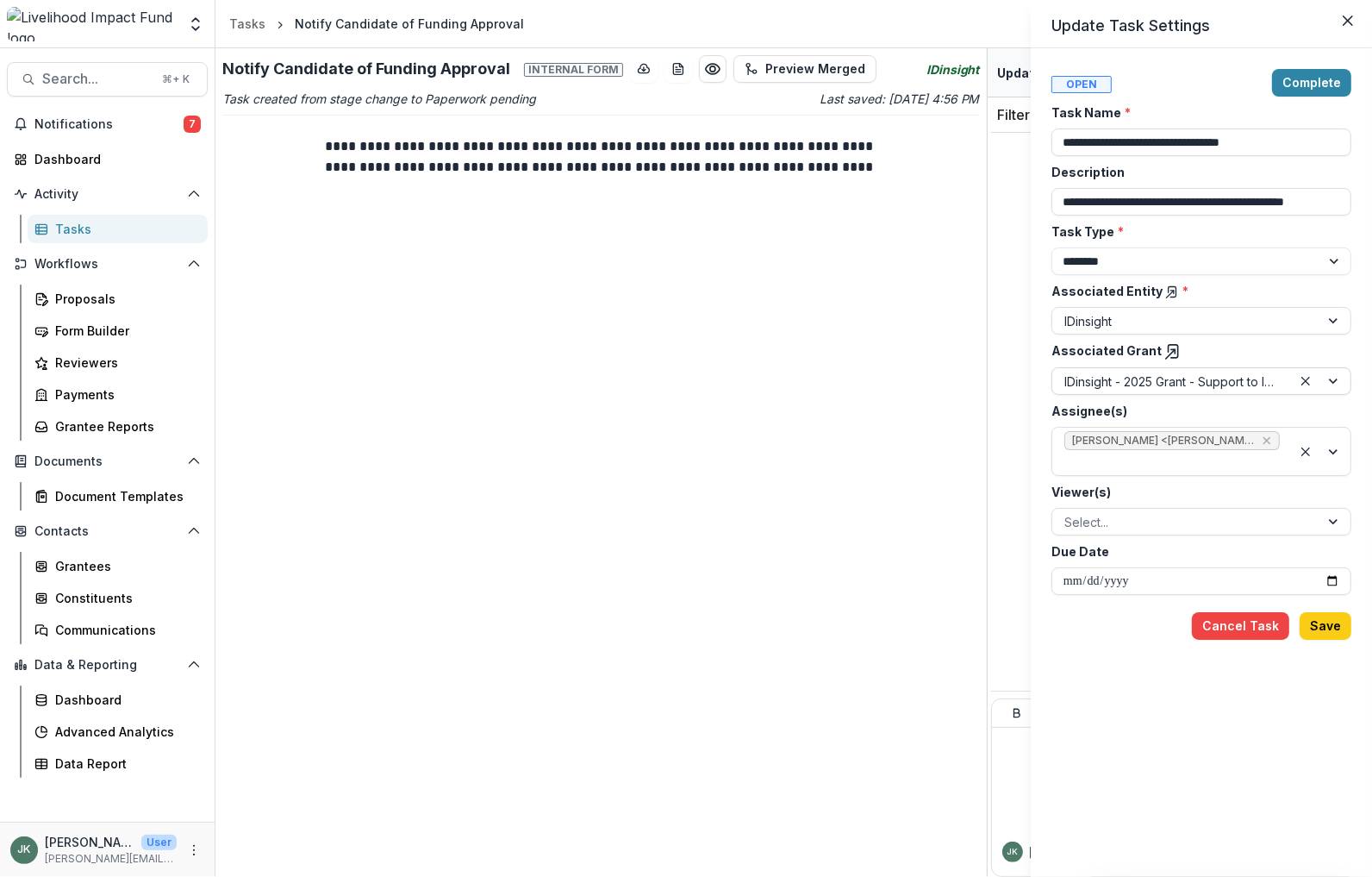
click at [1220, 382] on div at bounding box center [1173, 381] width 215 height 21
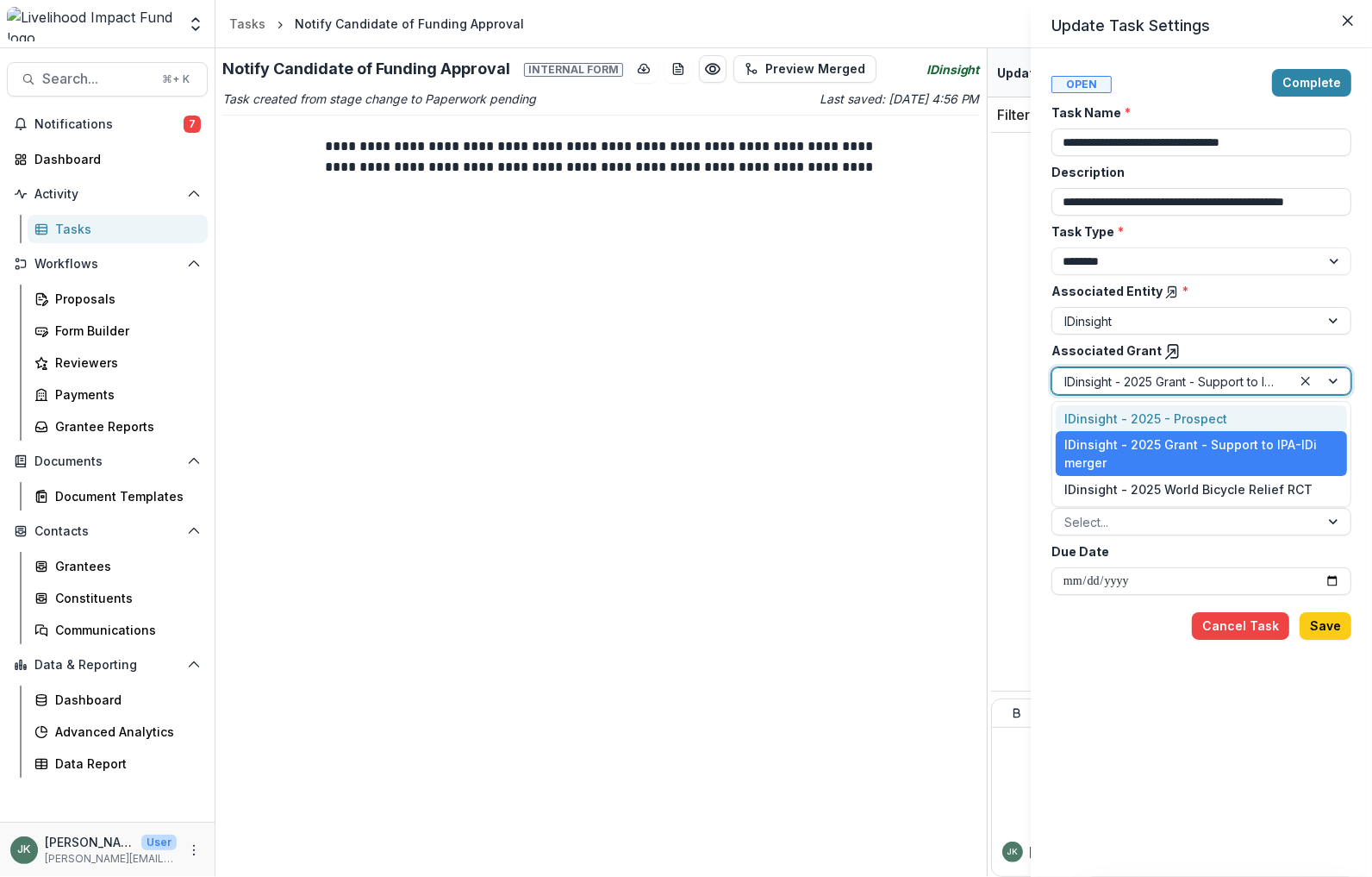
click at [1034, 388] on div "**********" at bounding box center [1201, 462] width 341 height 829
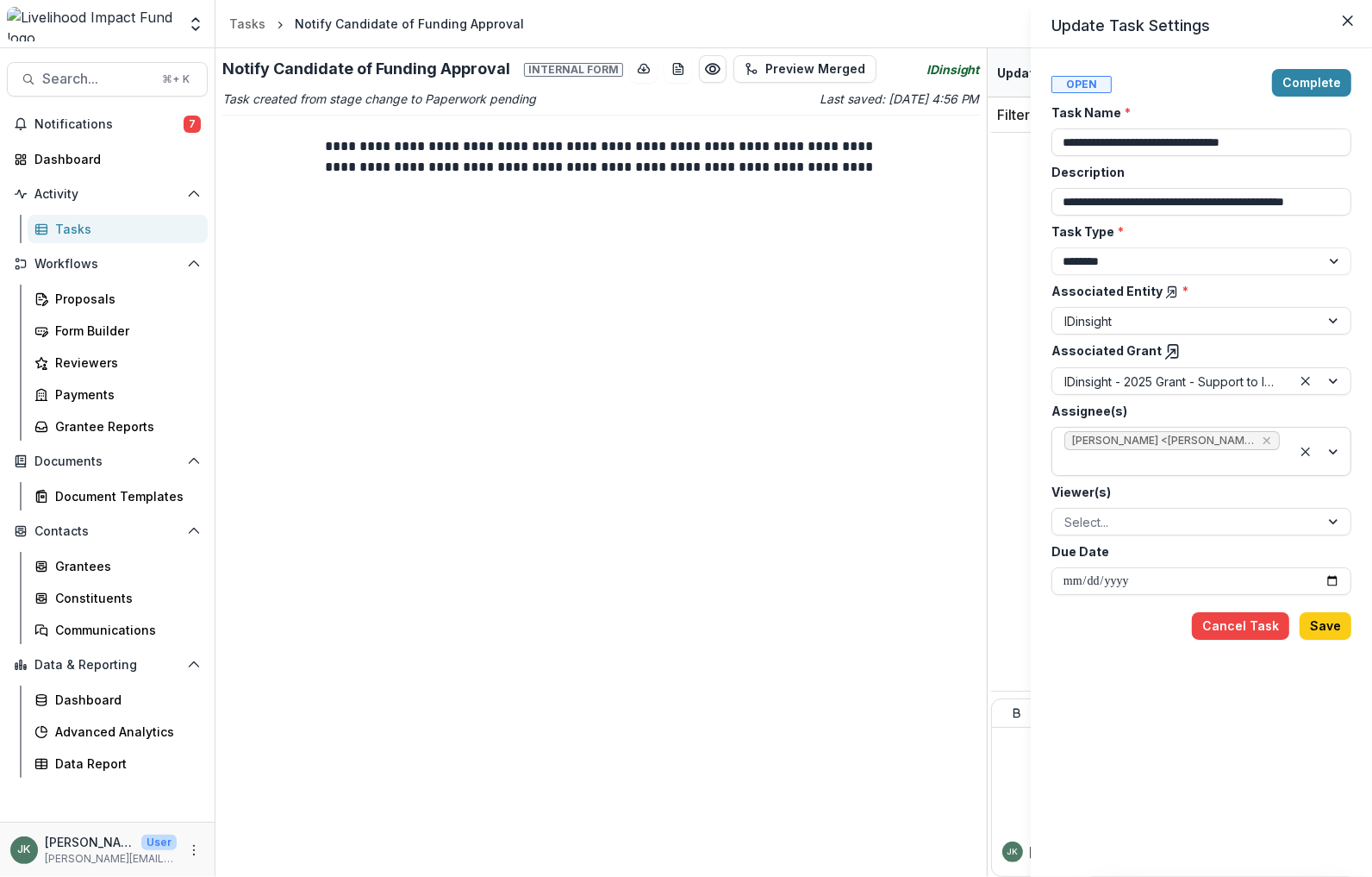
click at [1245, 441] on icon "Remove Jana Kinsey <jana@lifund.org> (jana@lifund.org)" at bounding box center [1267, 440] width 14 height 14
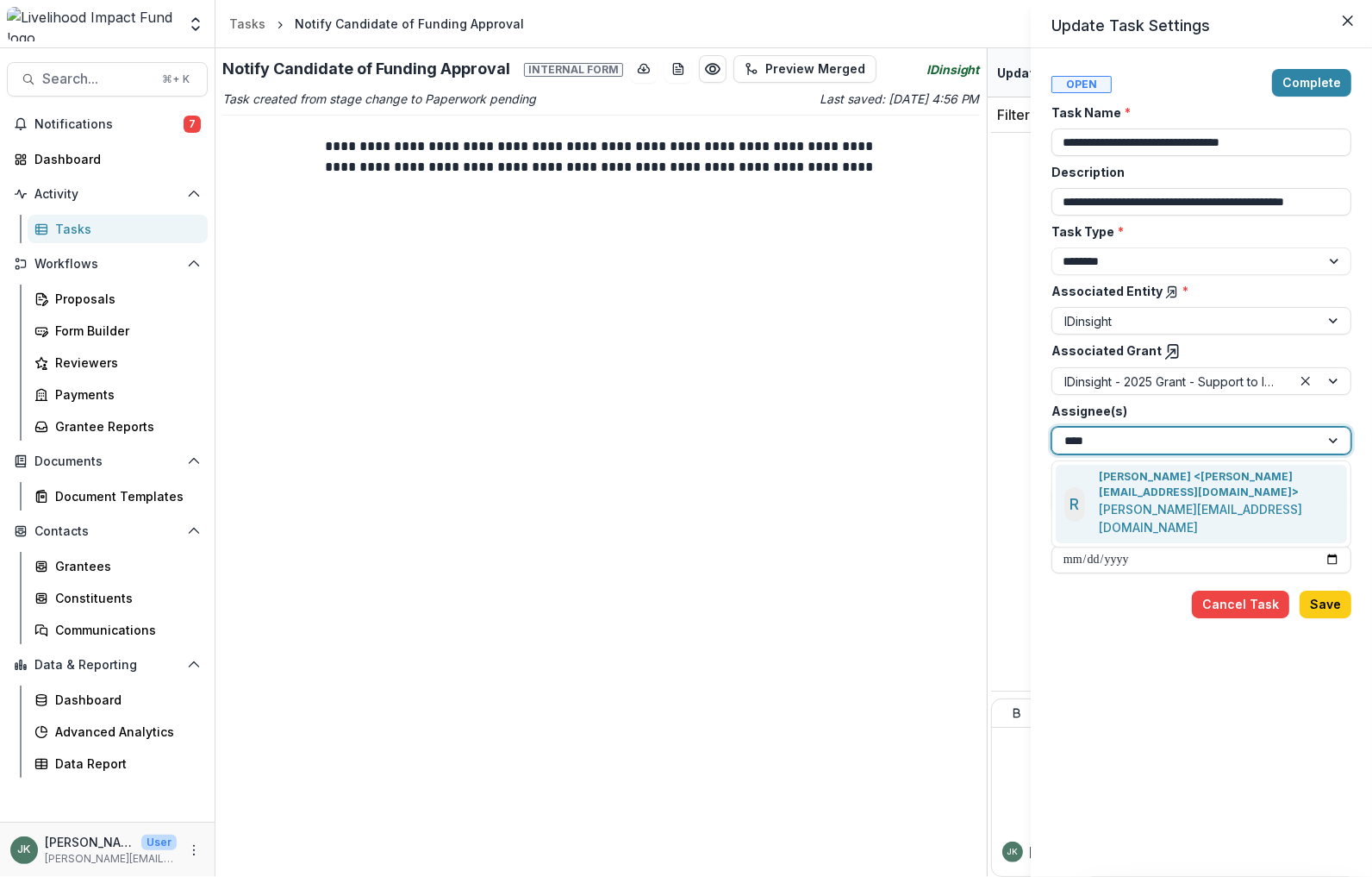
type input "*****"
click at [1182, 475] on p "[PERSON_NAME] <[PERSON_NAME][EMAIL_ADDRESS][DOMAIN_NAME]>" at bounding box center [1219, 484] width 239 height 31
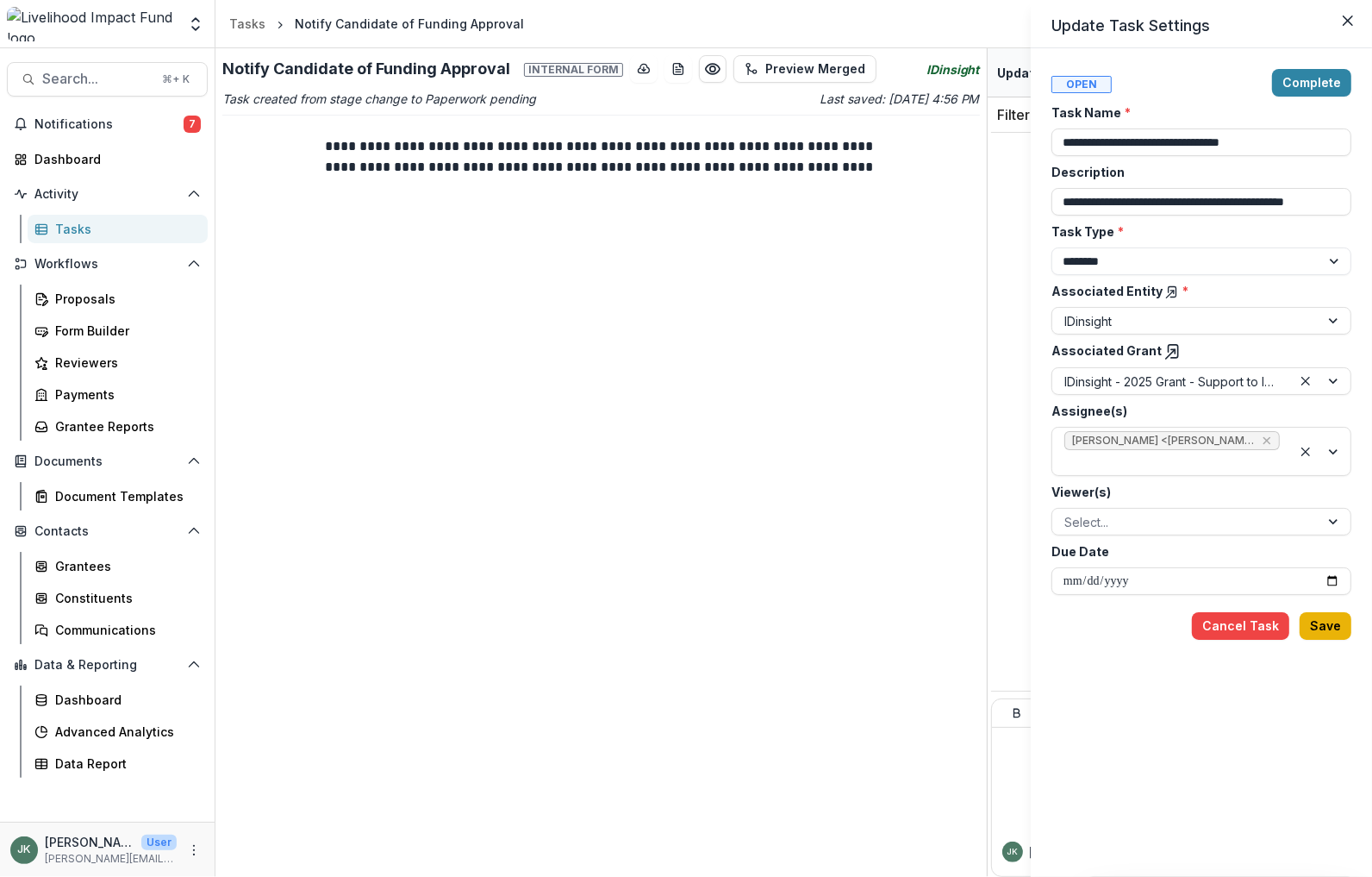
click at [1245, 628] on button "Save" at bounding box center [1326, 626] width 52 height 28
click at [1245, 18] on icon "Close" at bounding box center [1348, 20] width 10 height 10
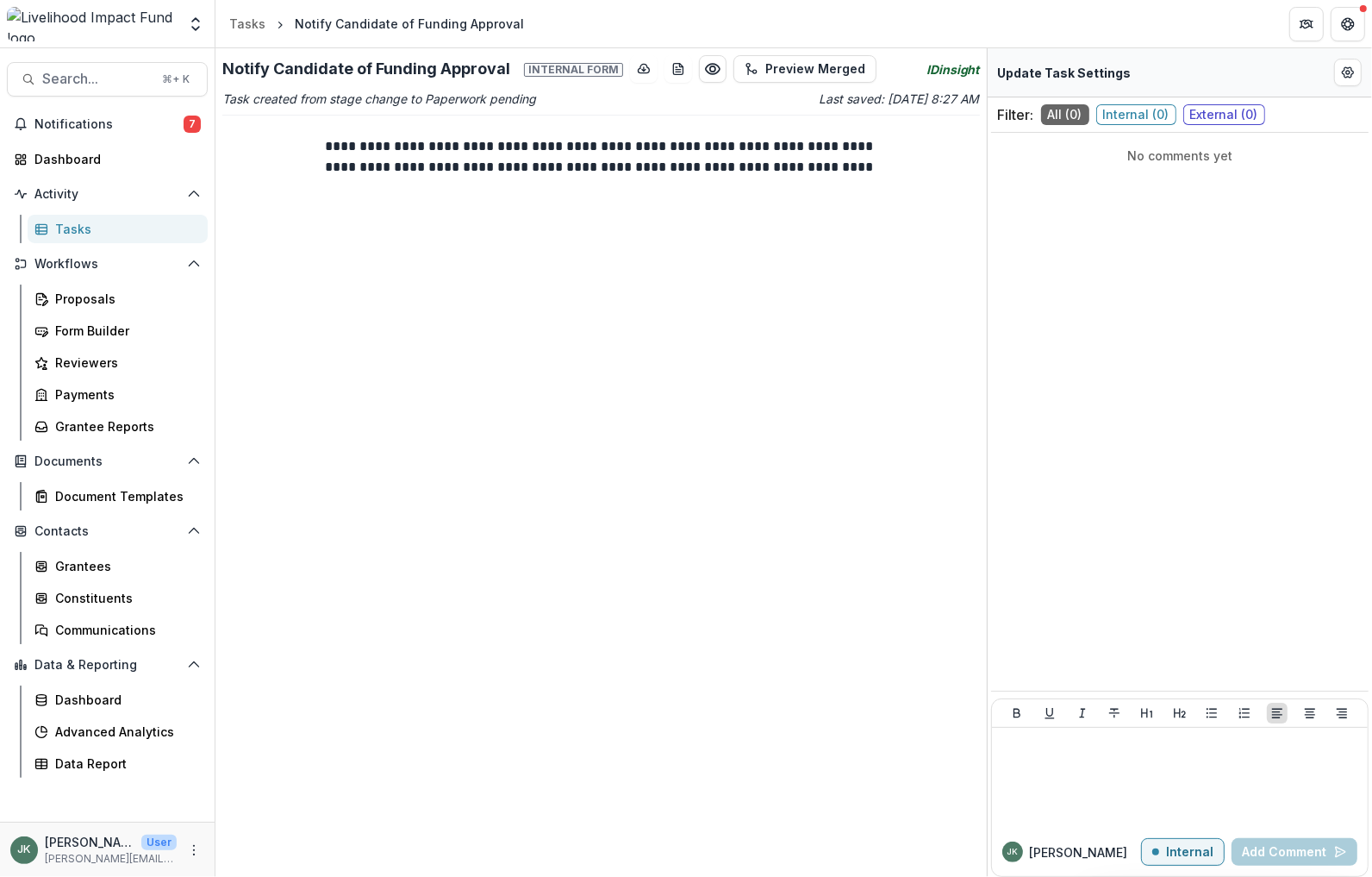
drag, startPoint x: 257, startPoint y: 22, endPoint x: 275, endPoint y: 35, distance: 22.2
click at [256, 22] on div "Tasks" at bounding box center [247, 24] width 36 height 19
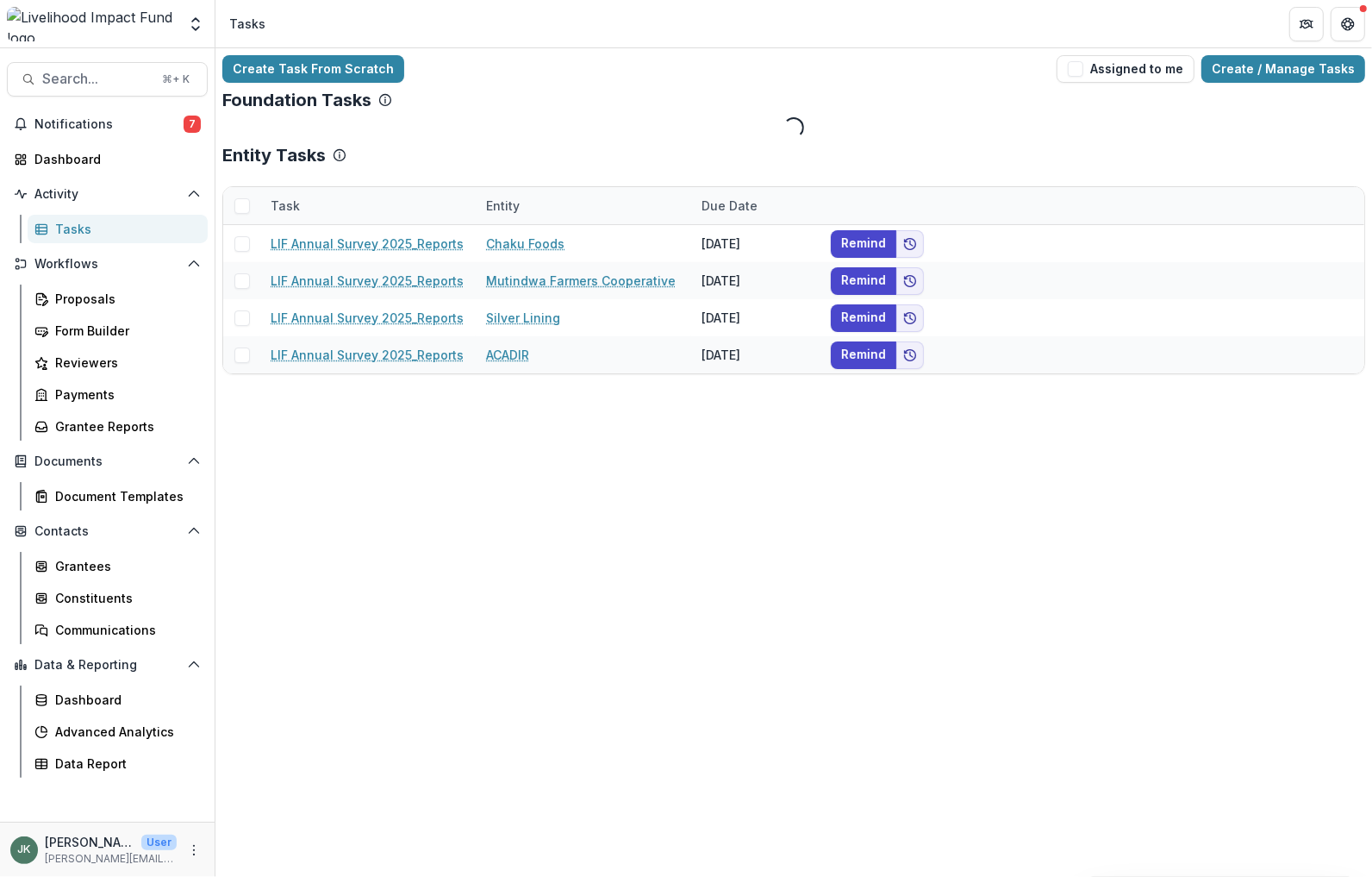
drag, startPoint x: 1086, startPoint y: 67, endPoint x: 1068, endPoint y: 72, distance: 18.7
click at [1083, 67] on span "button" at bounding box center [1075, 69] width 16 height 16
